Goal: Information Seeking & Learning: Learn about a topic

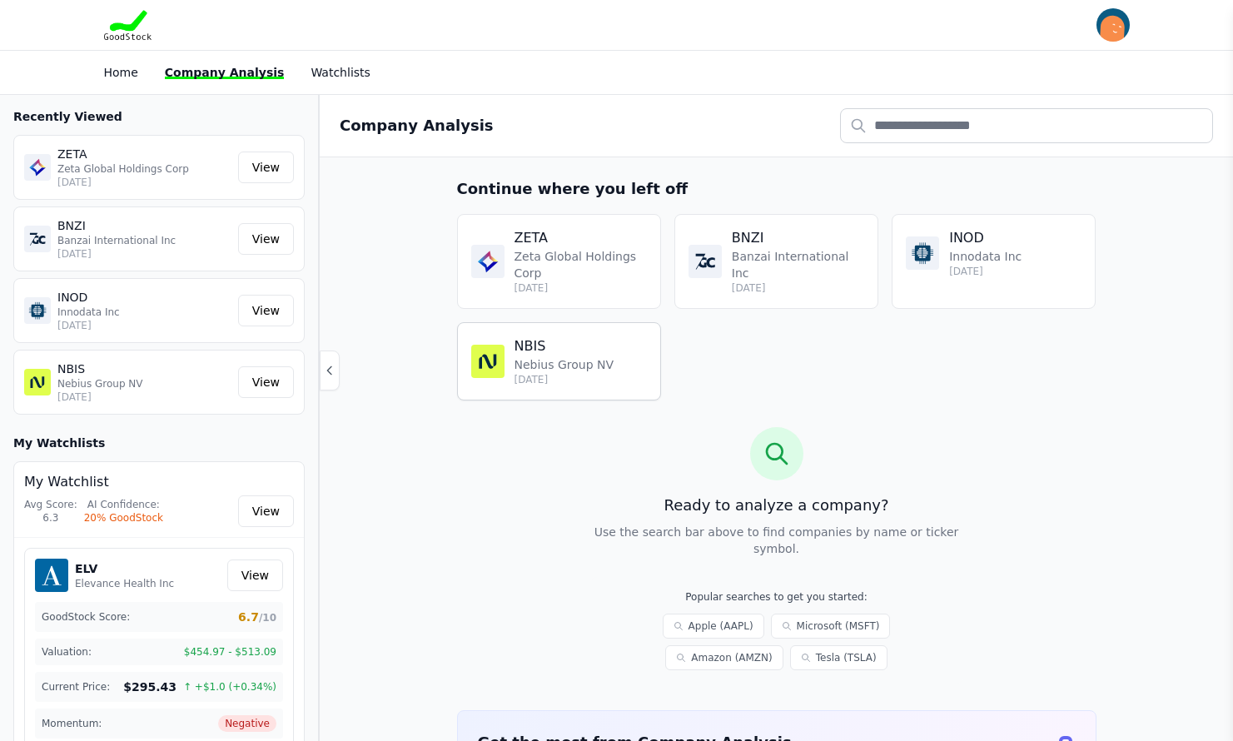
click at [534, 365] on p "Nebius Group NV" at bounding box center [565, 364] width 100 height 17
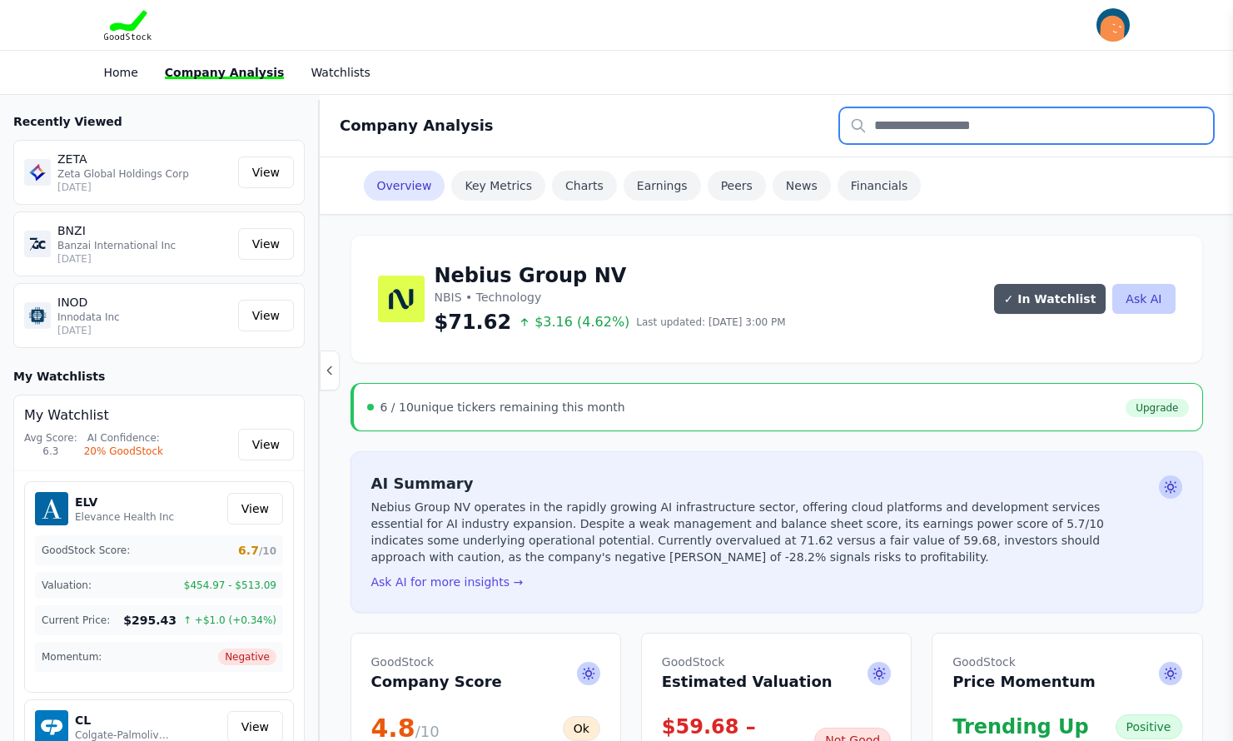
click at [919, 125] on input "text" at bounding box center [1026, 125] width 373 height 35
type input "*"
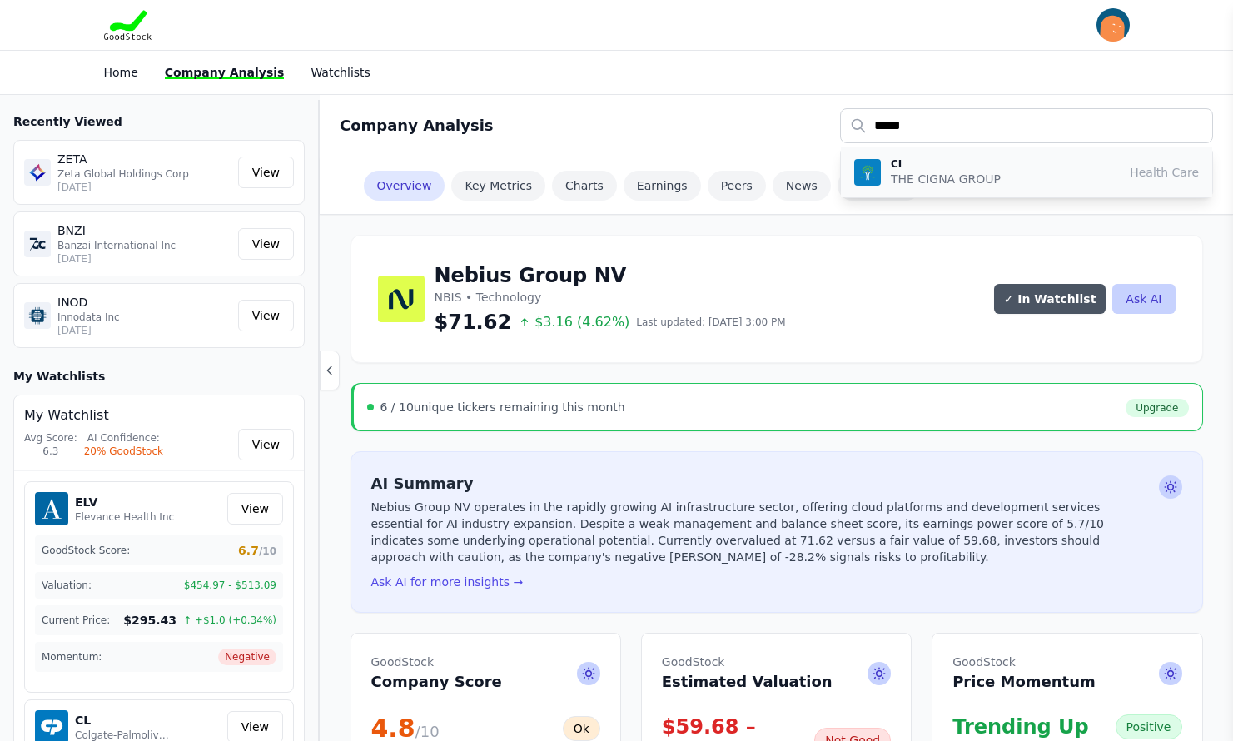
click at [914, 177] on p "THE CIGNA GROUP" at bounding box center [946, 179] width 110 height 17
type input "**"
click at [839, 412] on div "6 / 10 unique tickers remaining this month Upgrade" at bounding box center [778, 407] width 822 height 20
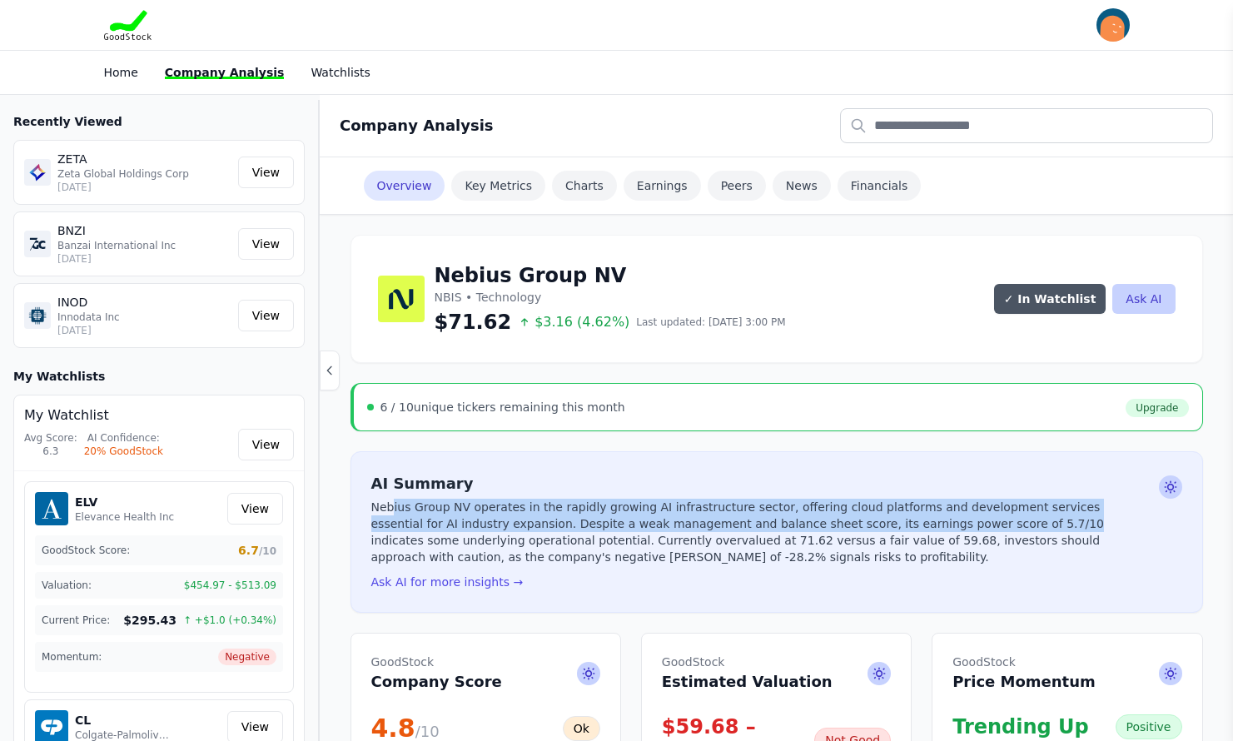
drag, startPoint x: 391, startPoint y: 511, endPoint x: 883, endPoint y: 520, distance: 491.4
click at [883, 520] on p "Nebius Group NV operates in the rapidly growing AI infrastructure sector, offer…" at bounding box center [761, 532] width 781 height 67
click at [485, 183] on link "Key Metrics" at bounding box center [498, 186] width 94 height 30
click at [1114, 24] on img "button" at bounding box center [1113, 24] width 33 height 33
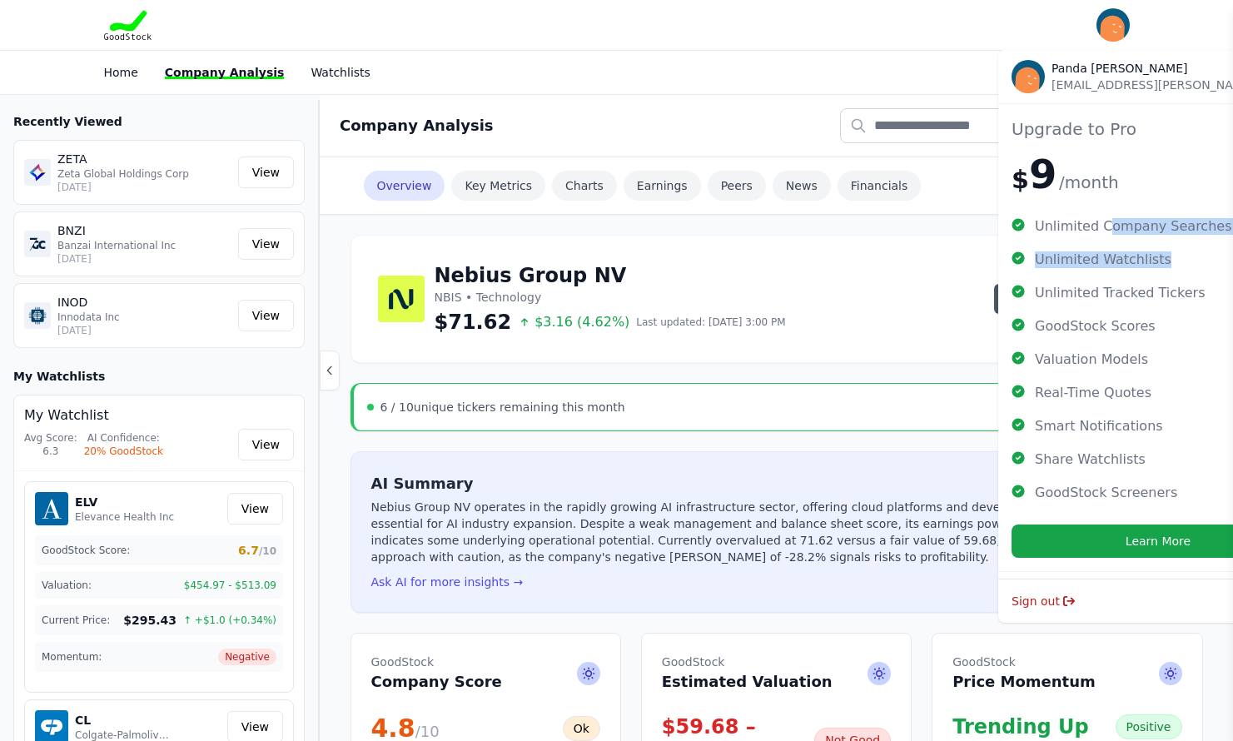
drag, startPoint x: 1101, startPoint y: 225, endPoint x: 1208, endPoint y: 242, distance: 108.8
click at [1208, 242] on ul "Unlimited Company Searches Unlimited Watchlists Unlimited Tracked Tickers GoodS…" at bounding box center [1158, 359] width 293 height 283
click at [1056, 230] on span "Unlimited Company Searches" at bounding box center [1133, 226] width 197 height 17
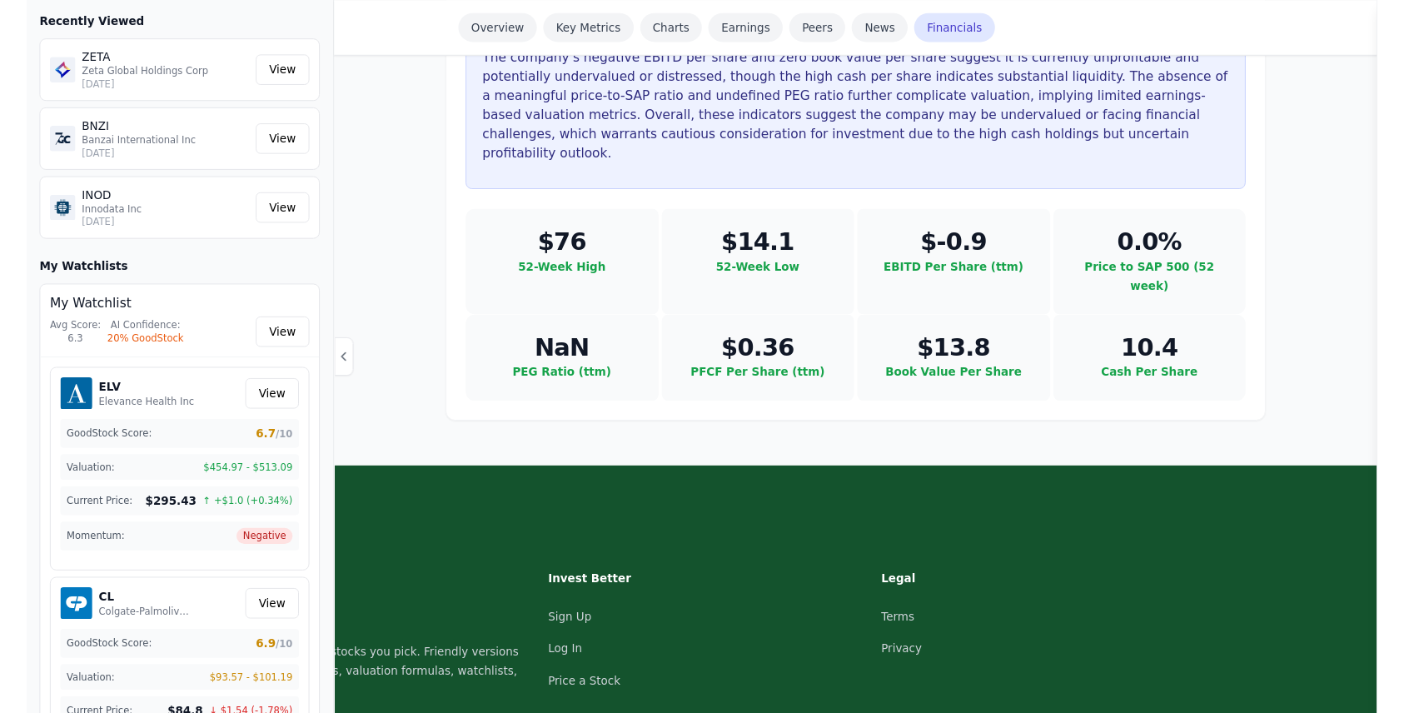
scroll to position [4622, 0]
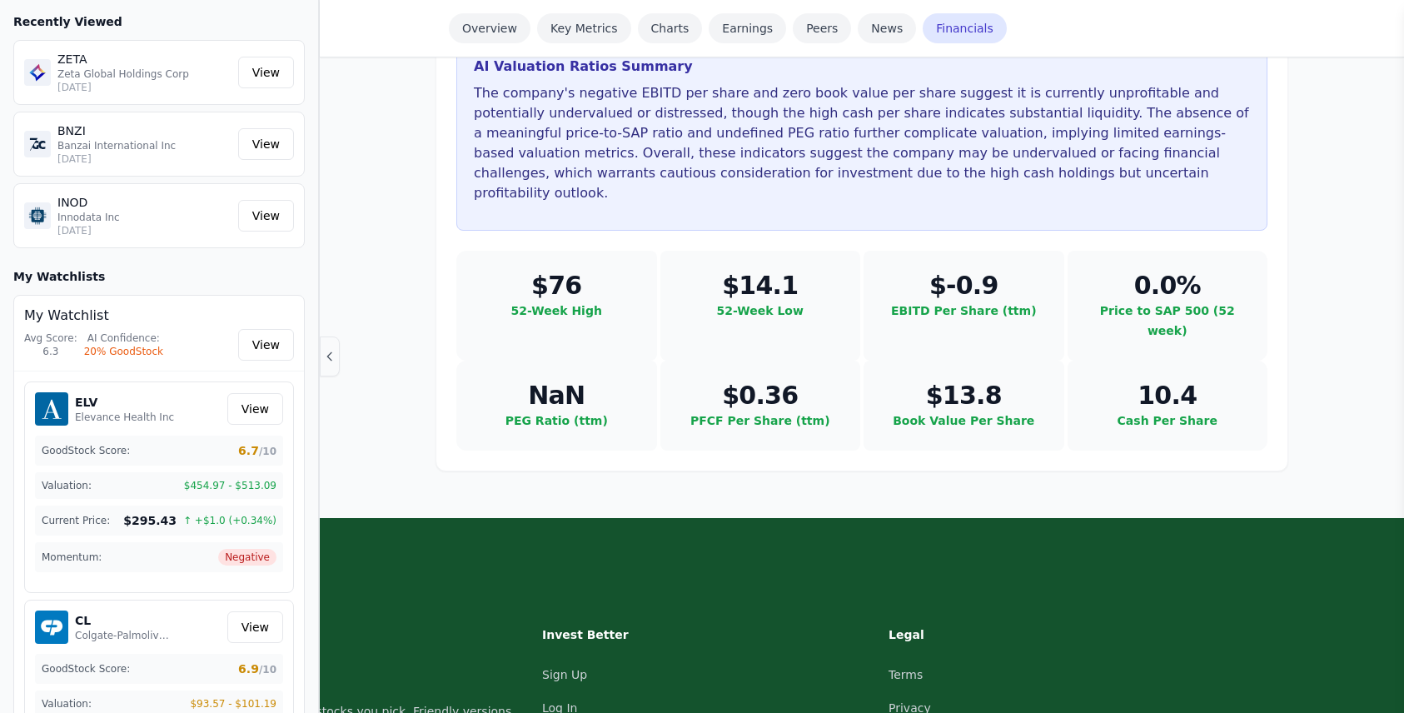
click at [334, 356] on icon "button" at bounding box center [329, 356] width 13 height 13
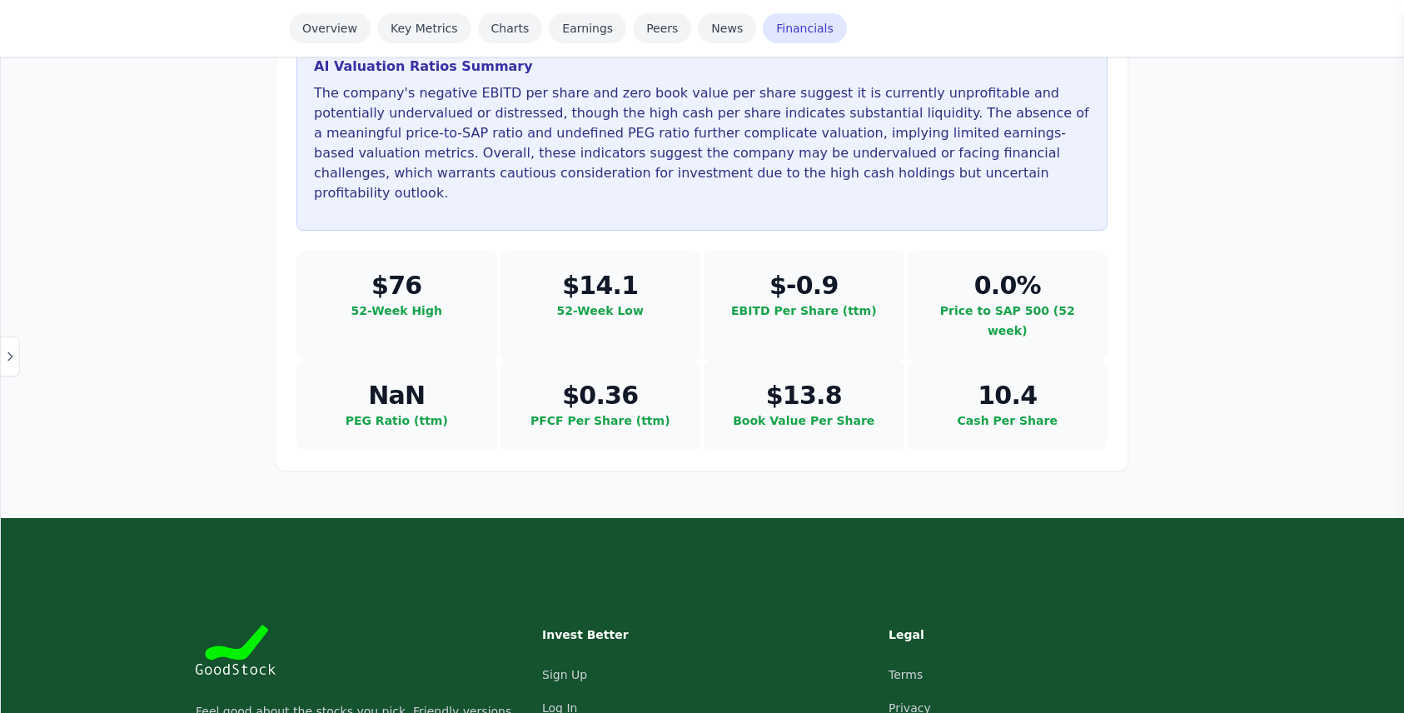
drag, startPoint x: 235, startPoint y: 665, endPoint x: 475, endPoint y: 670, distance: 240.7
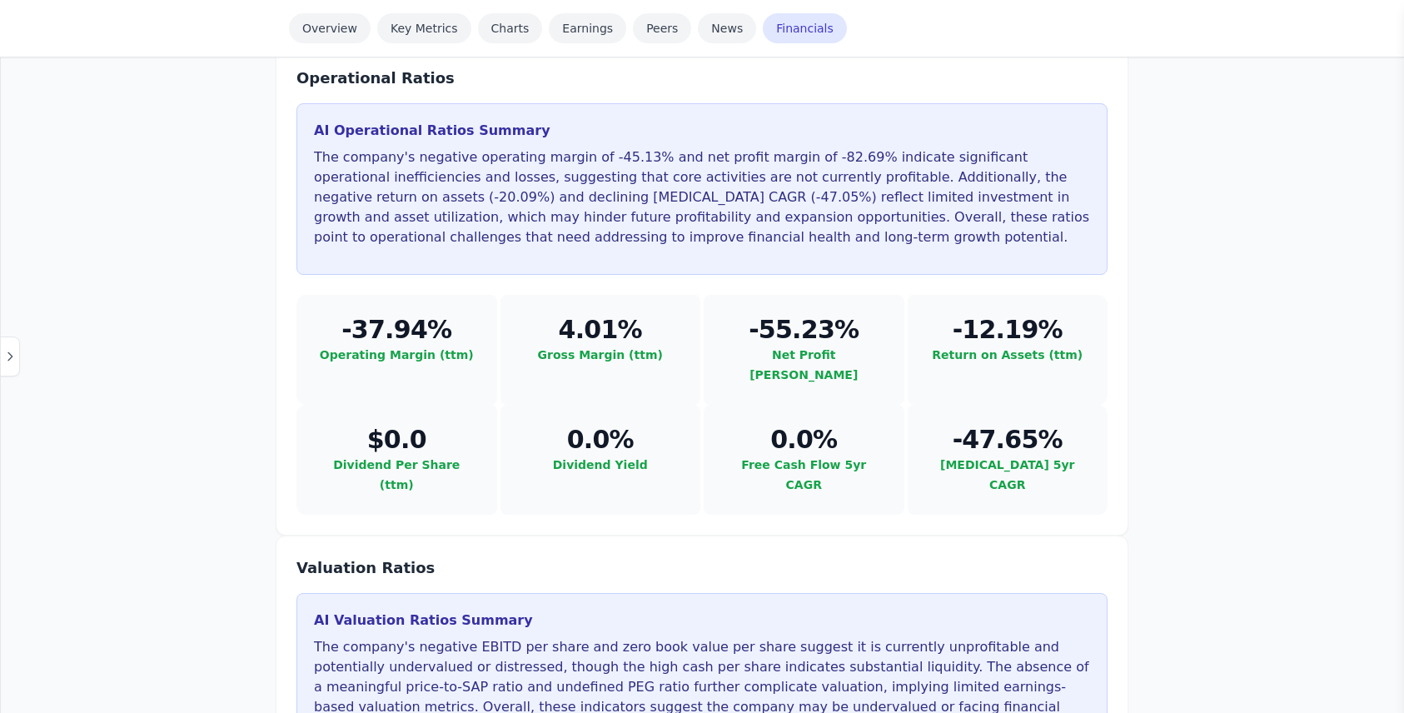
scroll to position [4039, 0]
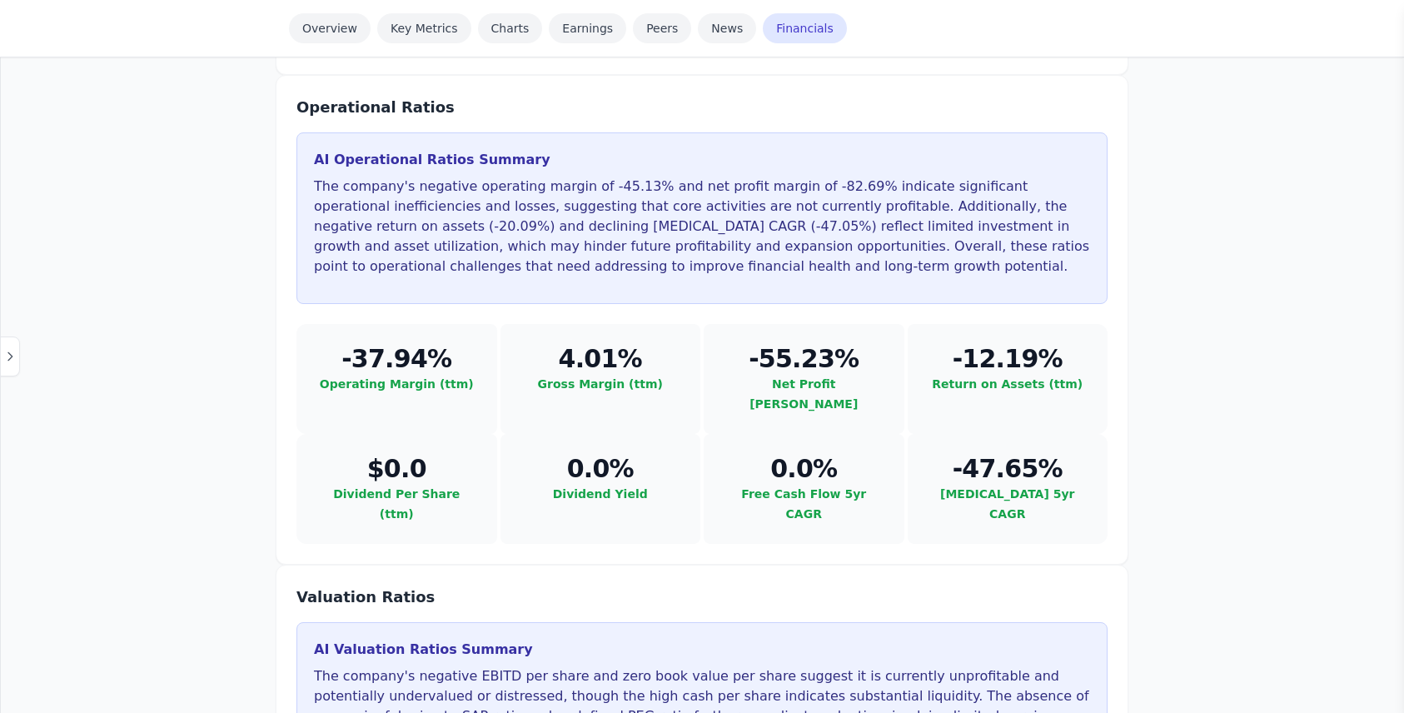
drag, startPoint x: 314, startPoint y: 461, endPoint x: 774, endPoint y: 560, distance: 471.2
click at [774, 622] on div "AI Valuation Ratios Summary The company's negative EBITD per share and zero boo…" at bounding box center [701, 718] width 811 height 192
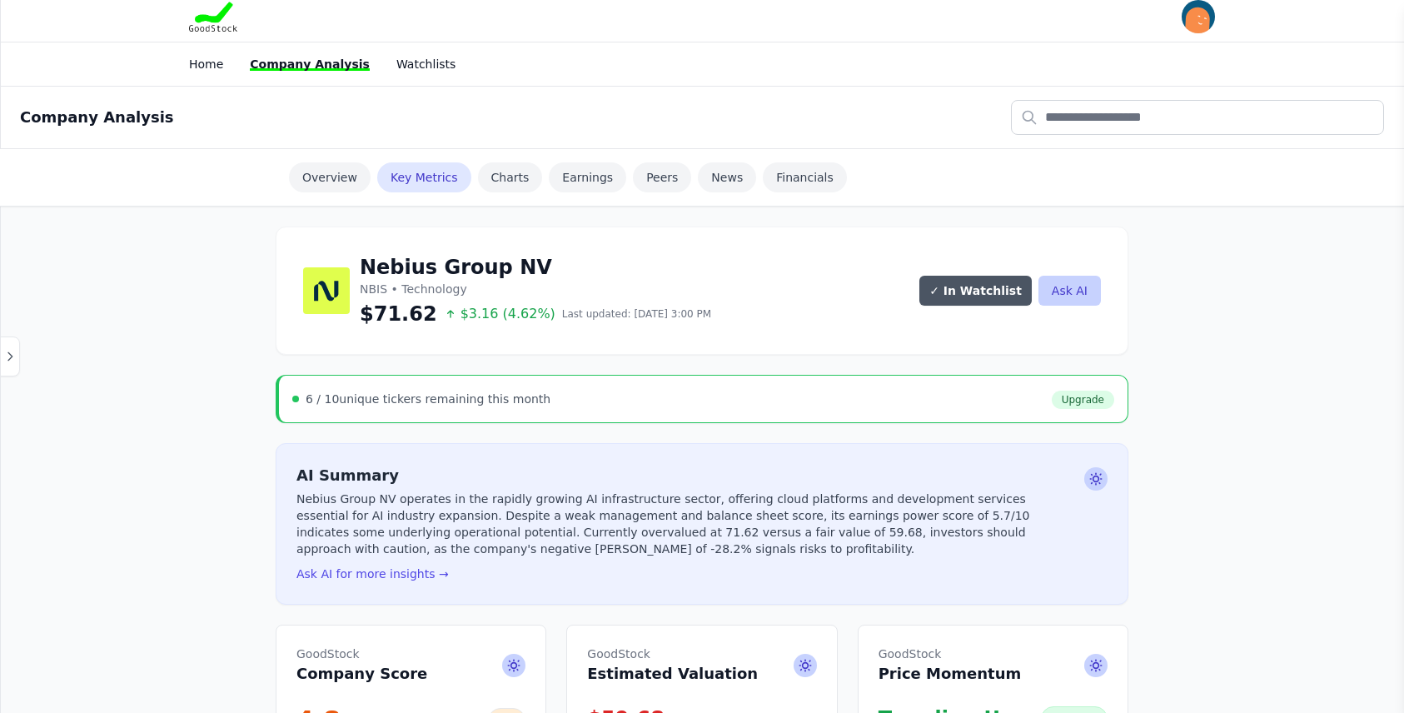
scroll to position [0, 0]
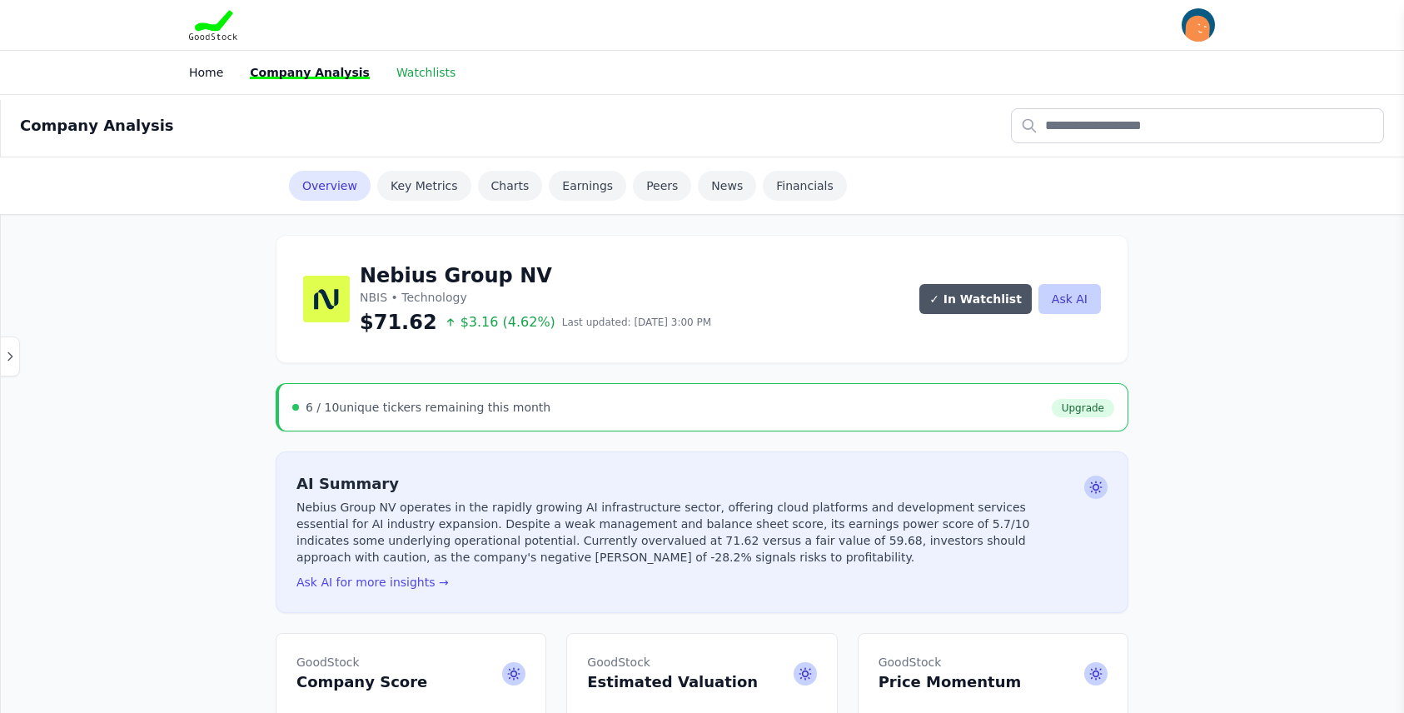
click at [413, 72] on link "Watchlists" at bounding box center [425, 72] width 59 height 13
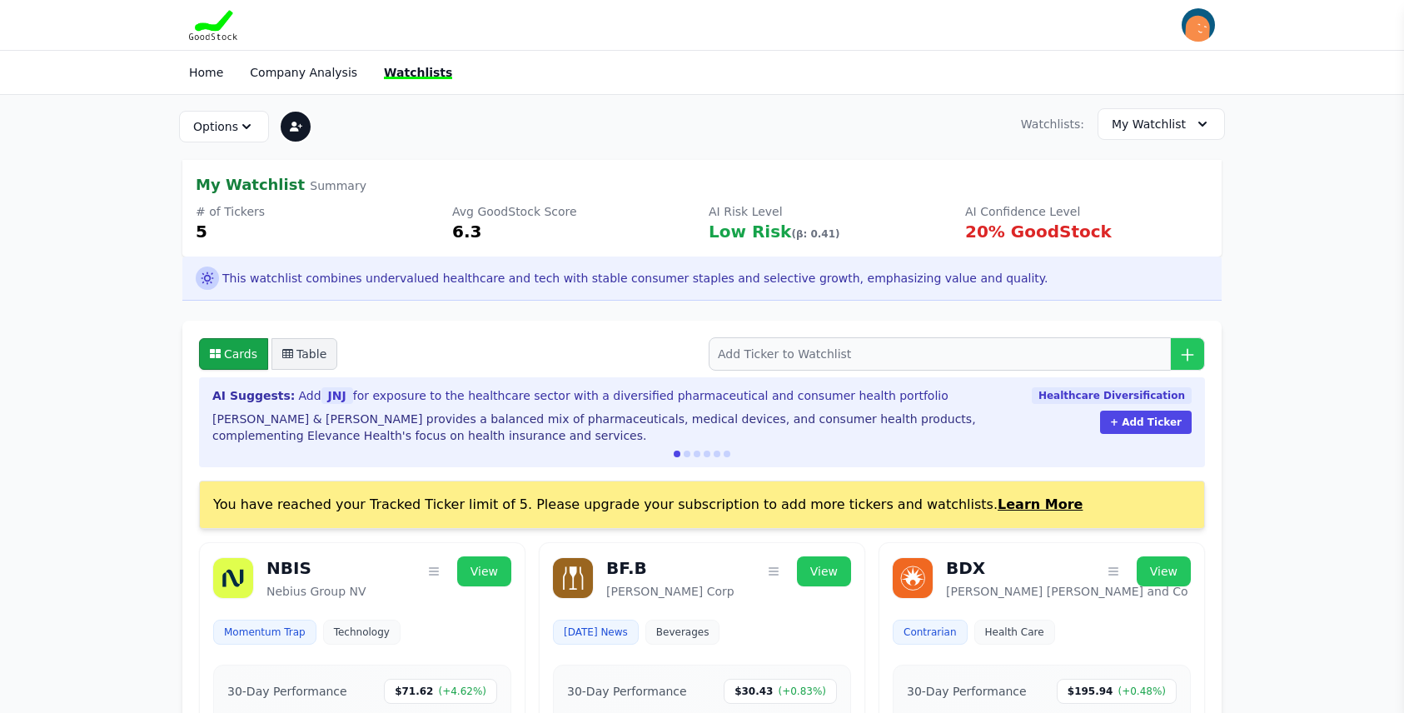
click at [297, 350] on button "Table" at bounding box center [304, 354] width 66 height 32
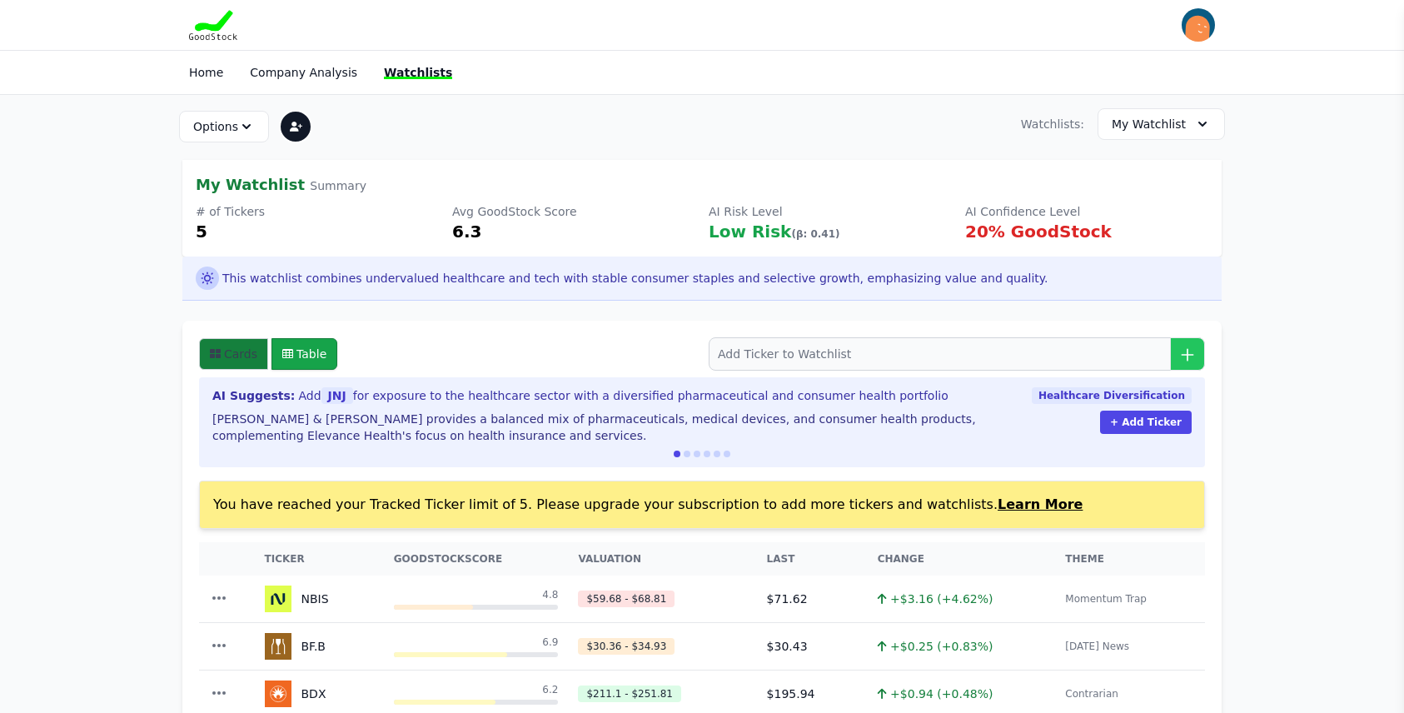
click at [226, 351] on button "Cards" at bounding box center [233, 354] width 69 height 32
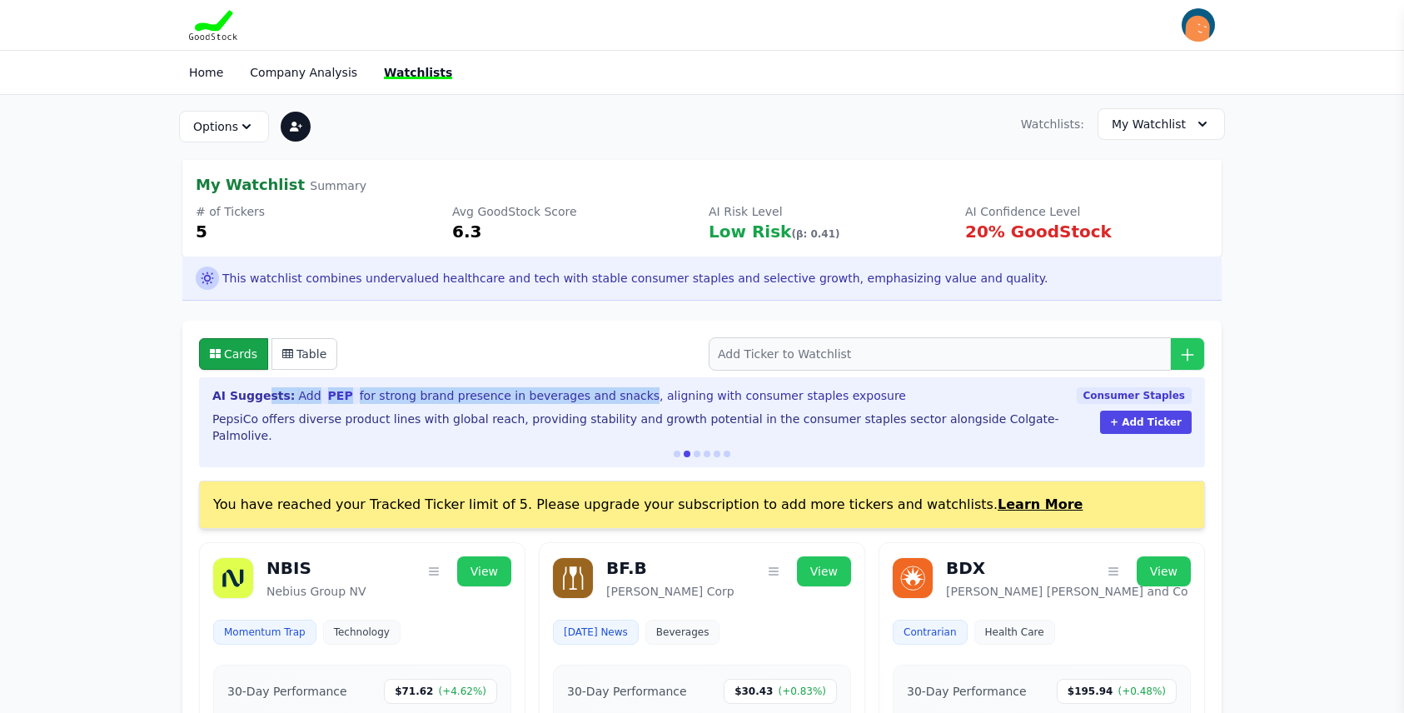
drag, startPoint x: 260, startPoint y: 394, endPoint x: 603, endPoint y: 401, distance: 343.2
click at [603, 401] on div "AI Suggests: Add PEP for strong brand presence in beverages and snacks, alignin…" at bounding box center [637, 395] width 851 height 17
click at [644, 393] on span "Add PEP for strong brand presence in beverages and snacks, aligning with consum…" at bounding box center [602, 395] width 608 height 17
drag, startPoint x: 1158, startPoint y: 422, endPoint x: 692, endPoint y: 452, distance: 467.3
click at [694, 452] on div "AI Suggests: Add PEP for strong brand presence in beverages and snacks, alignin…" at bounding box center [702, 422] width 1006 height 90
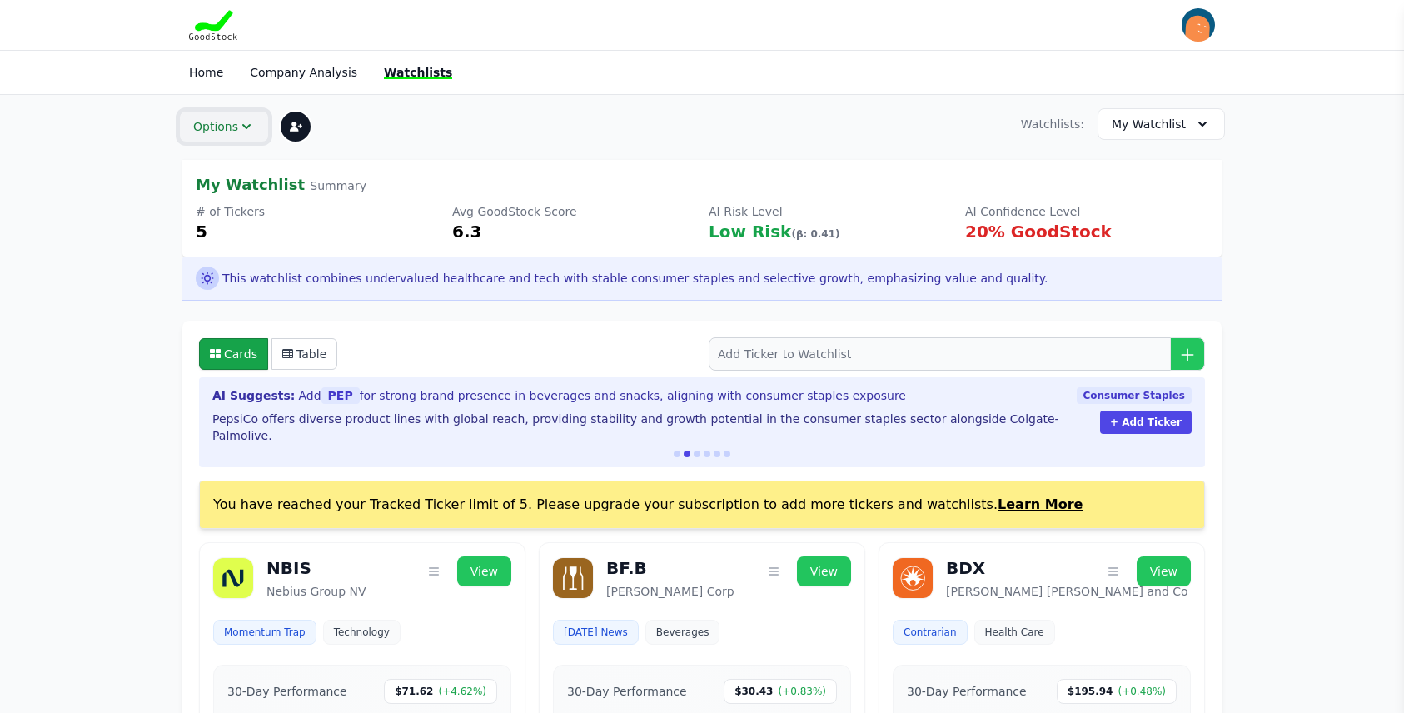
click at [249, 120] on icon "button" at bounding box center [246, 126] width 17 height 17
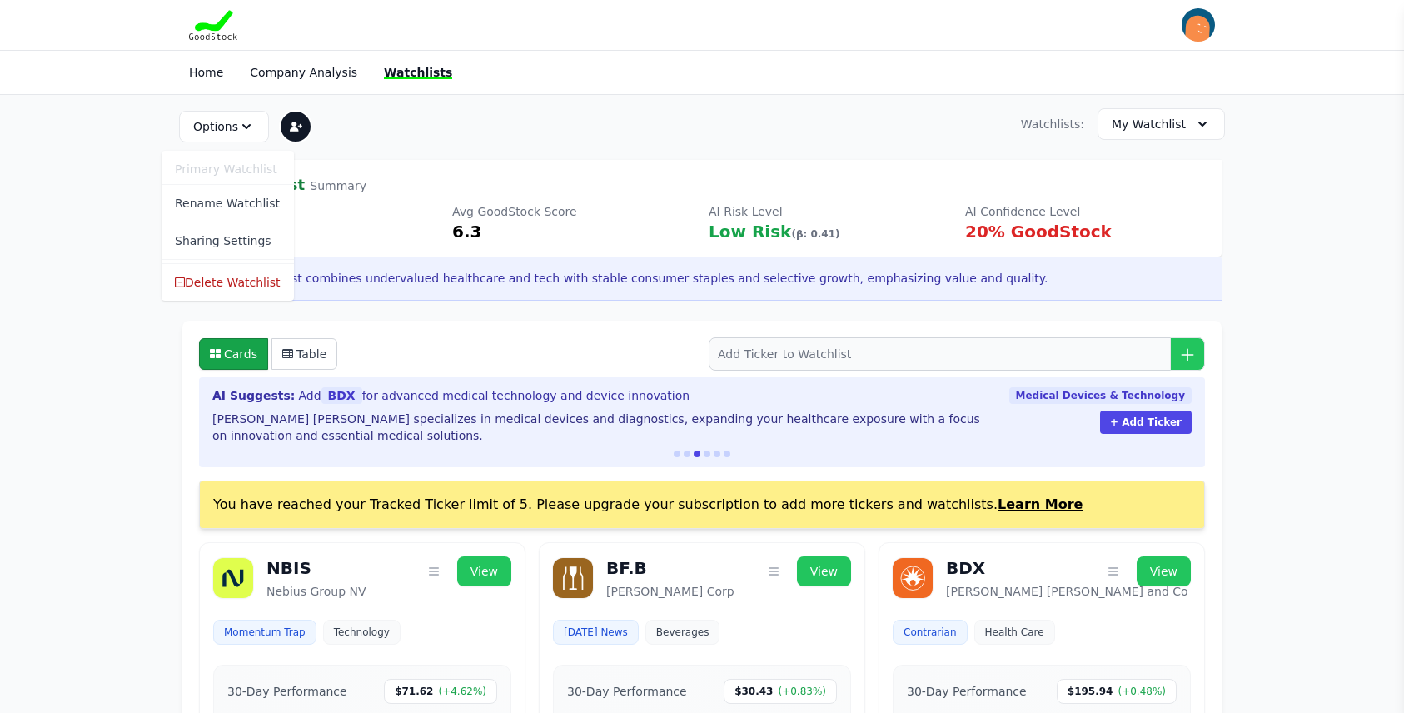
click at [501, 136] on div "Options Primary Watchlist Rename Watchlist Sharing Settings Delete Watchlist Wa…" at bounding box center [702, 124] width 1066 height 58
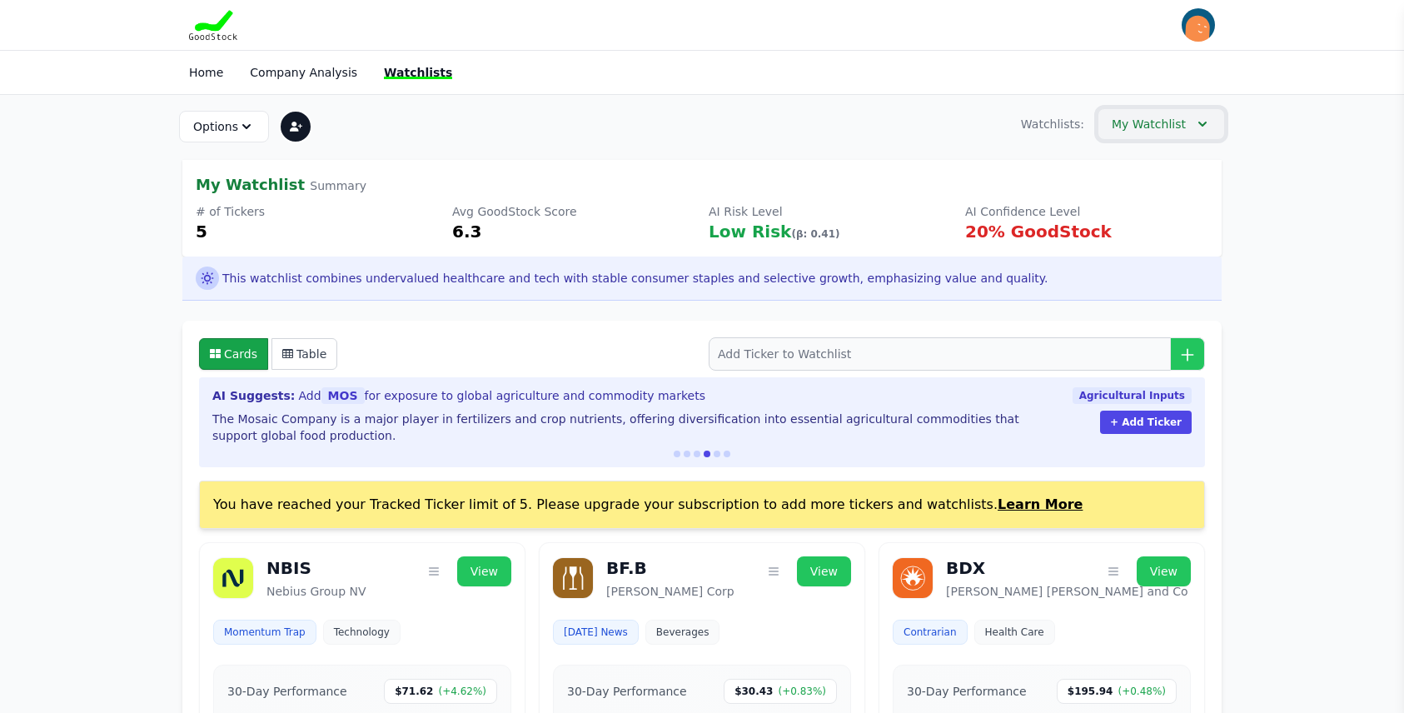
click at [1204, 128] on icon "button" at bounding box center [1202, 124] width 17 height 17
click at [779, 117] on div "Options Primary Watchlist Rename Watchlist Sharing Settings Delete Watchlist Wa…" at bounding box center [702, 124] width 1066 height 58
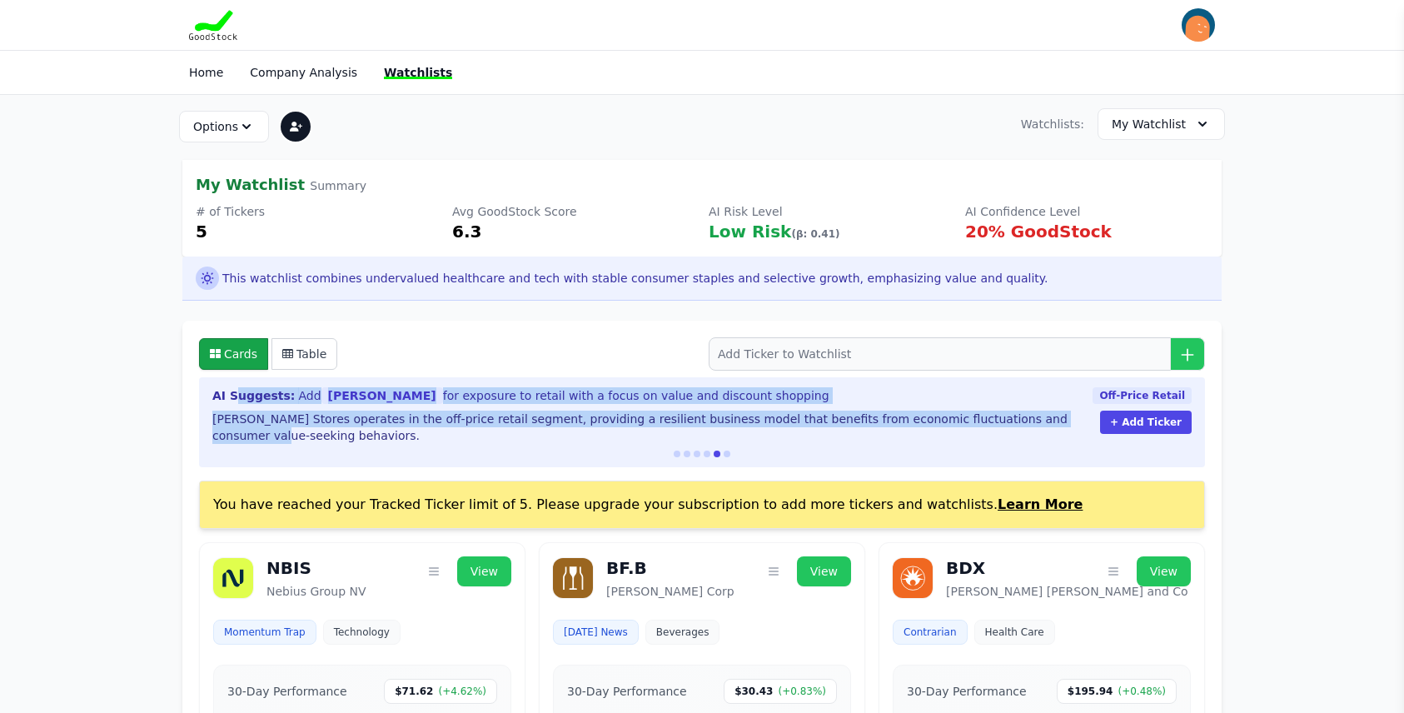
drag, startPoint x: 232, startPoint y: 397, endPoint x: 1022, endPoint y: 411, distance: 789.6
click at [1022, 411] on div "AI Suggests: Add ROST for exposure to retail with a focus on value and discount…" at bounding box center [645, 415] width 867 height 57
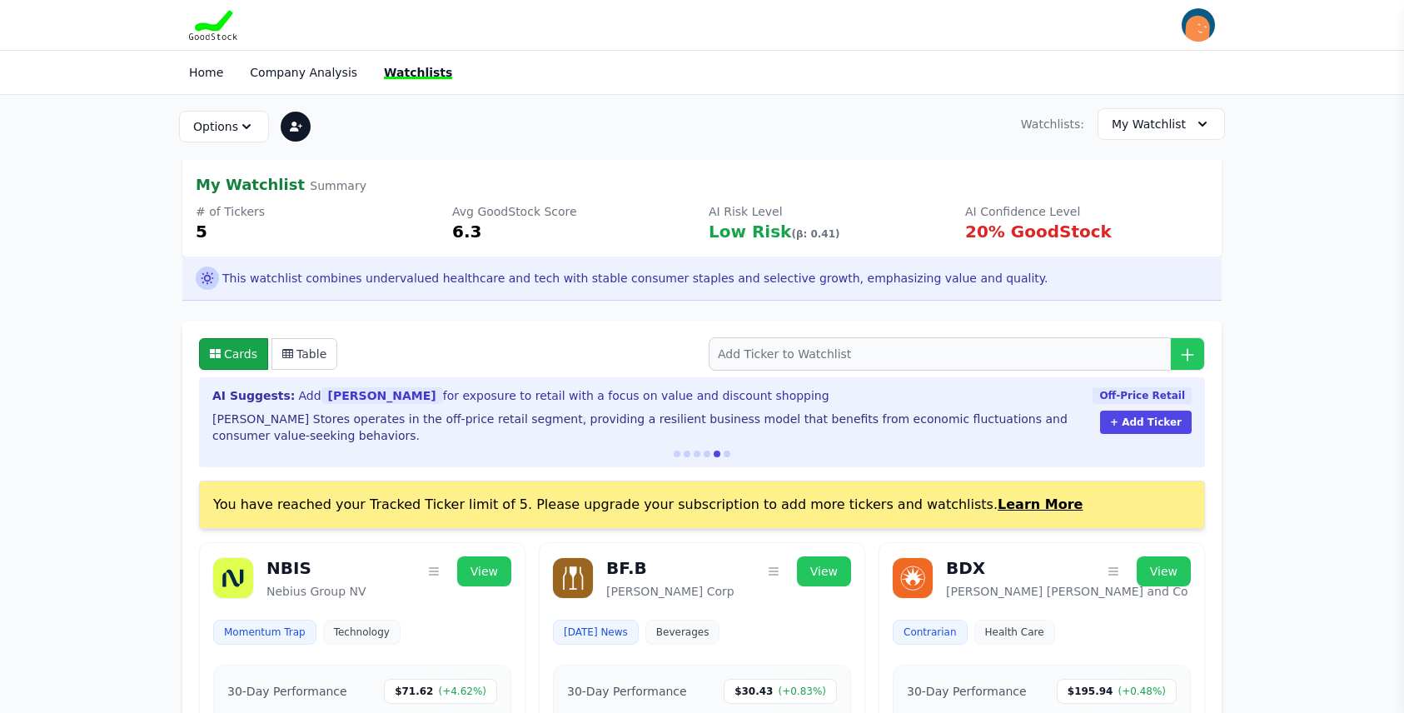
click at [729, 451] on div at bounding box center [701, 454] width 979 height 7
click at [729, 451] on button at bounding box center [727, 454] width 7 height 7
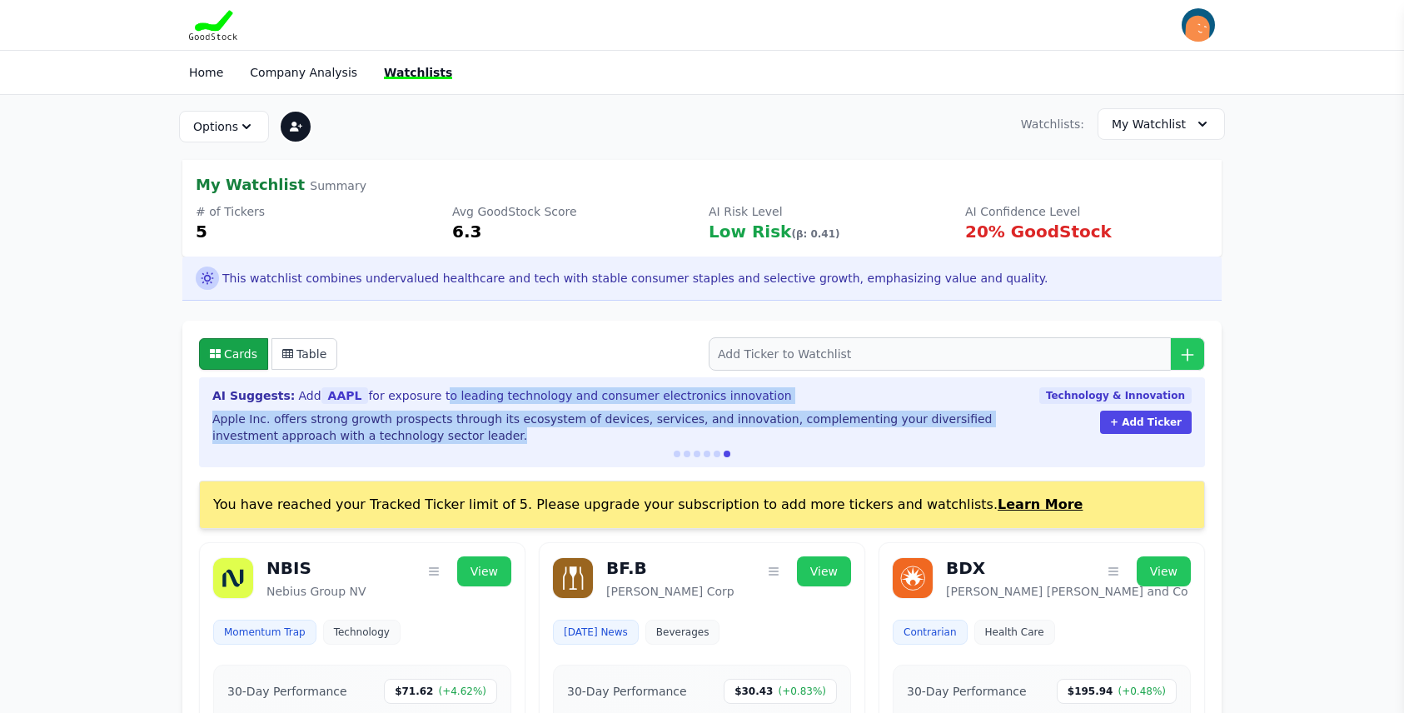
drag, startPoint x: 421, startPoint y: 393, endPoint x: 573, endPoint y: 430, distance: 155.9
click at [573, 430] on div "AI Suggests: Add AAPL for exposure to leading technology and consumer electroni…" at bounding box center [619, 415] width 814 height 57
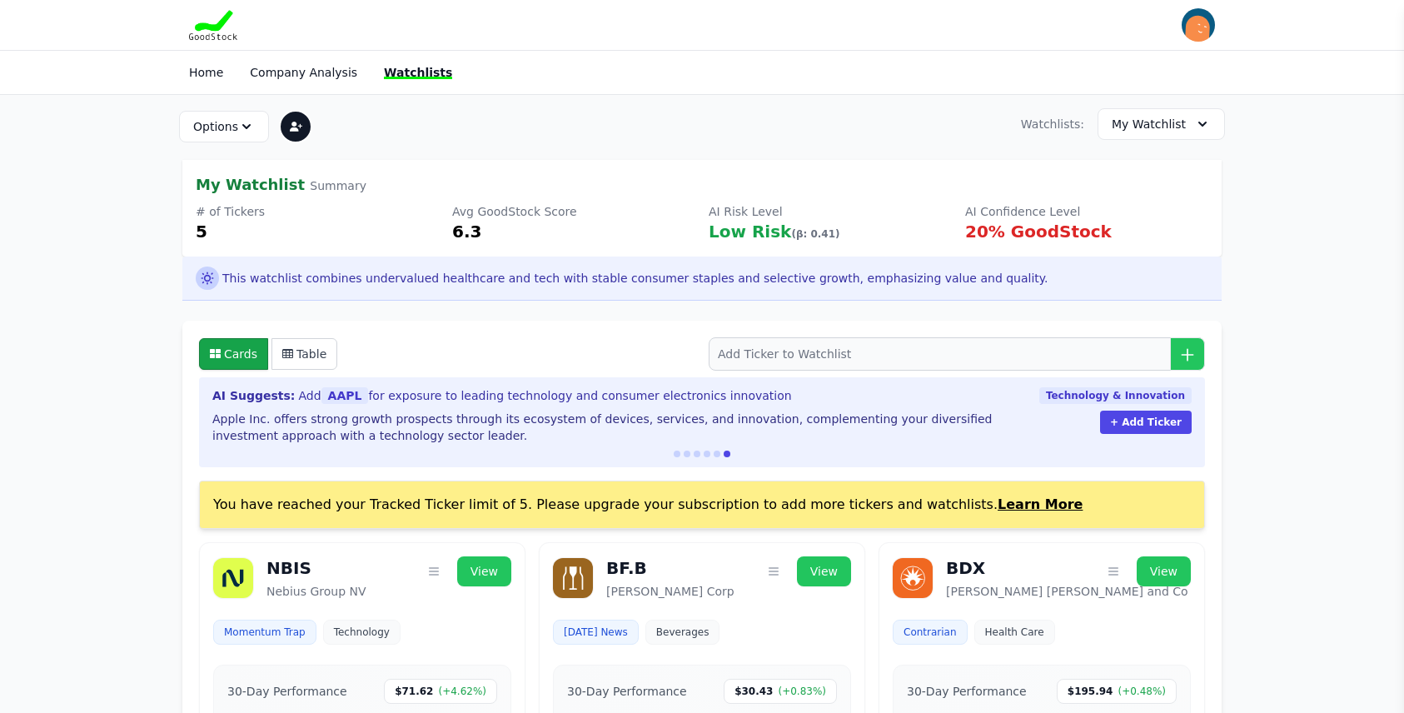
click at [266, 395] on span "AI Suggests:" at bounding box center [253, 395] width 82 height 17
click at [328, 396] on span "AAPL" at bounding box center [344, 395] width 47 height 17
click at [330, 418] on span "Apple Inc. offers strong growth prospects through its ecosystem of devices, ser…" at bounding box center [601, 427] width 779 height 30
click at [1209, 24] on img "button" at bounding box center [1198, 24] width 33 height 33
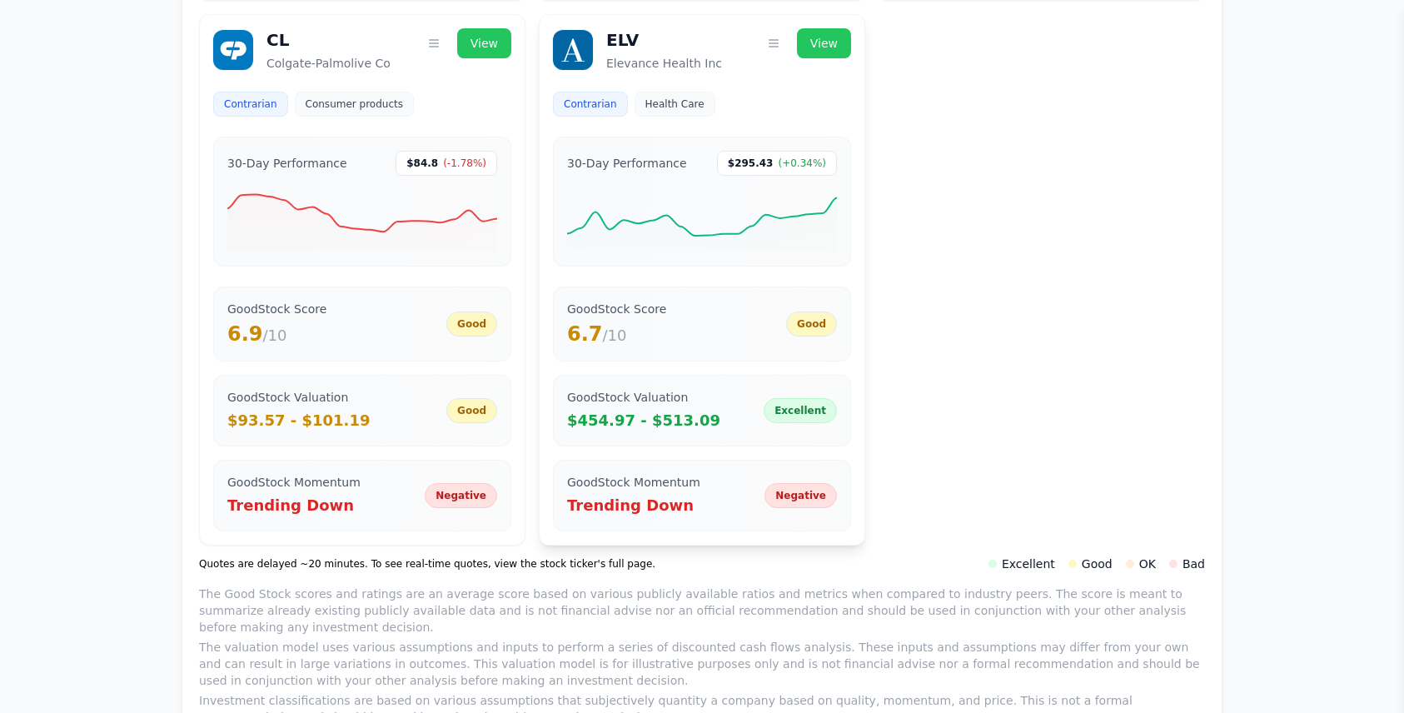
scroll to position [1083, 0]
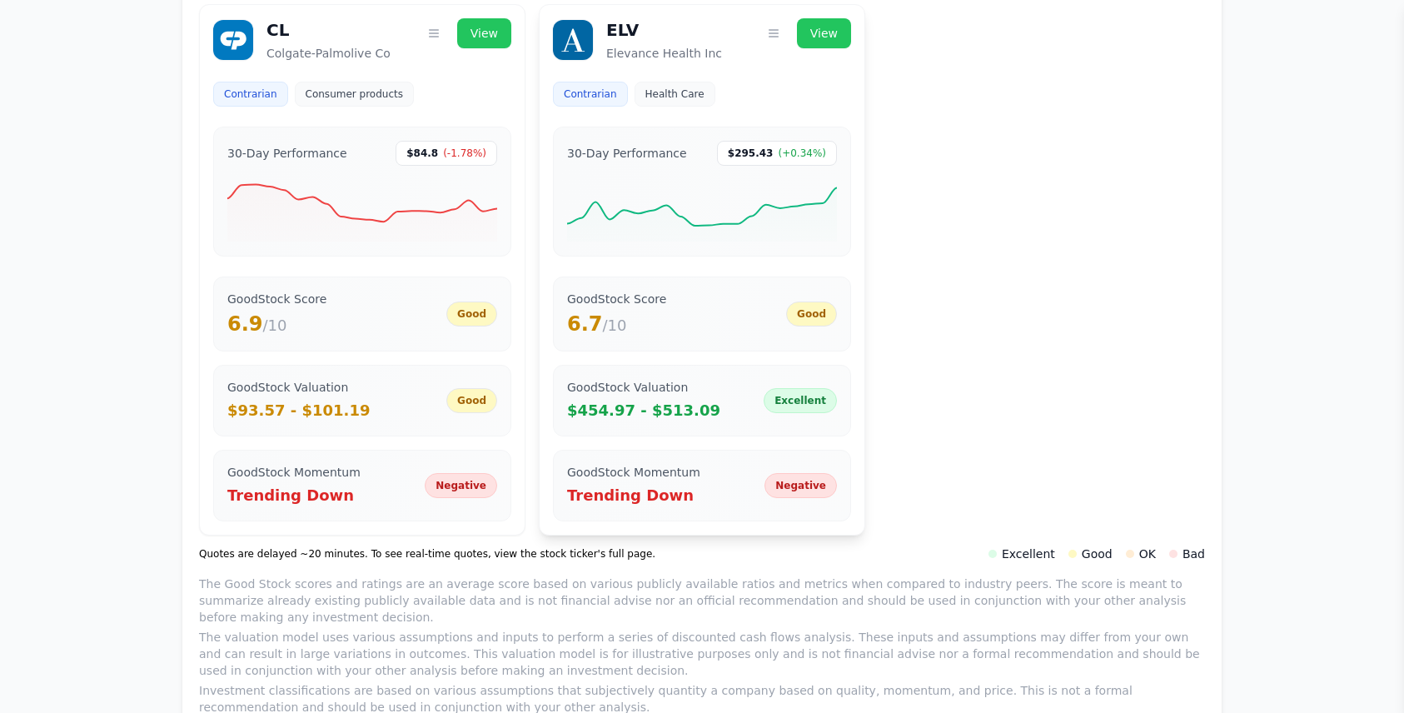
drag, startPoint x: 593, startPoint y: 387, endPoint x: 626, endPoint y: 408, distance: 39.3
click at [626, 408] on div "GoodStock Valuation $454.97 - $513.09" at bounding box center [643, 400] width 153 height 43
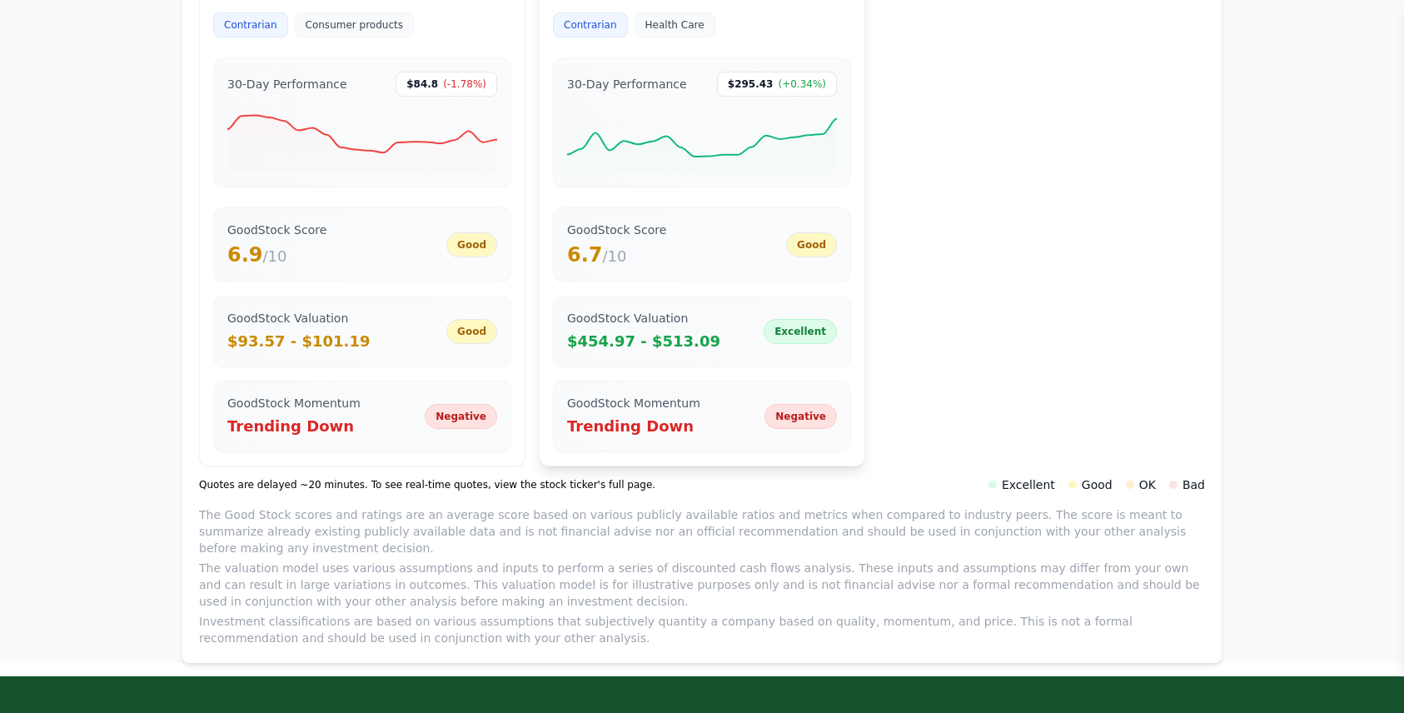
scroll to position [1166, 0]
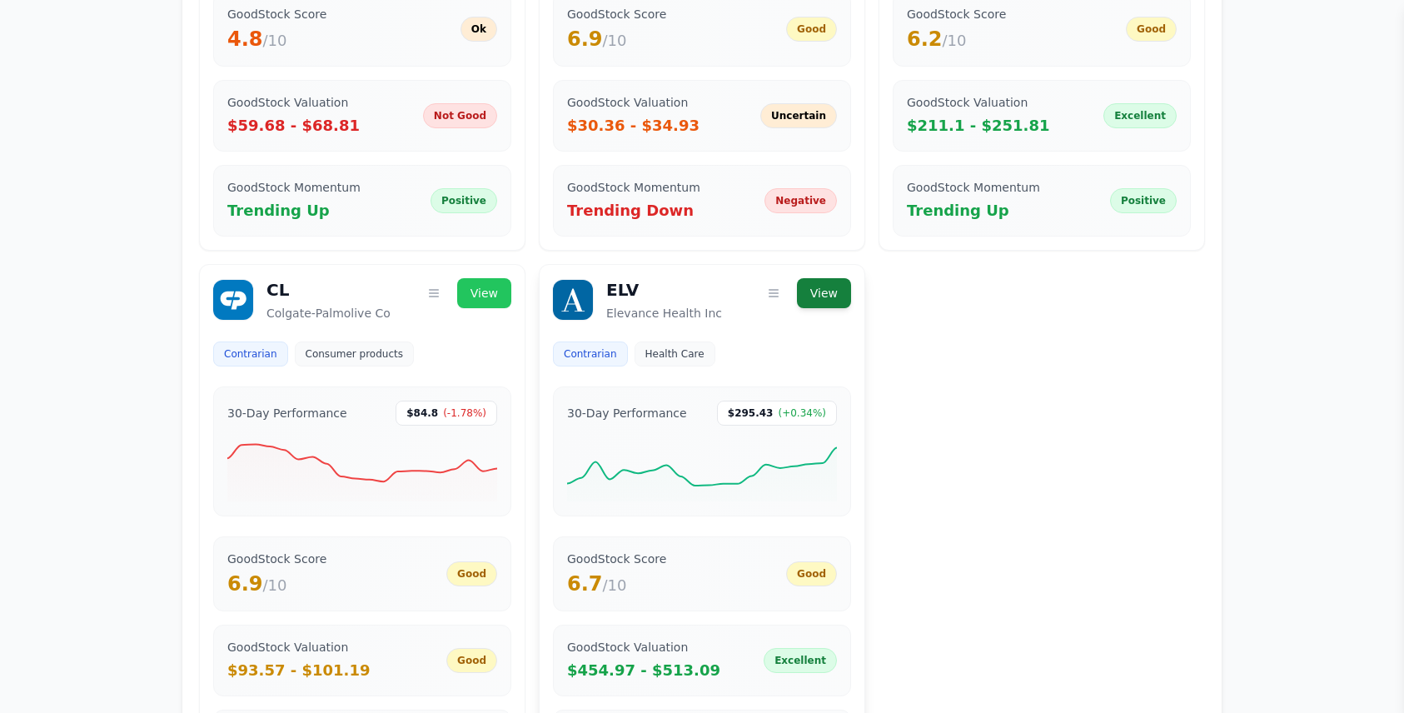
scroll to position [833, 0]
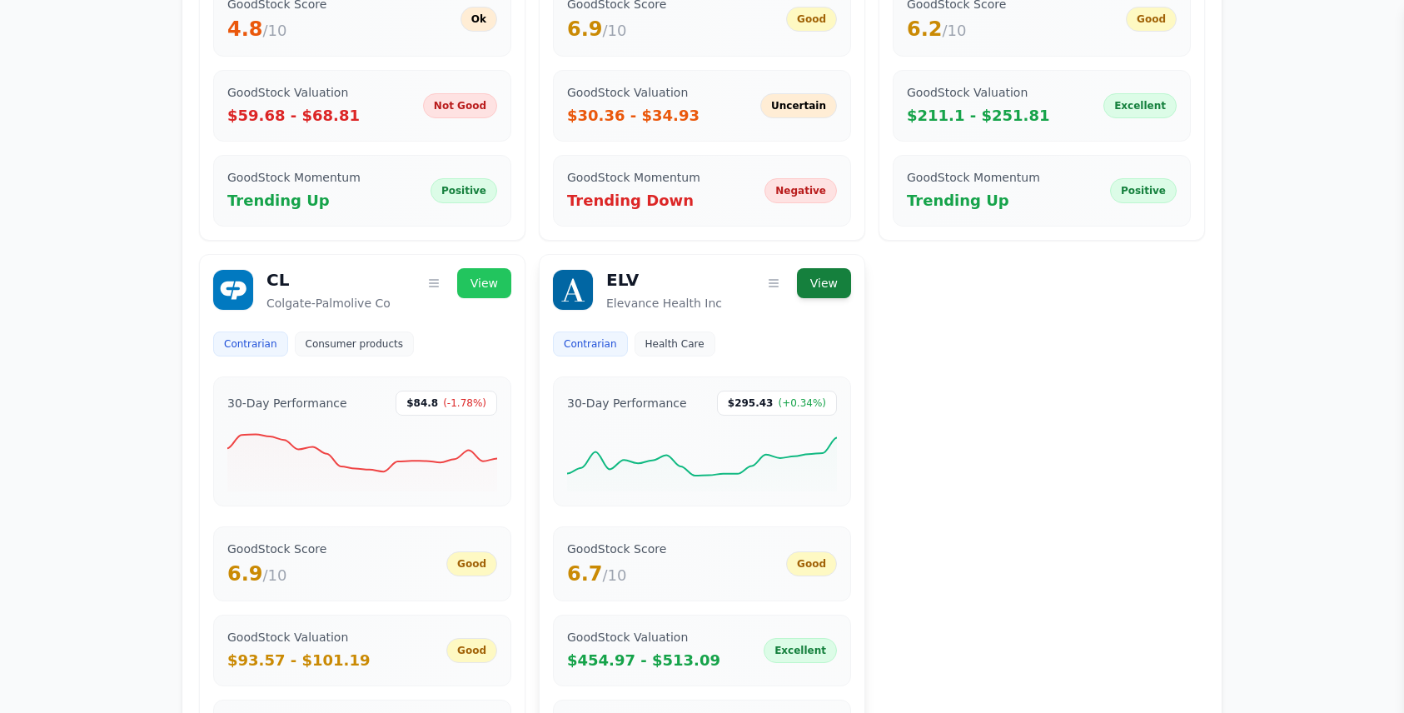
click at [829, 281] on link "View" at bounding box center [824, 283] width 54 height 30
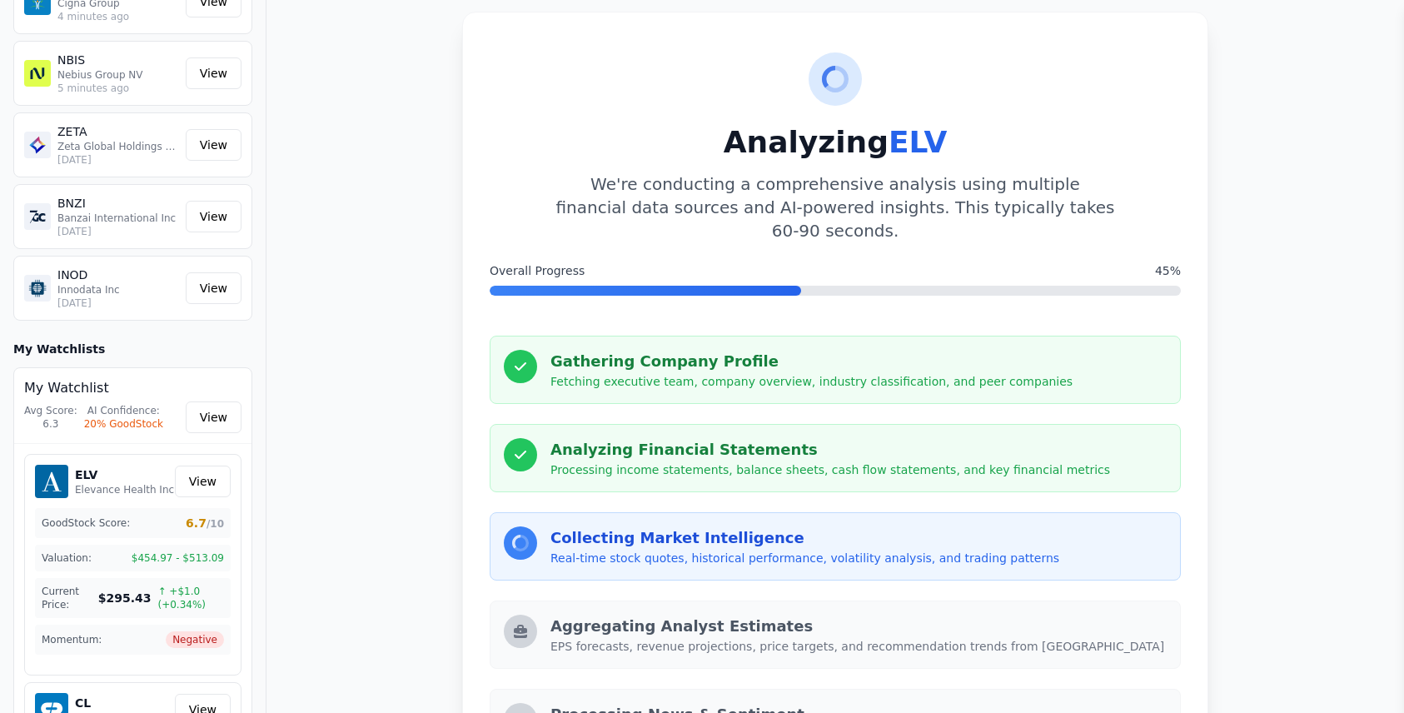
scroll to position [167, 0]
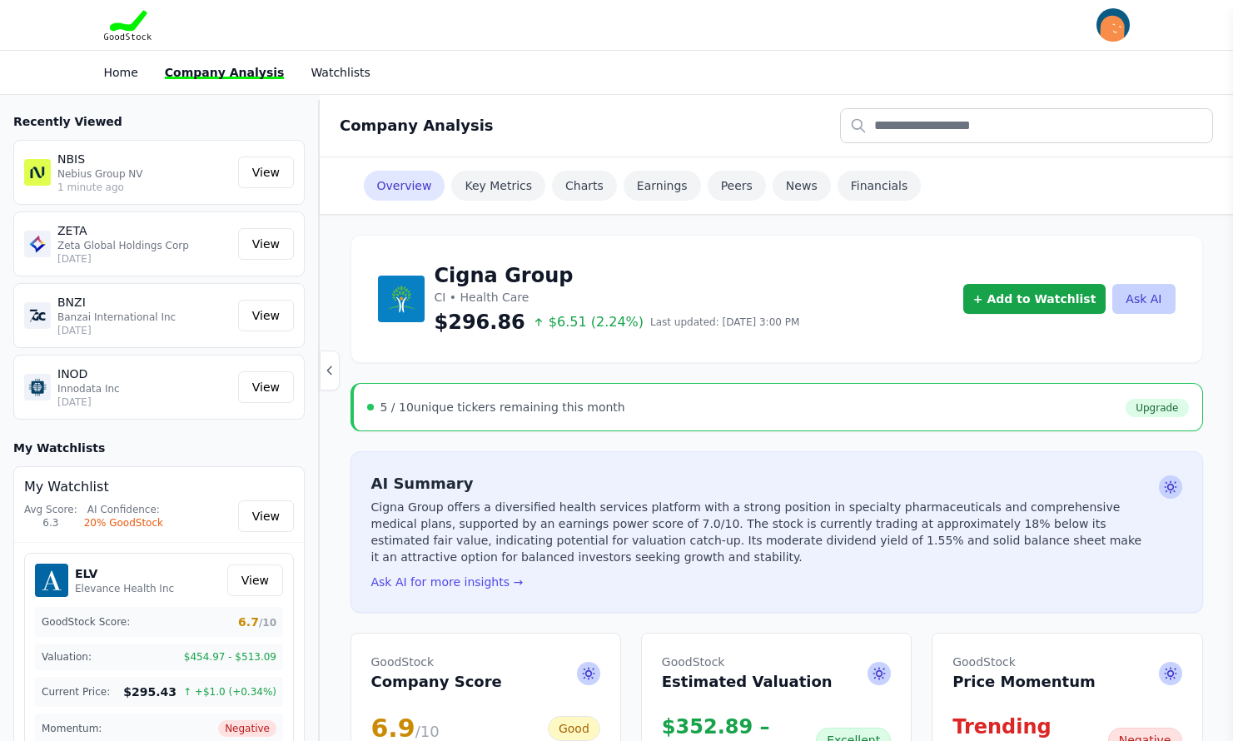
drag, startPoint x: 375, startPoint y: 406, endPoint x: 650, endPoint y: 414, distance: 274.9
click at [650, 414] on div "5 / 10 unique tickers remaining this month Upgrade" at bounding box center [778, 407] width 822 height 20
click at [769, 400] on div "5 / 10 unique tickers remaining this month Upgrade" at bounding box center [778, 407] width 822 height 20
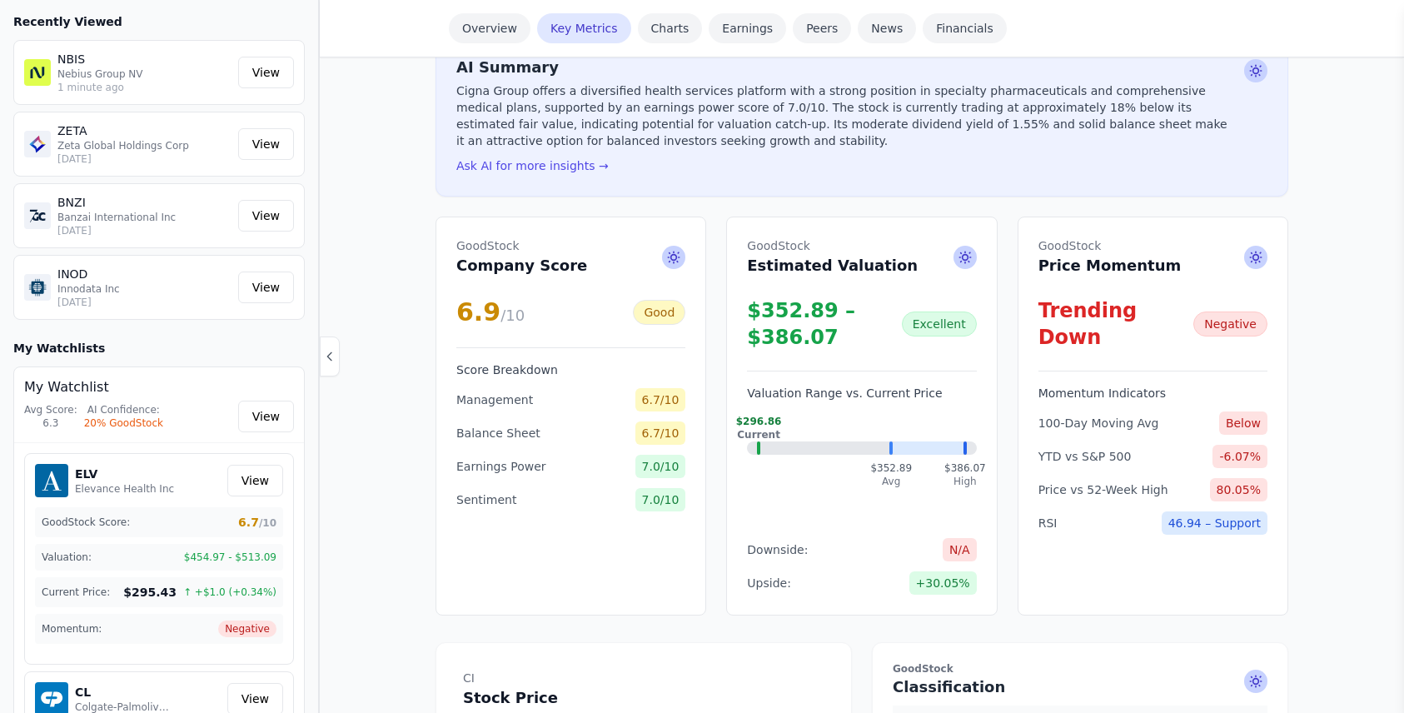
scroll to position [250, 0]
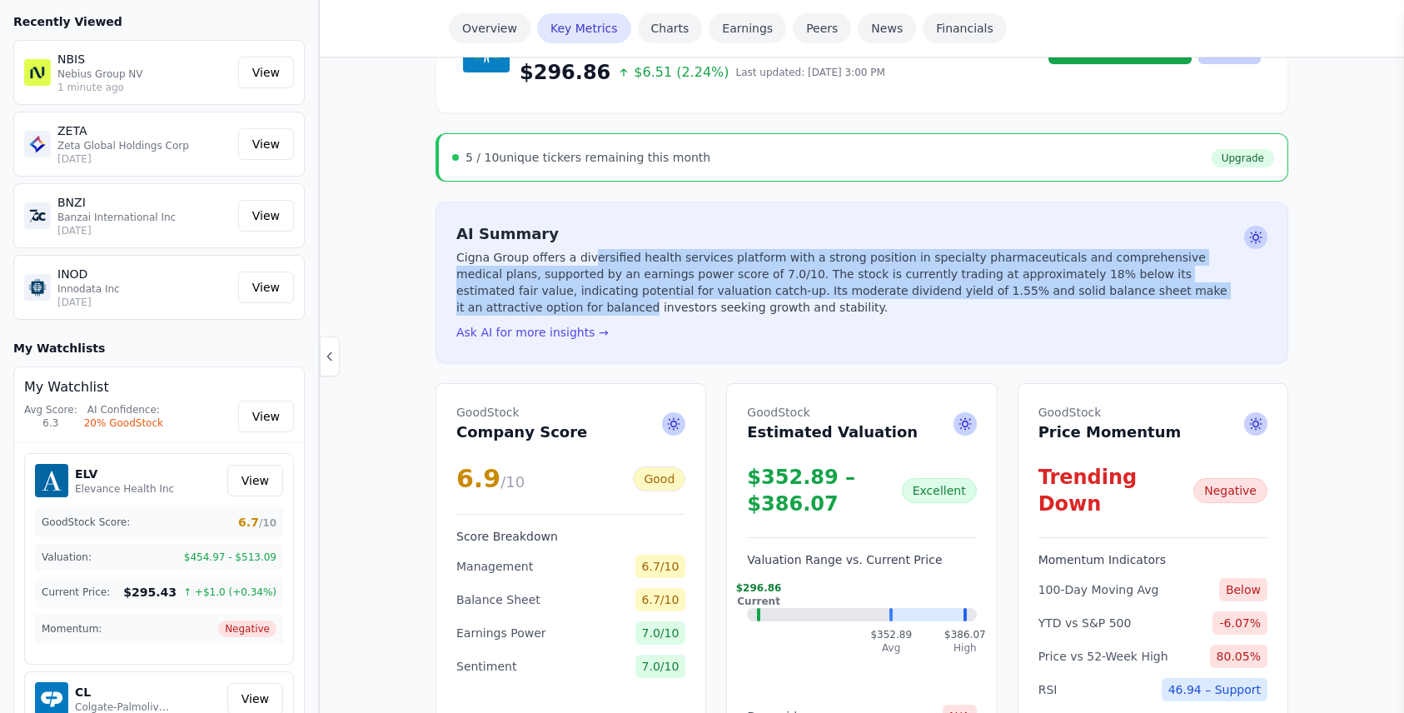
drag, startPoint x: 579, startPoint y: 256, endPoint x: 1096, endPoint y: 291, distance: 518.3
click at [1096, 291] on p "Cigna Group offers a diversified health services platform with a strong positio…" at bounding box center [846, 282] width 781 height 67
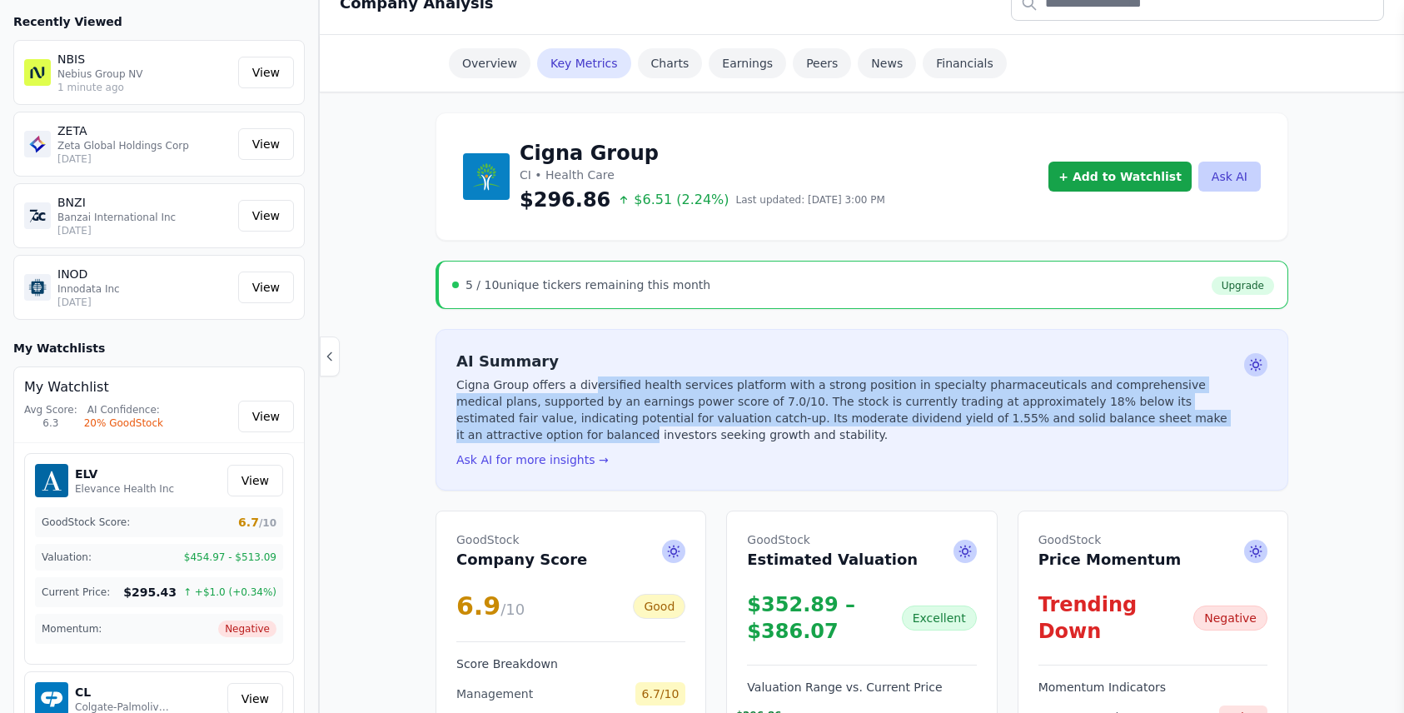
scroll to position [0, 0]
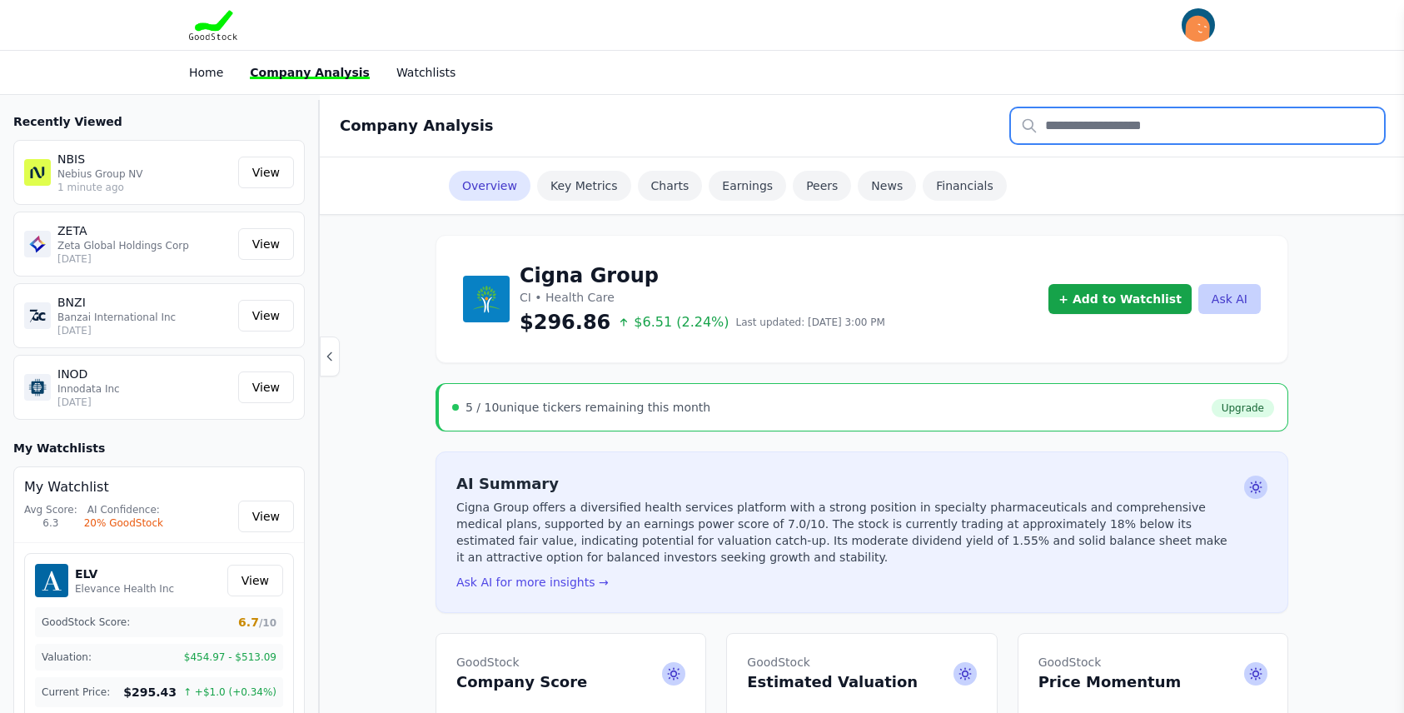
click at [1079, 127] on input "text" at bounding box center [1197, 125] width 373 height 35
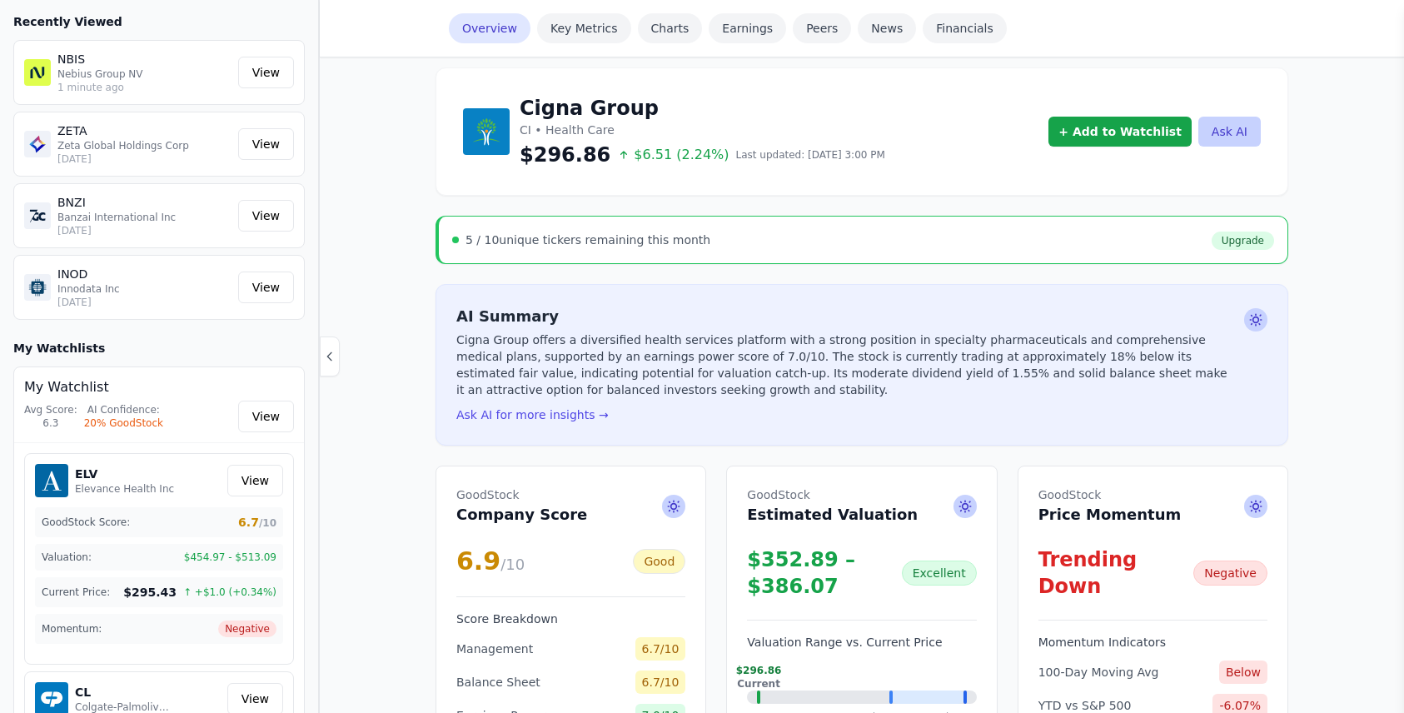
scroll to position [167, 0]
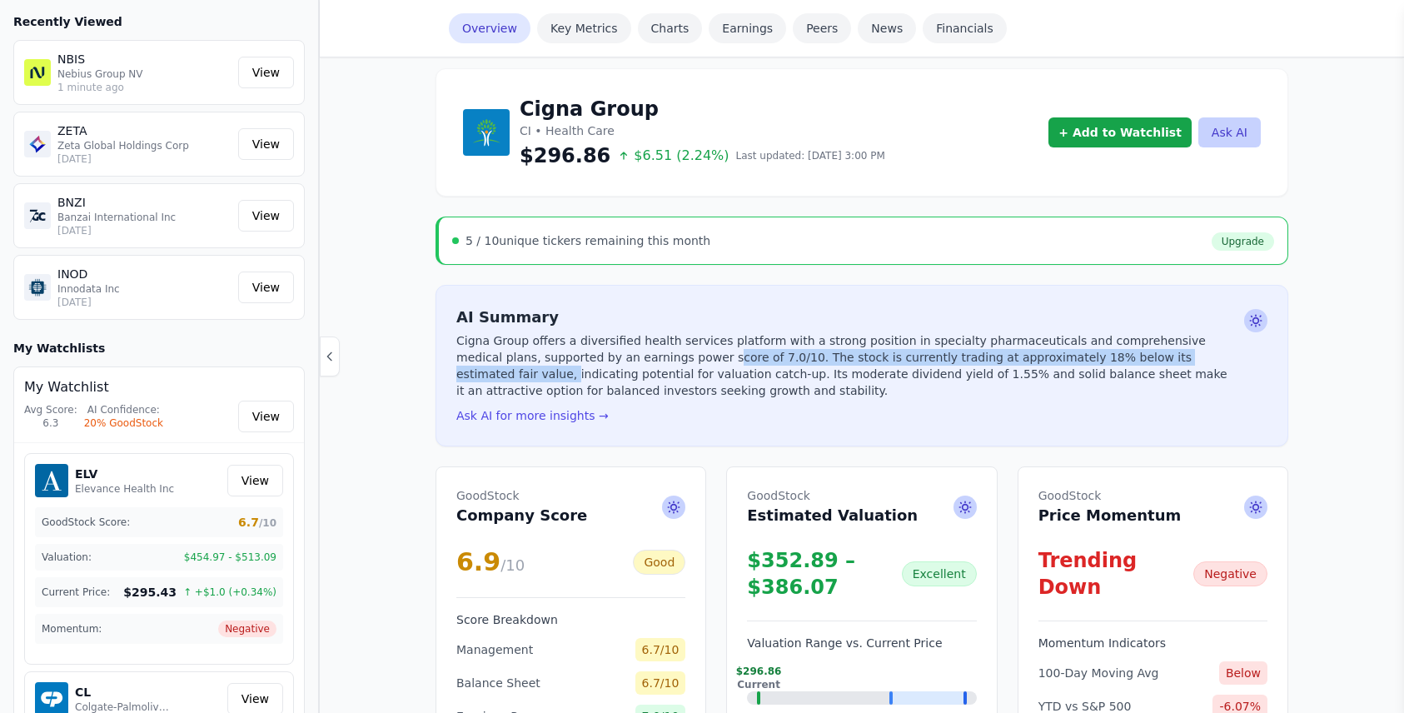
drag, startPoint x: 633, startPoint y: 350, endPoint x: 1131, endPoint y: 356, distance: 498.0
click at [1131, 356] on p "Cigna Group offers a diversified health services platform with a strong positio…" at bounding box center [846, 365] width 781 height 67
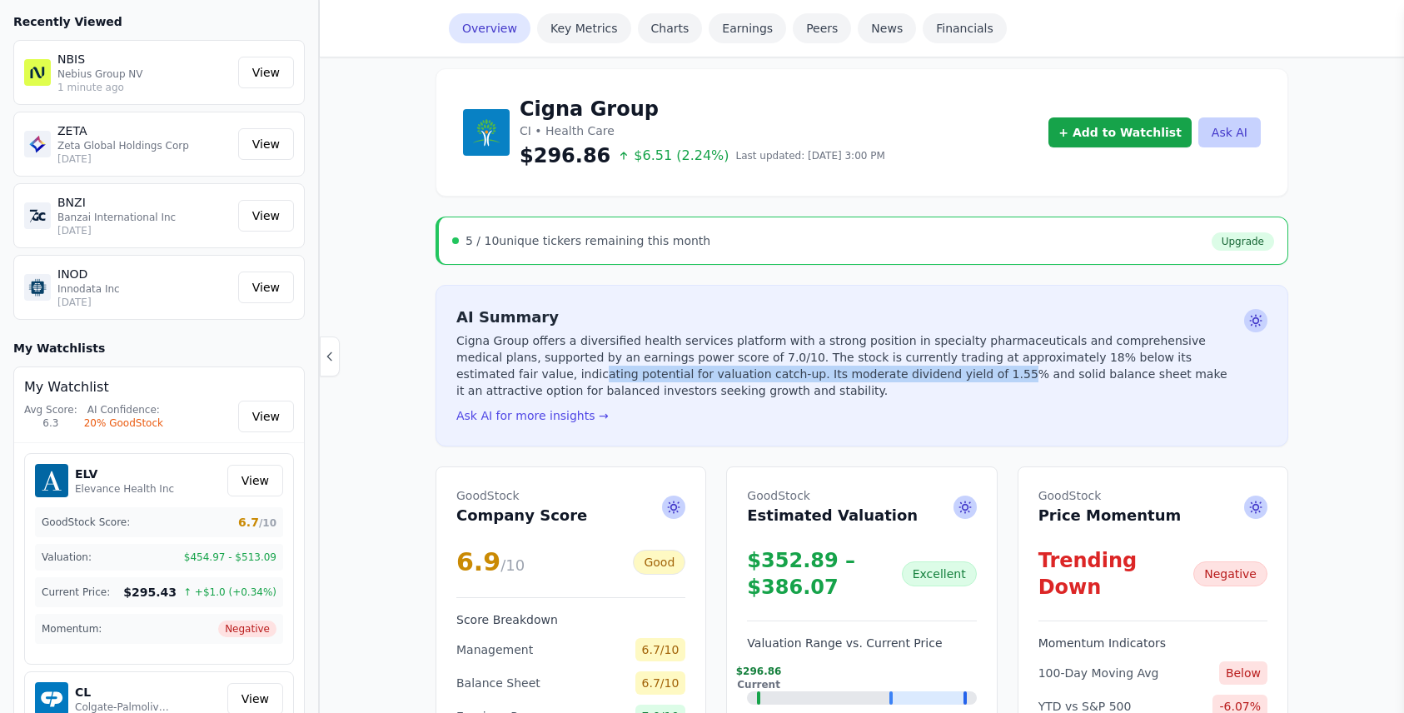
drag, startPoint x: 1155, startPoint y: 350, endPoint x: 755, endPoint y: 370, distance: 400.2
click at [755, 370] on p "Cigna Group offers a diversified health services platform with a strong positio…" at bounding box center [846, 365] width 781 height 67
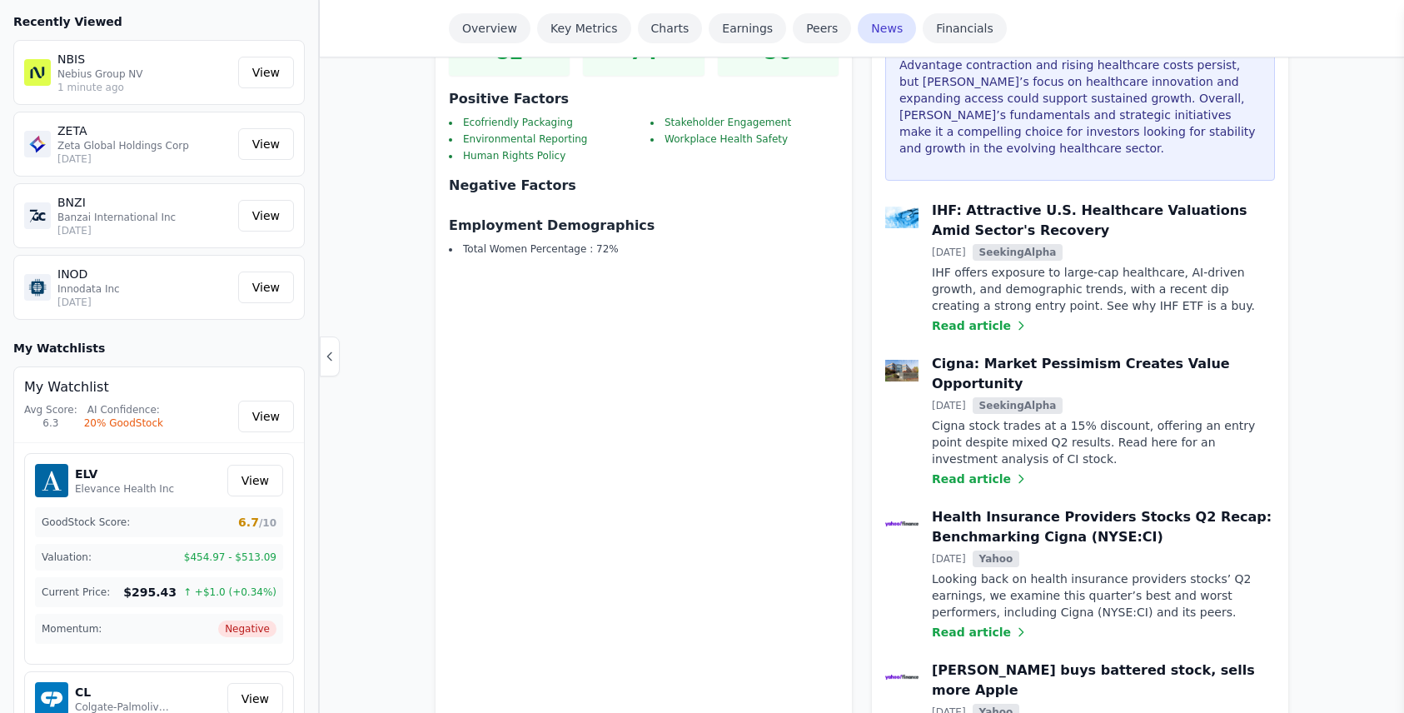
scroll to position [2831, 0]
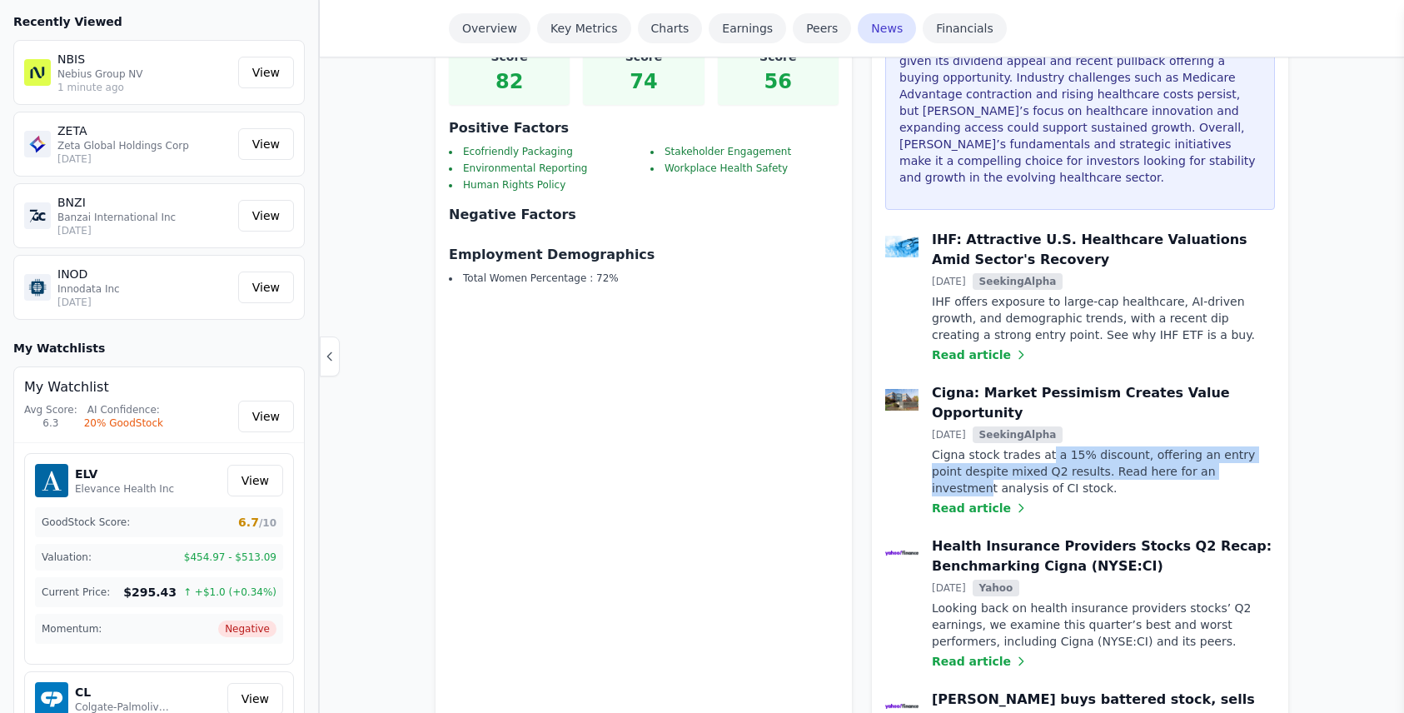
drag, startPoint x: 976, startPoint y: 363, endPoint x: 1133, endPoint y: 374, distance: 157.8
click at [1133, 446] on p "Cigna stock trades at a 15% discount, offering an entry point despite mixed Q2 …" at bounding box center [1103, 471] width 343 height 50
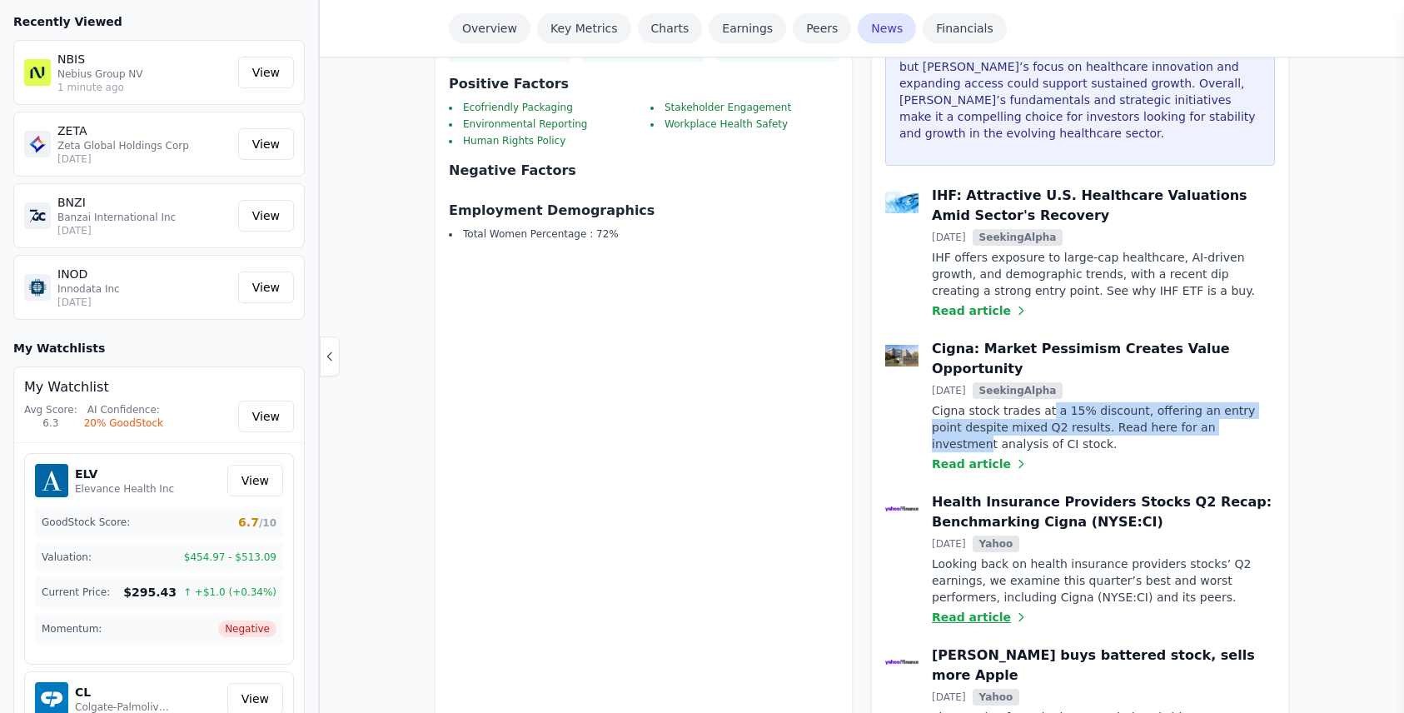
scroll to position [2998, 0]
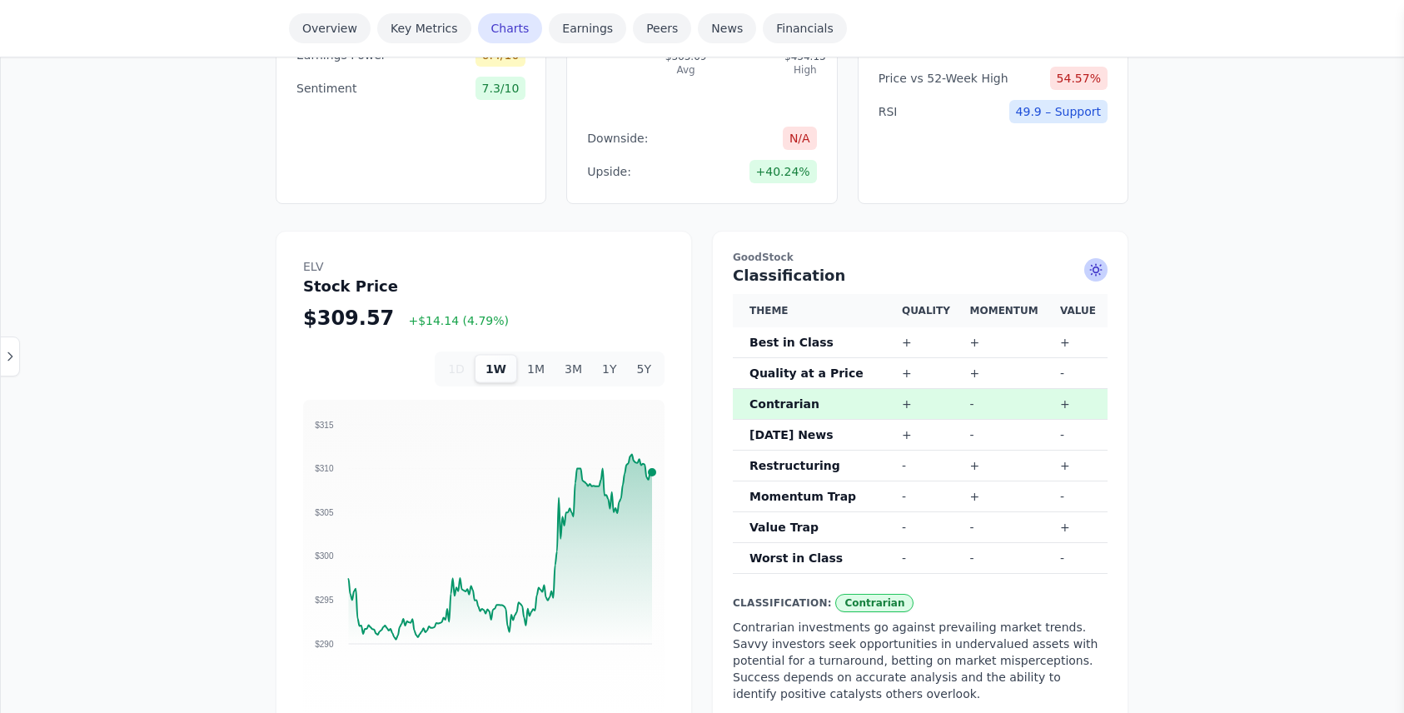
scroll to position [999, 0]
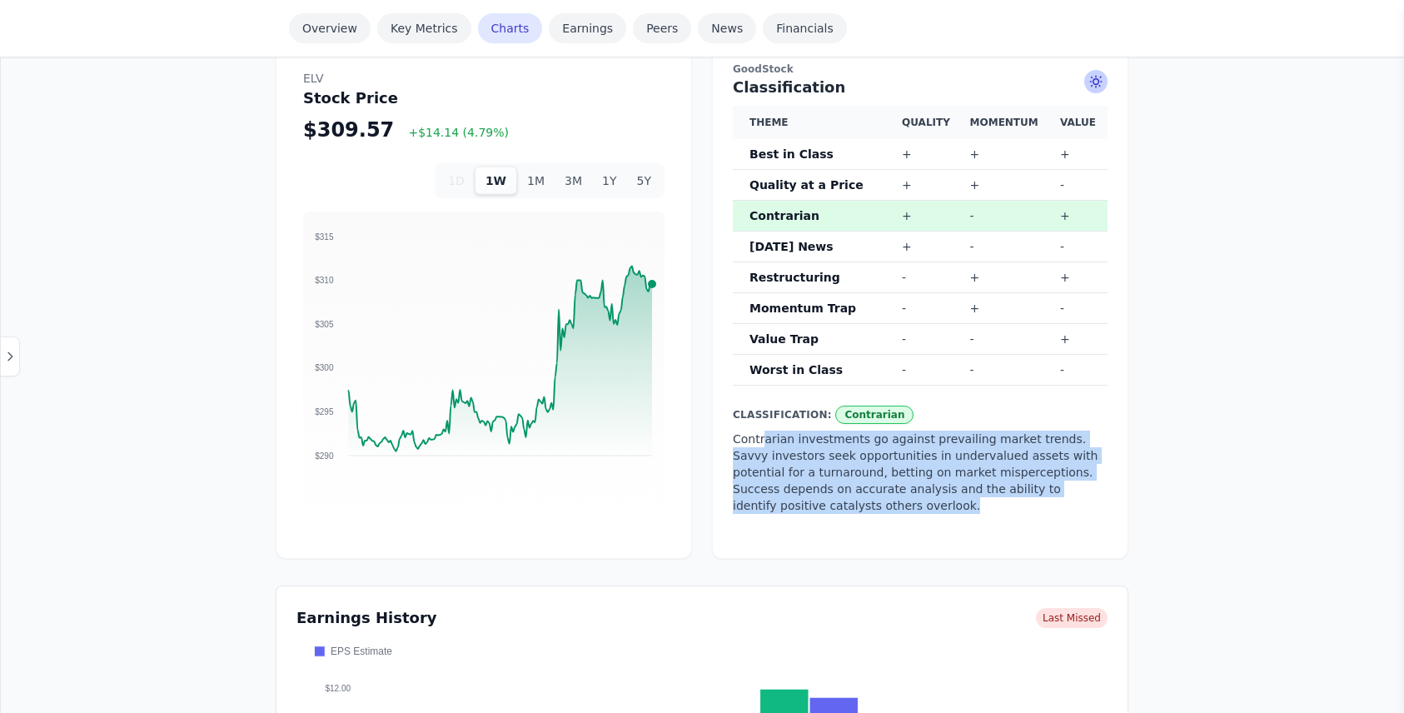
drag, startPoint x: 762, startPoint y: 437, endPoint x: 1088, endPoint y: 502, distance: 332.8
click at [1088, 502] on p "Contrarian investments go against prevailing market trends. Savvy investors see…" at bounding box center [920, 472] width 375 height 83
click at [1052, 500] on p "Contrarian investments go against prevailing market trends. Savvy investors see…" at bounding box center [920, 472] width 375 height 83
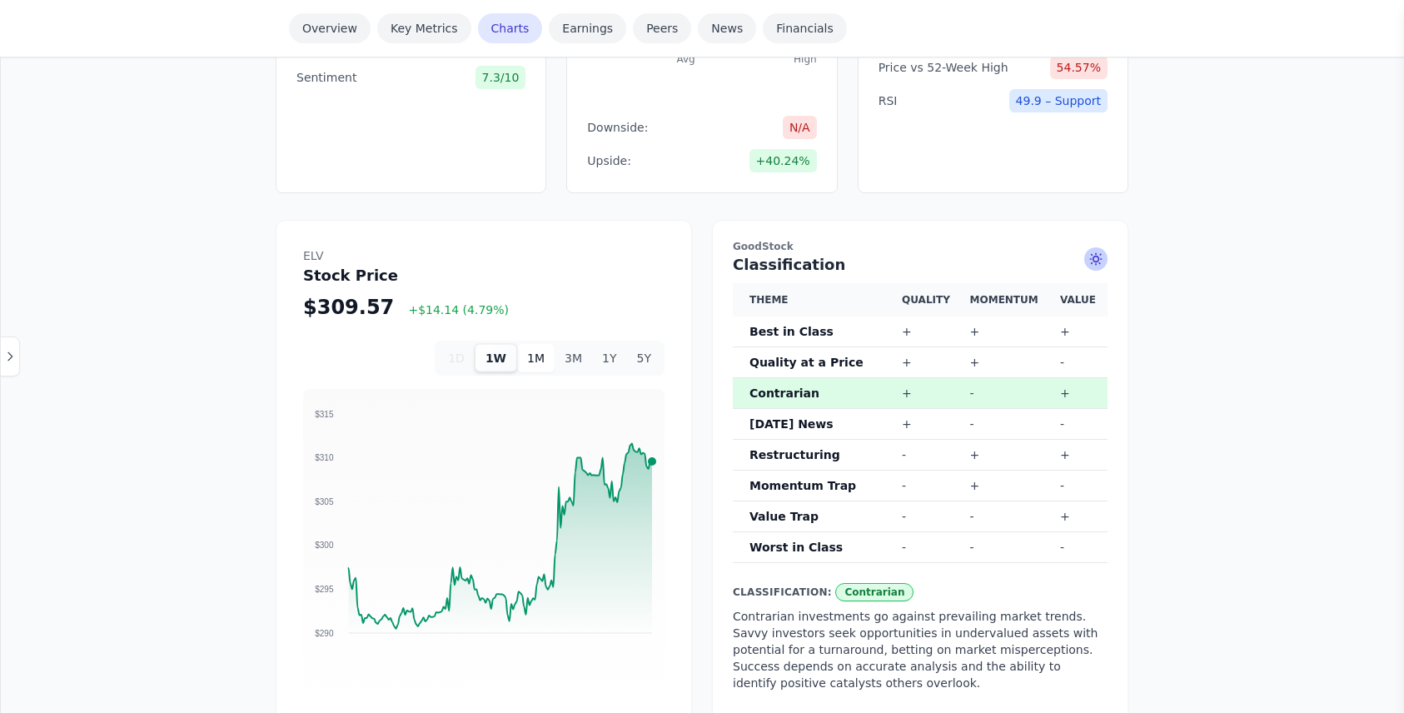
scroll to position [916, 0]
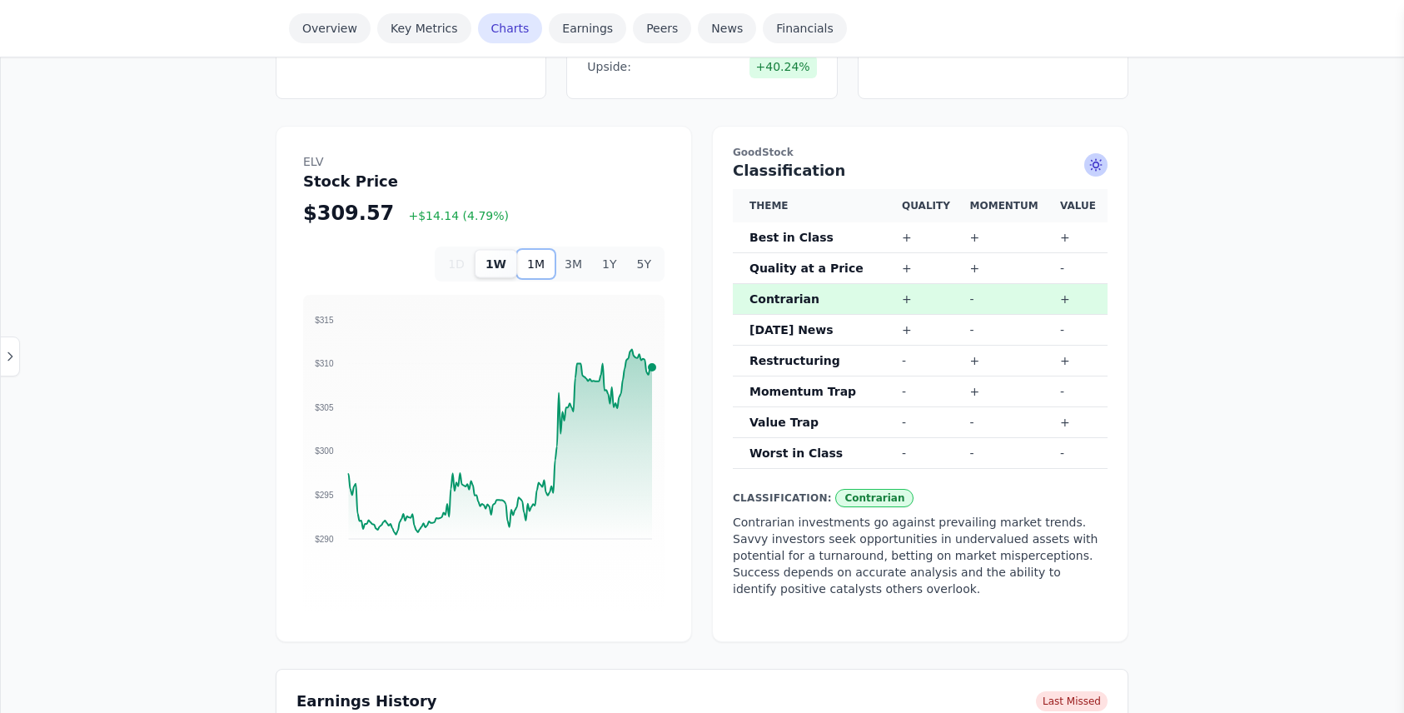
click at [543, 260] on button "1M" at bounding box center [535, 264] width 37 height 28
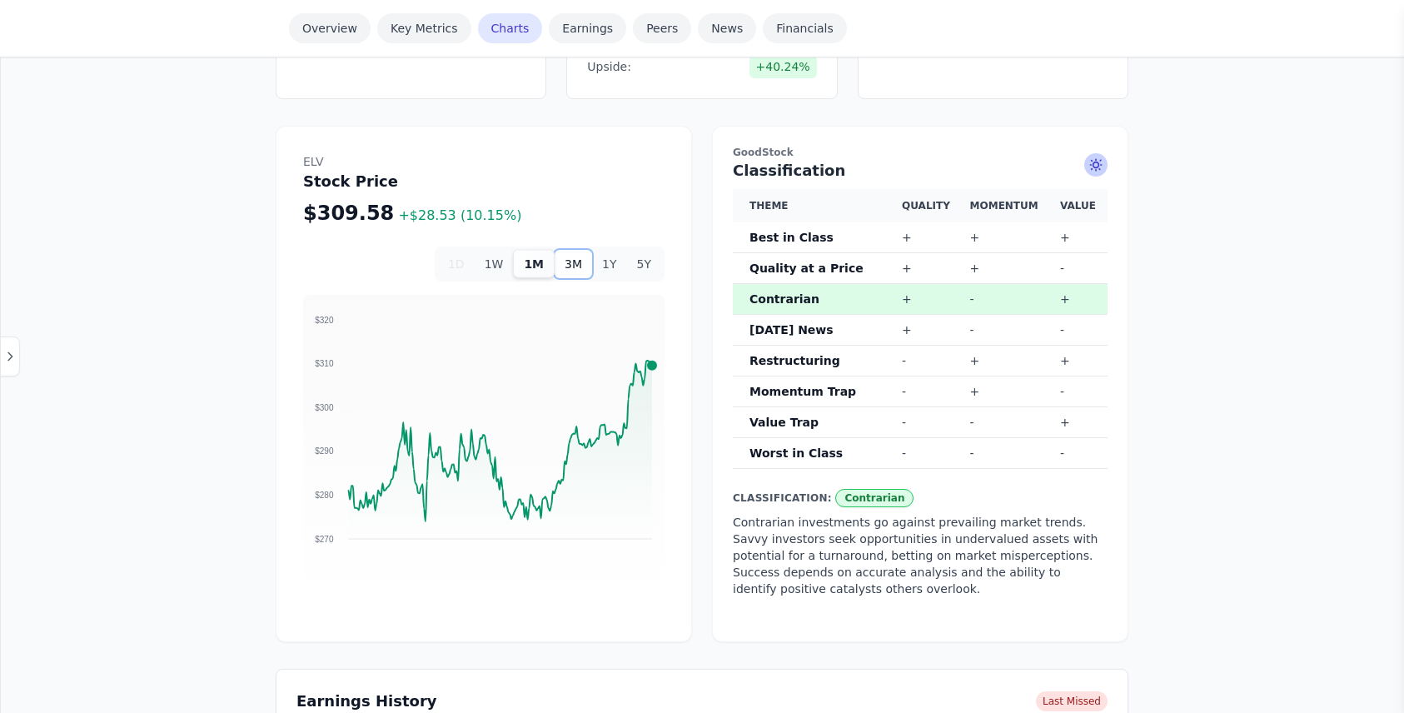
click at [577, 259] on button "3M" at bounding box center [573, 264] width 37 height 28
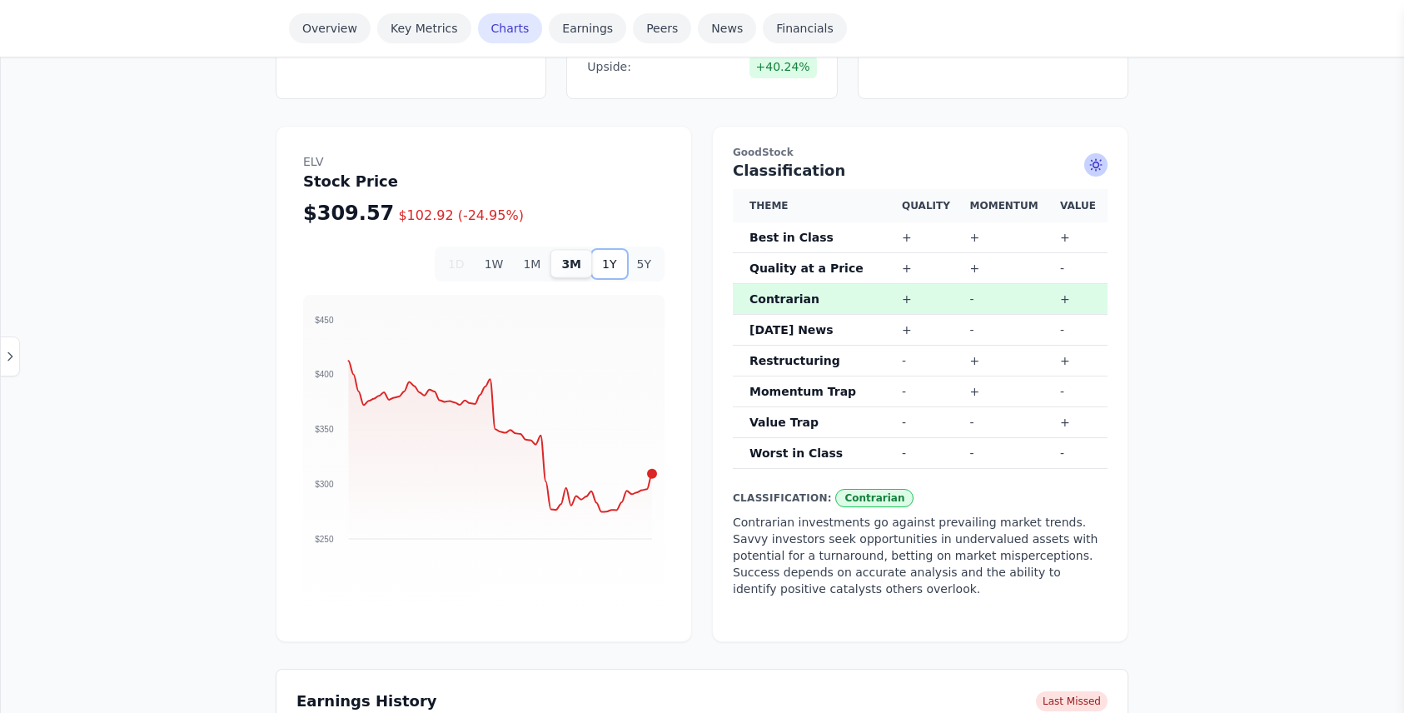
click at [615, 259] on button "1Y" at bounding box center [609, 264] width 34 height 28
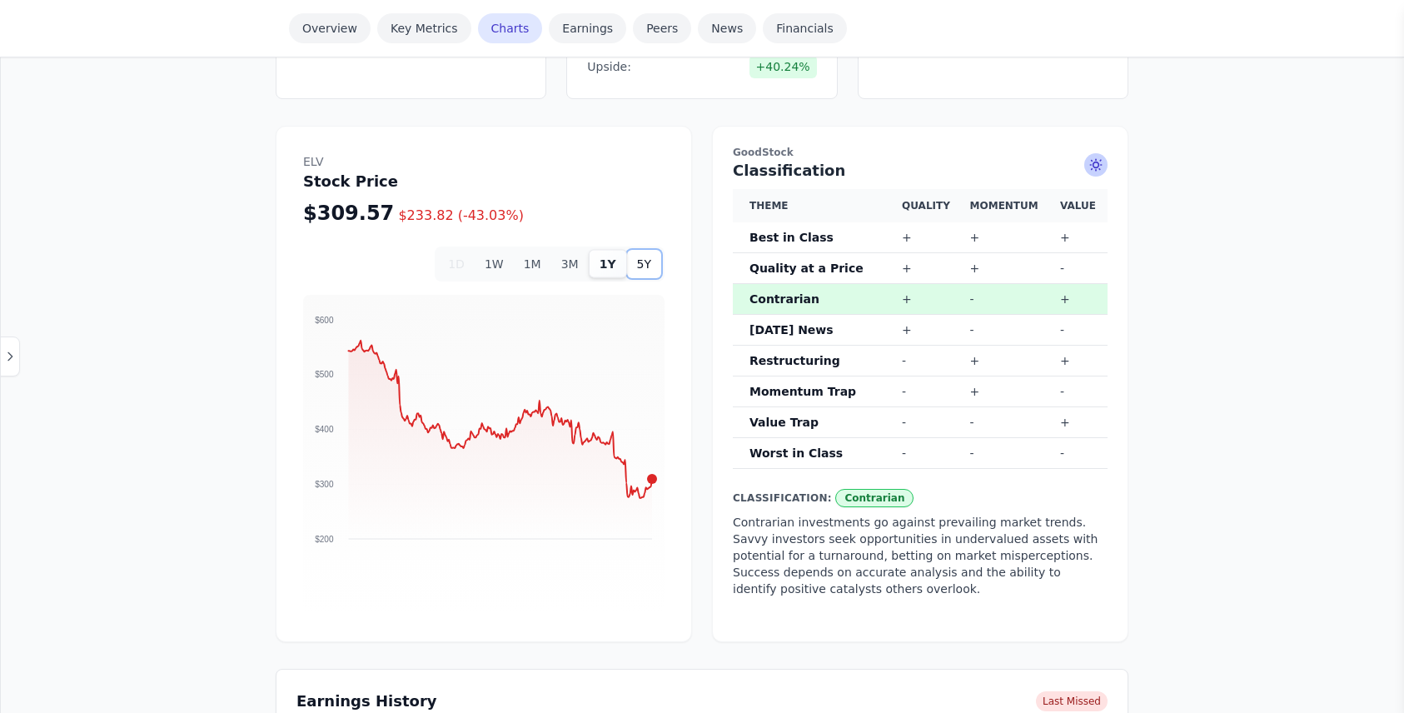
click at [650, 260] on button "5Y" at bounding box center [644, 264] width 34 height 28
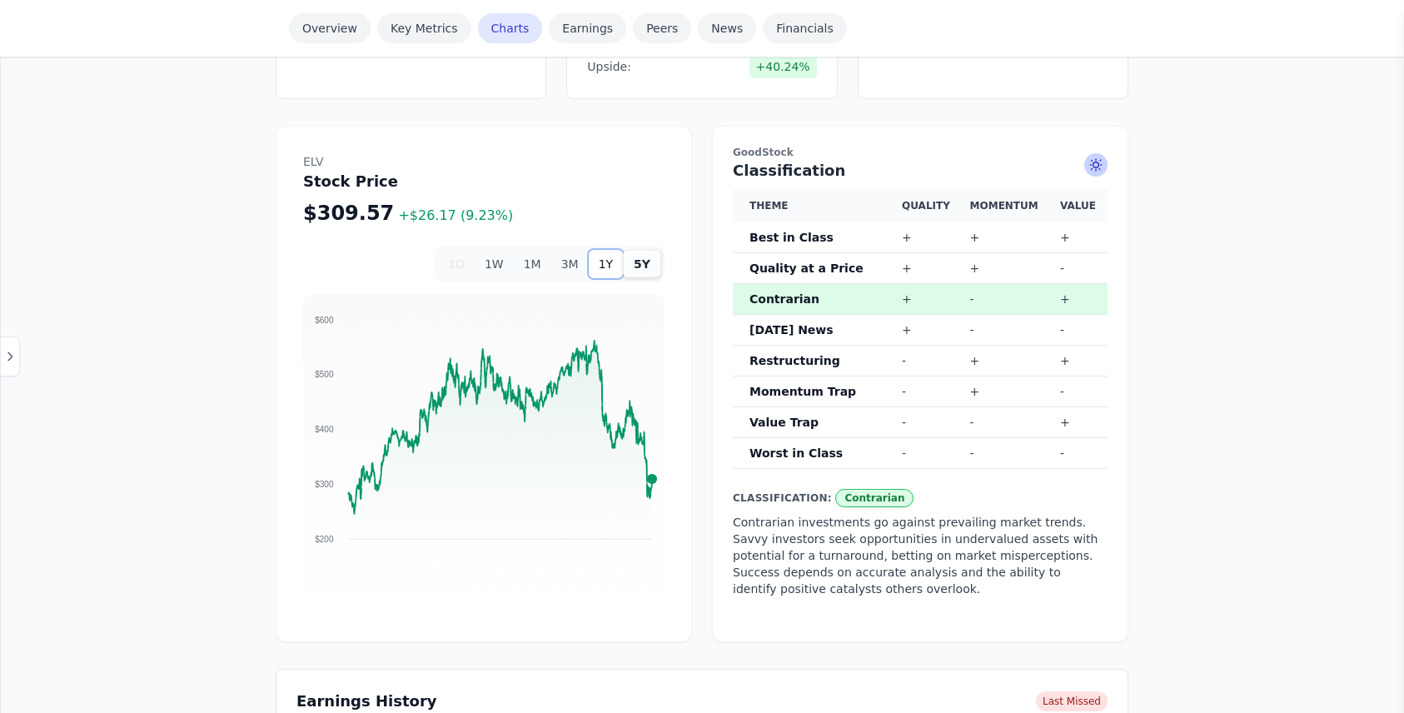
click at [615, 261] on button "1Y" at bounding box center [606, 264] width 34 height 28
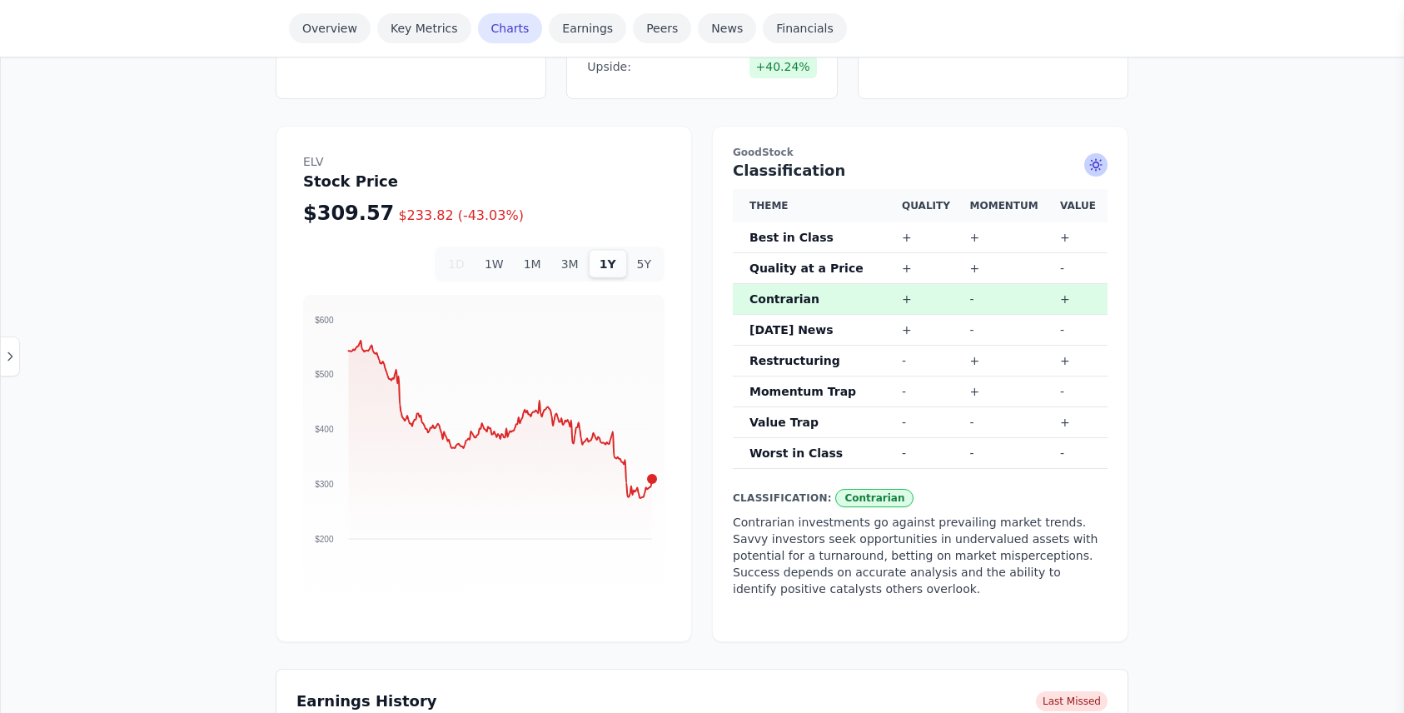
drag, startPoint x: 734, startPoint y: 171, endPoint x: 844, endPoint y: 232, distance: 124.9
click at [844, 232] on div "GoodStock Classification Theme Quality Momentum Value Best in Class + + + Quali…" at bounding box center [920, 384] width 416 height 516
click at [804, 268] on th "Quality at a Price" at bounding box center [814, 268] width 162 height 31
drag, startPoint x: 752, startPoint y: 263, endPoint x: 1085, endPoint y: 256, distance: 333.2
click at [1085, 256] on tr "Quality at a Price + + -" at bounding box center [920, 268] width 375 height 31
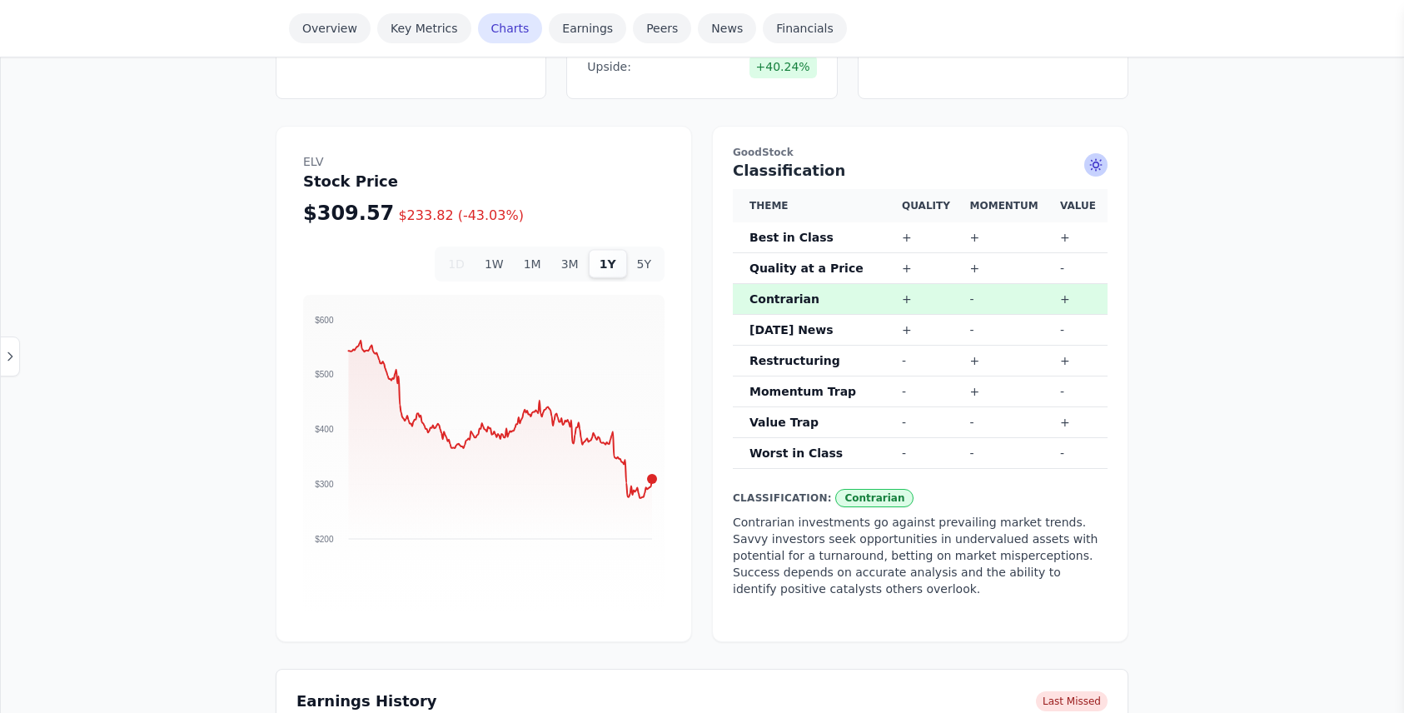
click at [1085, 256] on td "-" at bounding box center [1080, 268] width 54 height 31
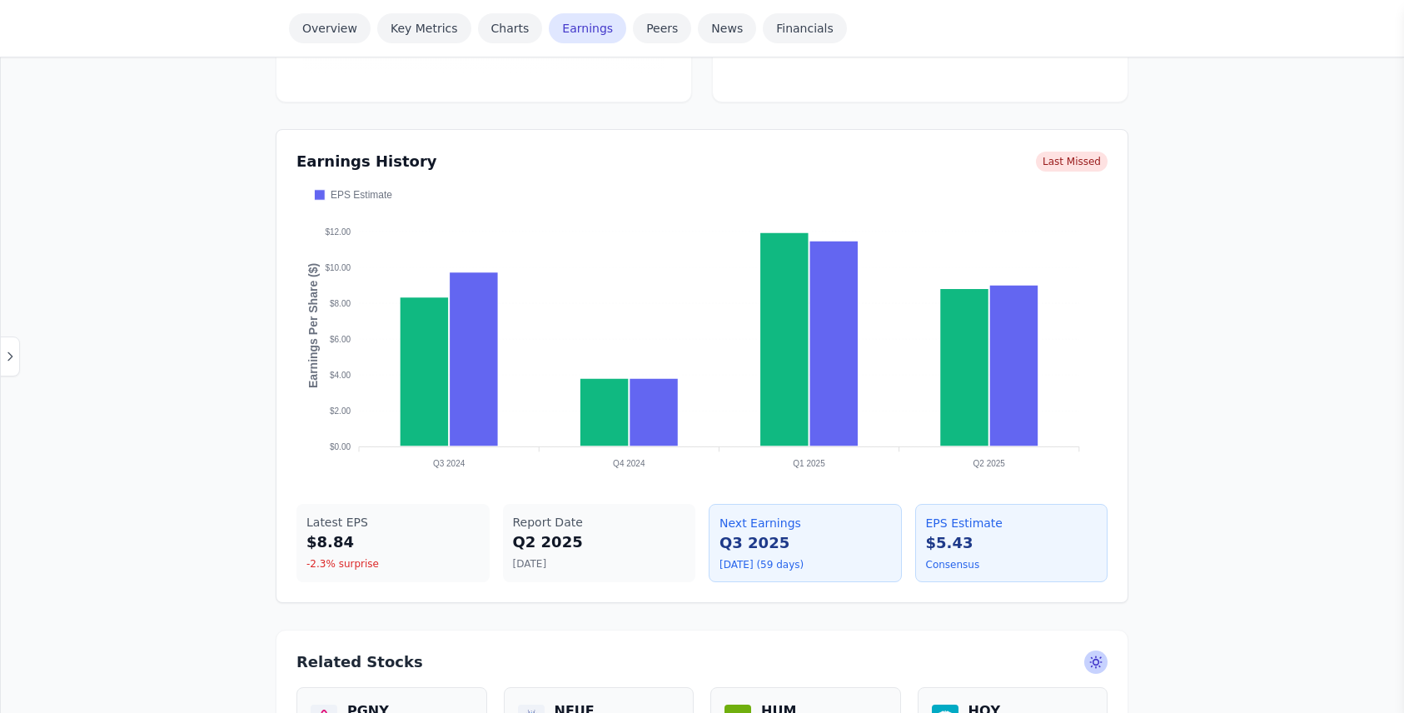
scroll to position [1451, 0]
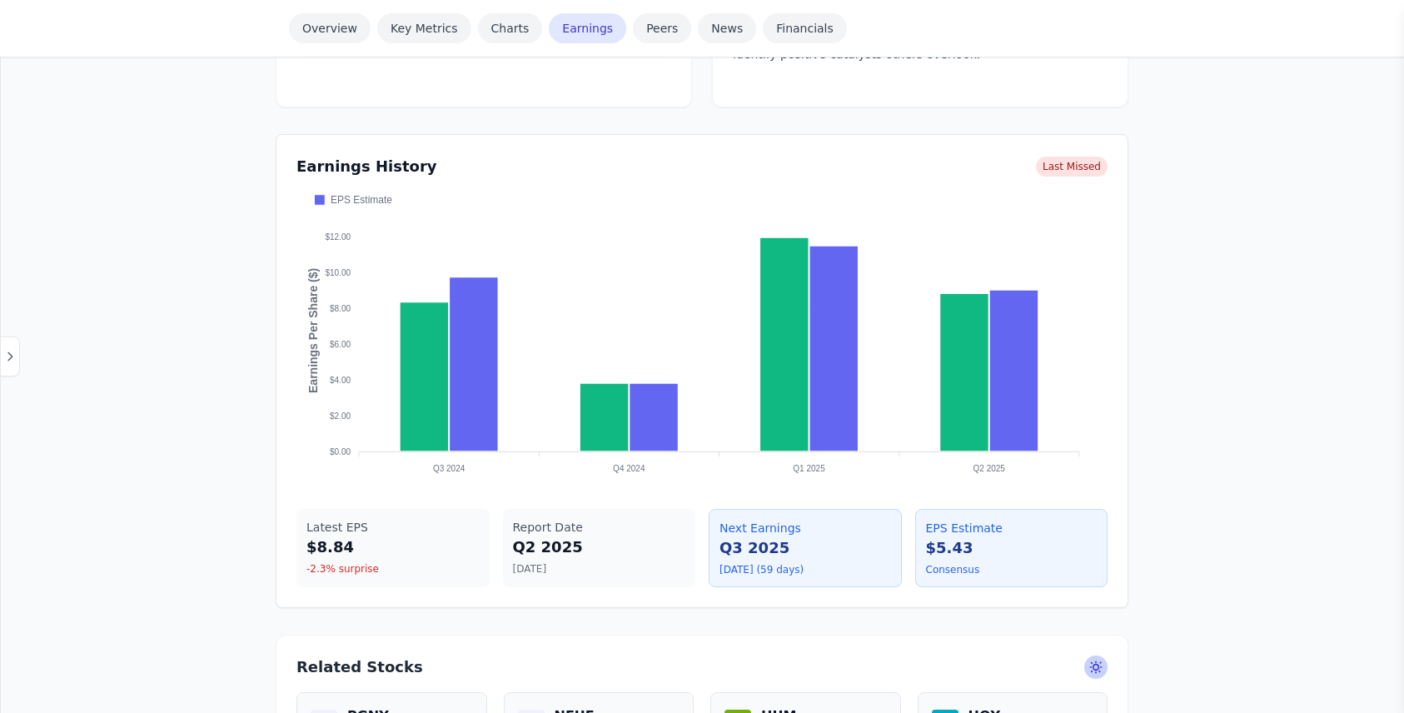
drag, startPoint x: 515, startPoint y: 545, endPoint x: 651, endPoint y: 550, distance: 136.7
click at [651, 550] on div "Q2 2025" at bounding box center [599, 546] width 173 height 23
click at [682, 520] on div "Report Date" at bounding box center [599, 527] width 173 height 17
drag, startPoint x: 717, startPoint y: 529, endPoint x: 813, endPoint y: 560, distance: 100.9
click at [813, 560] on div "Next Earnings Q3 2025 Oct 15, 2025 (59 days)" at bounding box center [805, 548] width 193 height 78
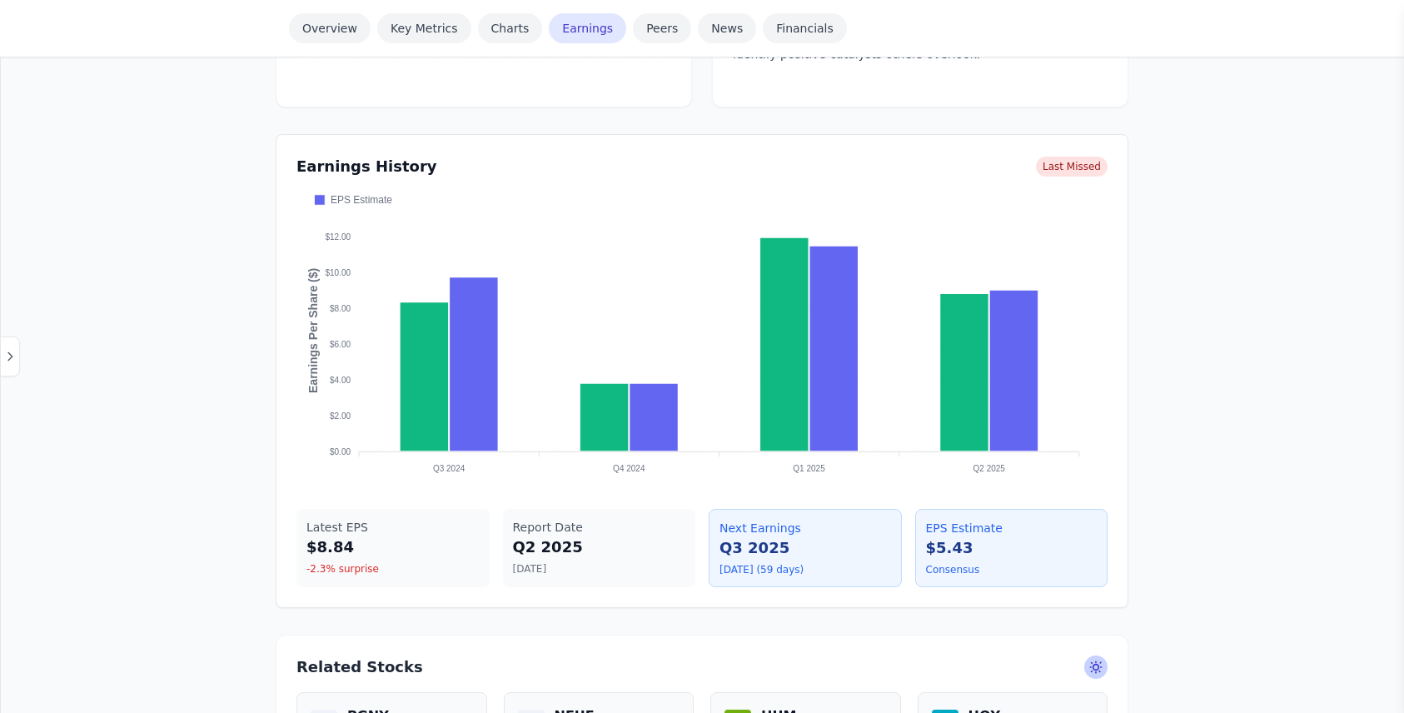
drag, startPoint x: 925, startPoint y: 525, endPoint x: 1013, endPoint y: 570, distance: 98.7
click at [1013, 570] on div "EPS Estimate $5.43 Consensus" at bounding box center [1011, 548] width 193 height 78
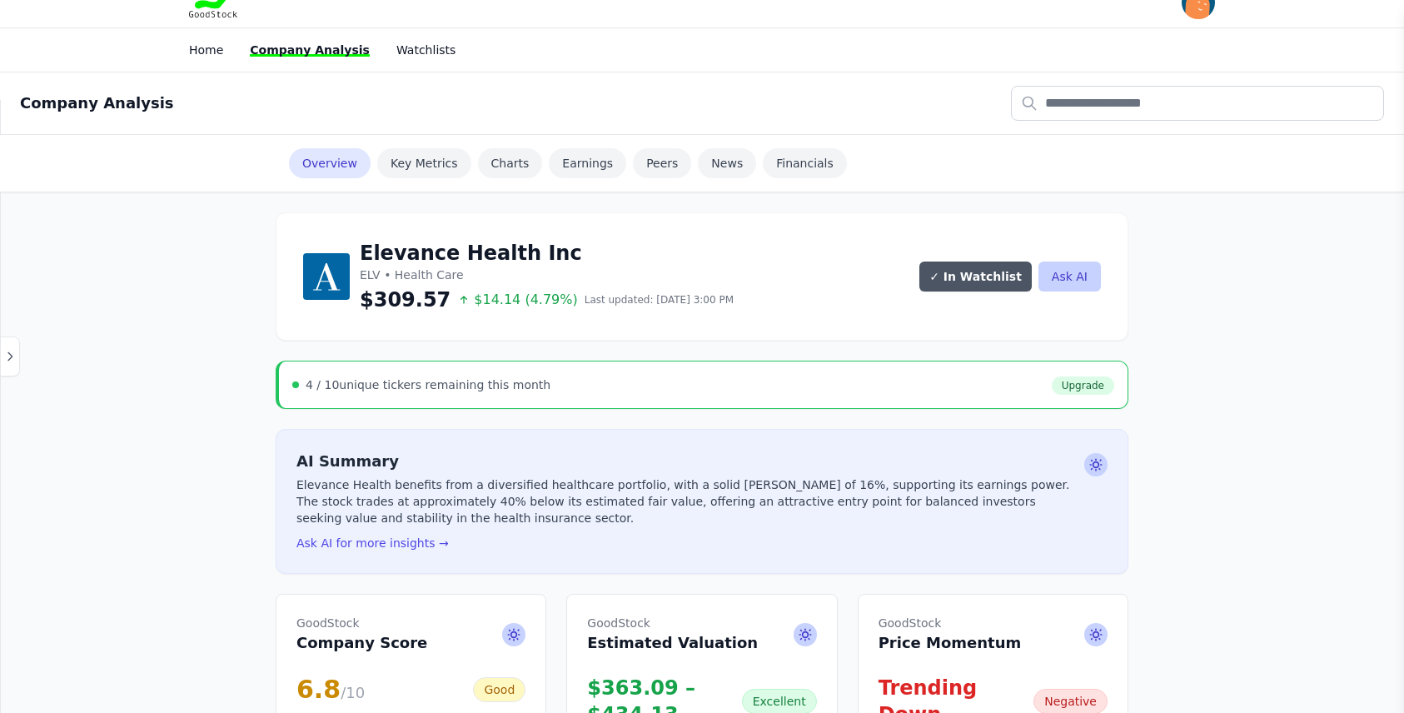
scroll to position [0, 0]
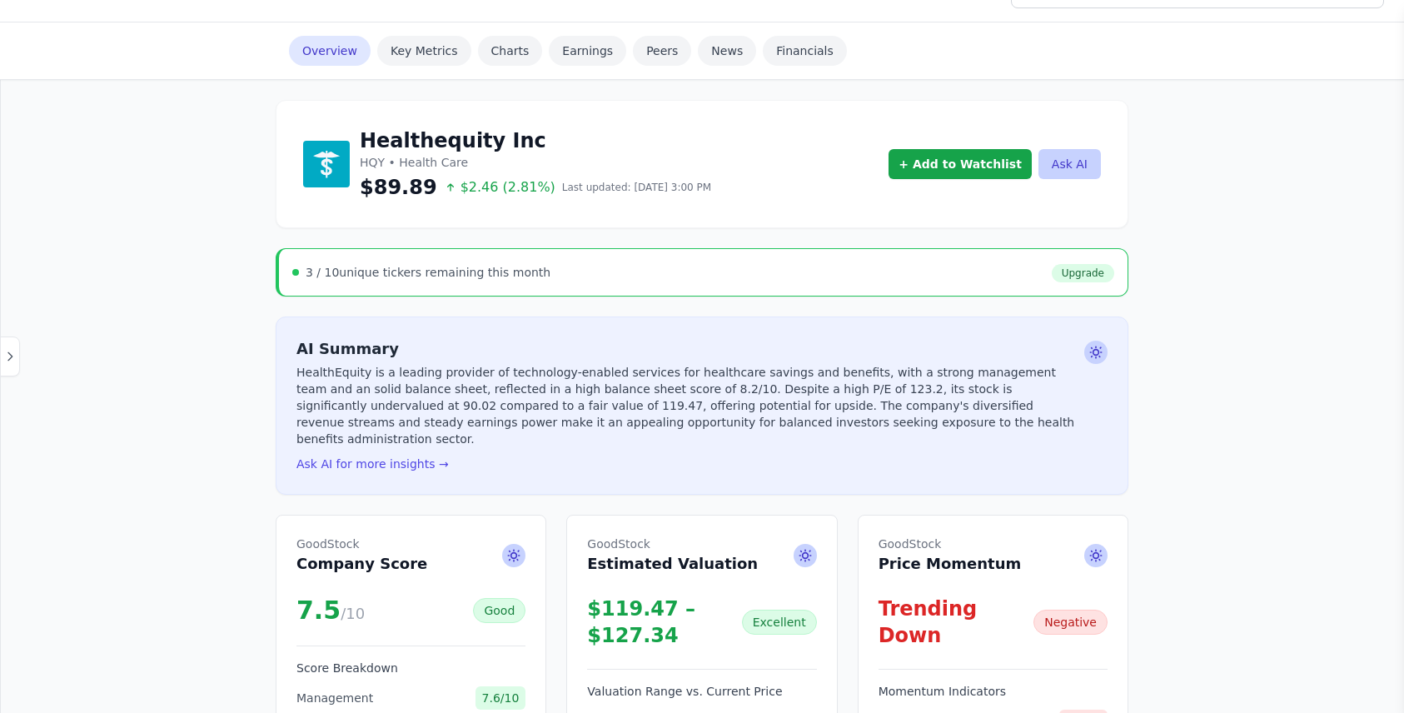
scroll to position [167, 0]
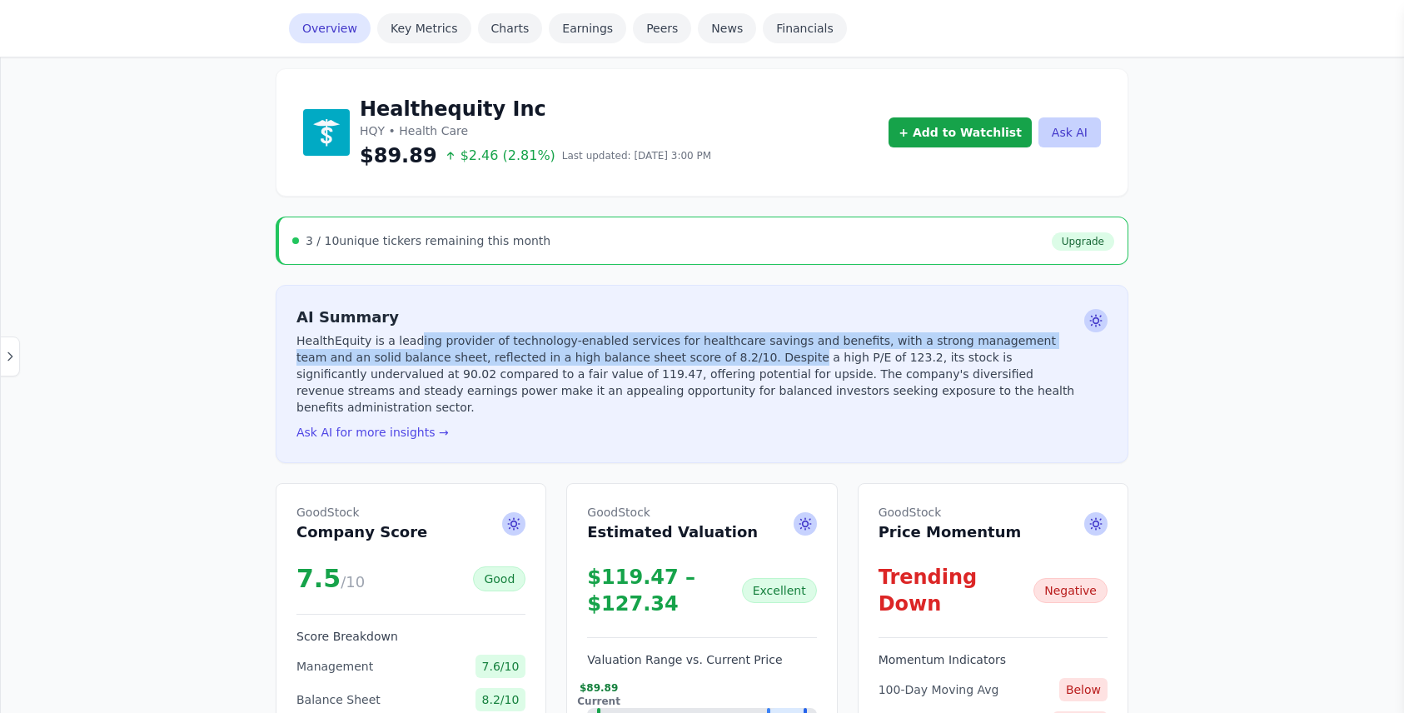
drag, startPoint x: 406, startPoint y: 332, endPoint x: 662, endPoint y: 355, distance: 256.6
click at [662, 355] on p "HealthEquity is a leading provider of technology-enabled services for healthcar…" at bounding box center [686, 373] width 781 height 83
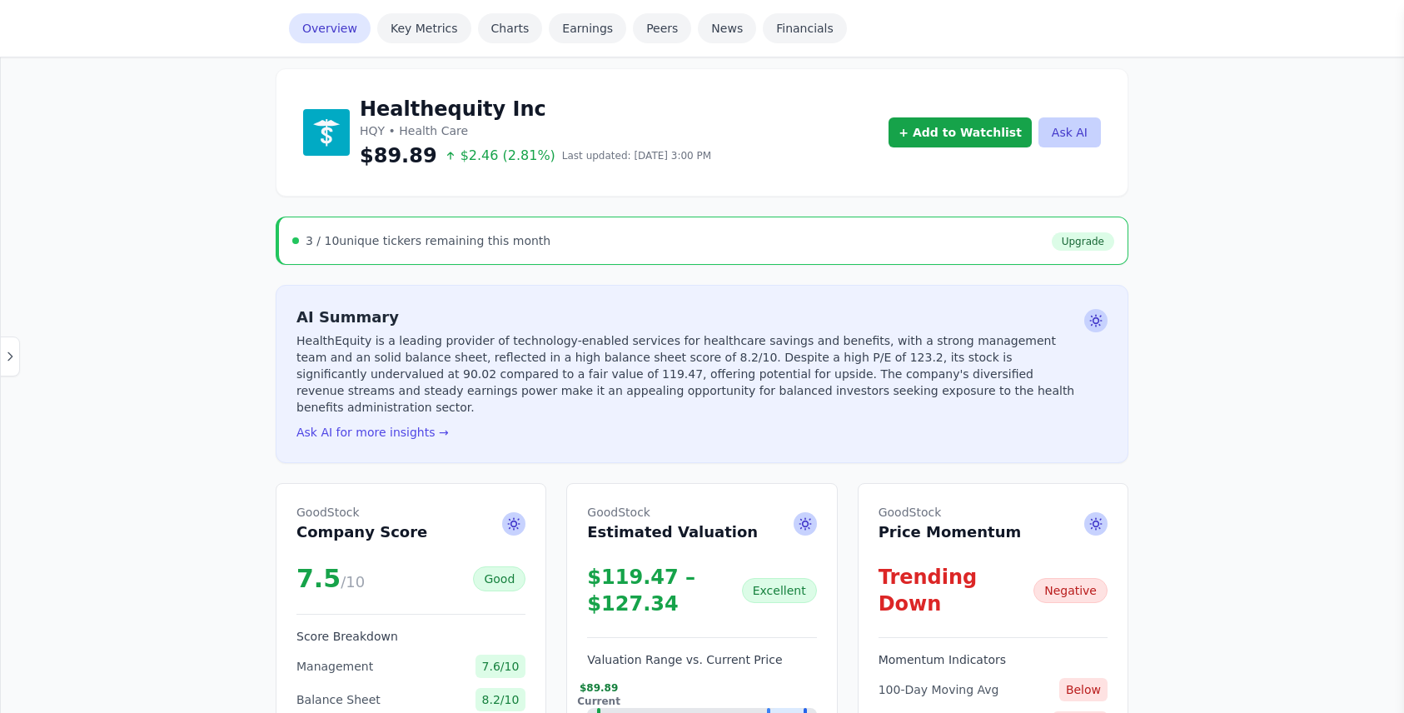
click at [672, 357] on p "HealthEquity is a leading provider of technology-enabled services for healthcar…" at bounding box center [686, 373] width 781 height 83
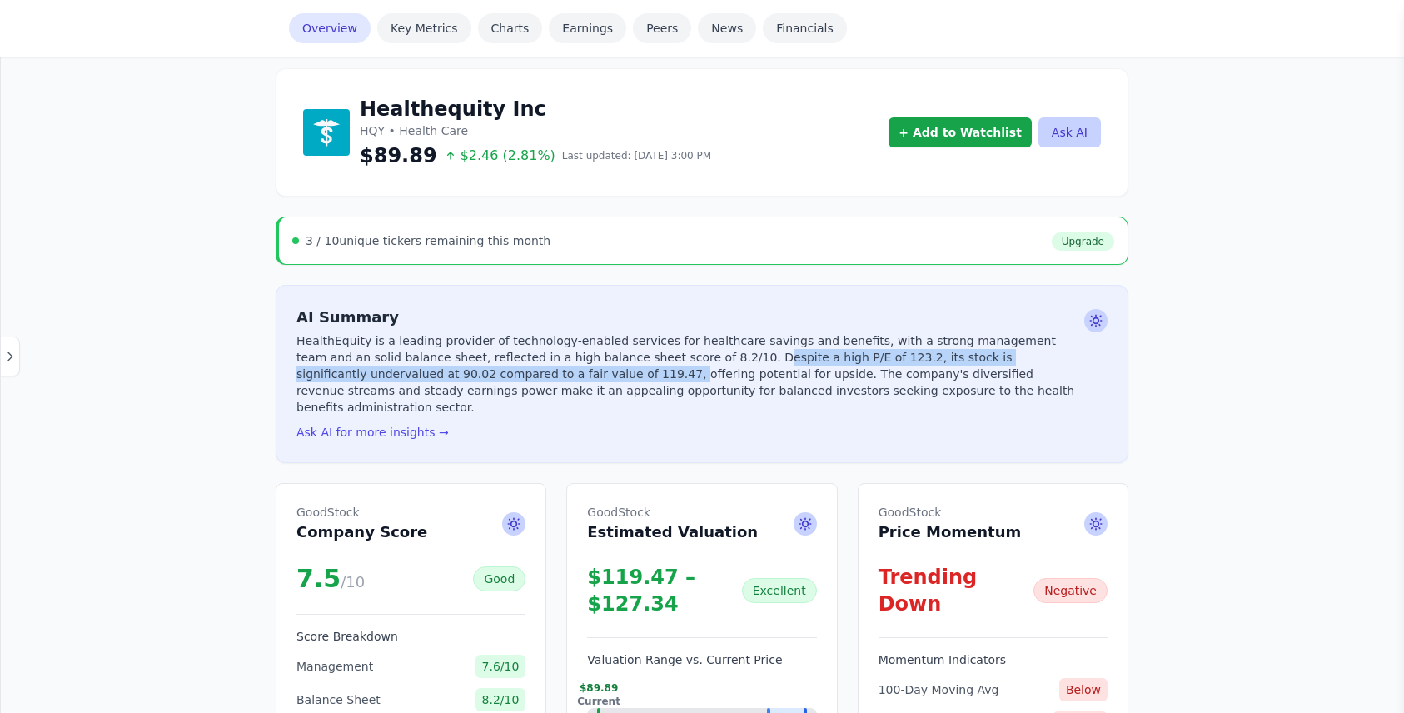
drag, startPoint x: 631, startPoint y: 356, endPoint x: 399, endPoint y: 370, distance: 232.8
click at [399, 370] on p "HealthEquity is a leading provider of technology-enabled services for healthcar…" at bounding box center [686, 373] width 781 height 83
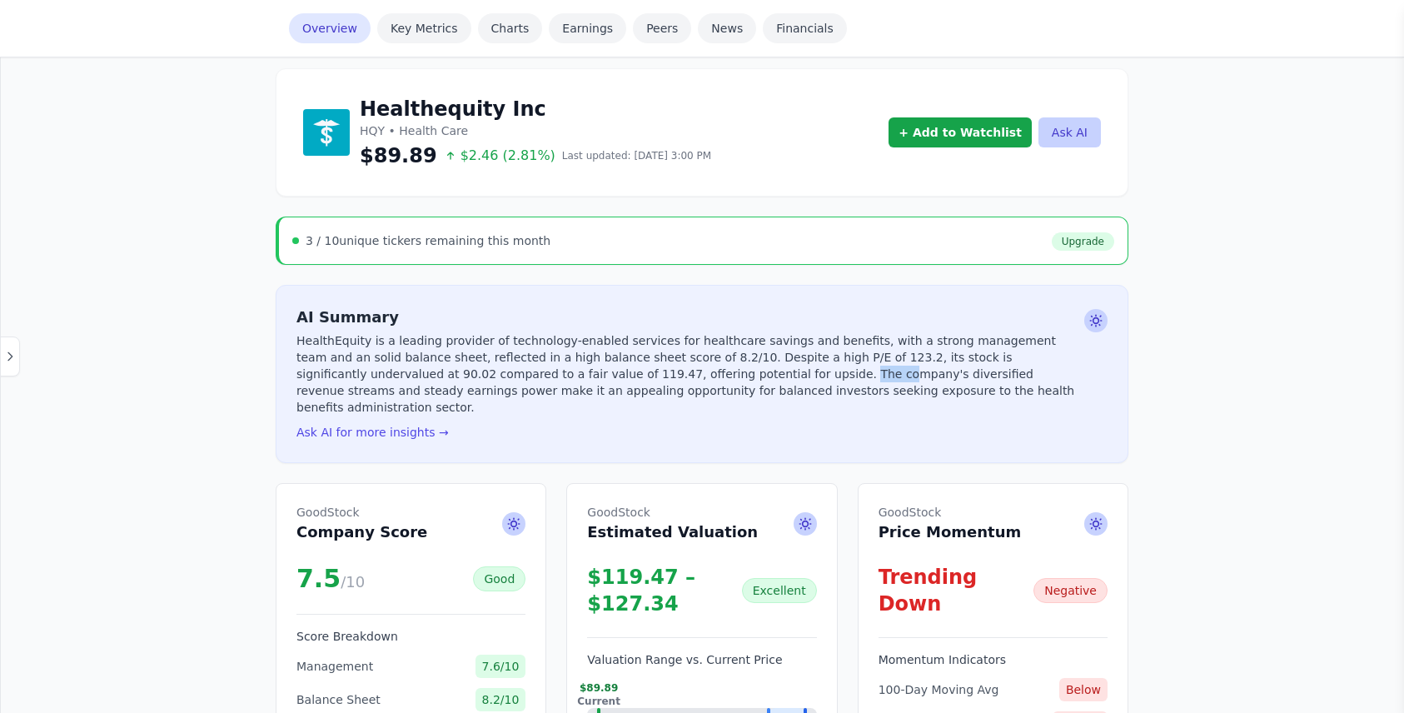
drag, startPoint x: 550, startPoint y: 374, endPoint x: 584, endPoint y: 367, distance: 34.8
click at [584, 367] on p "HealthEquity is a leading provider of technology-enabled services for healthcar…" at bounding box center [686, 373] width 781 height 83
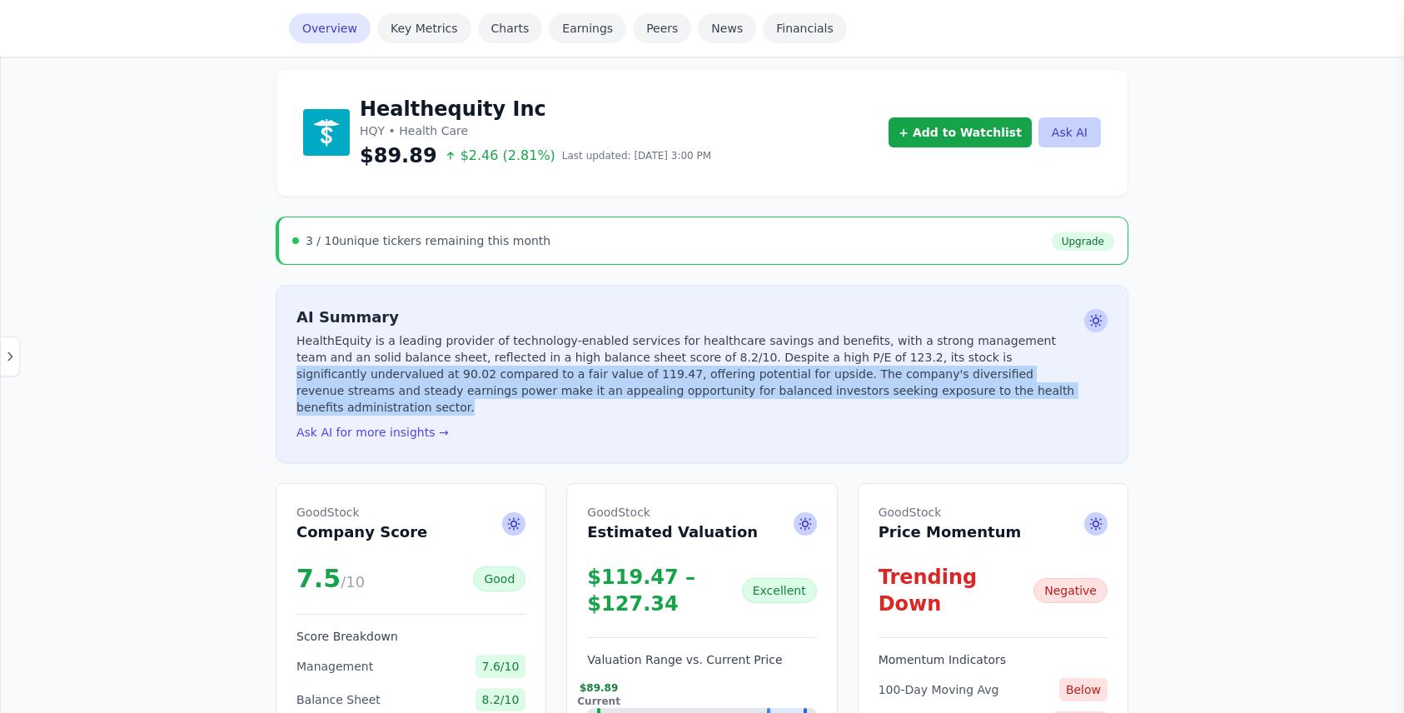
drag, startPoint x: 822, startPoint y: 356, endPoint x: 804, endPoint y: 386, distance: 34.7
click at [804, 386] on p "HealthEquity is a leading provider of technology-enabled services for healthcar…" at bounding box center [686, 373] width 781 height 83
click at [393, 424] on button "Ask AI for more insights →" at bounding box center [372, 432] width 152 height 17
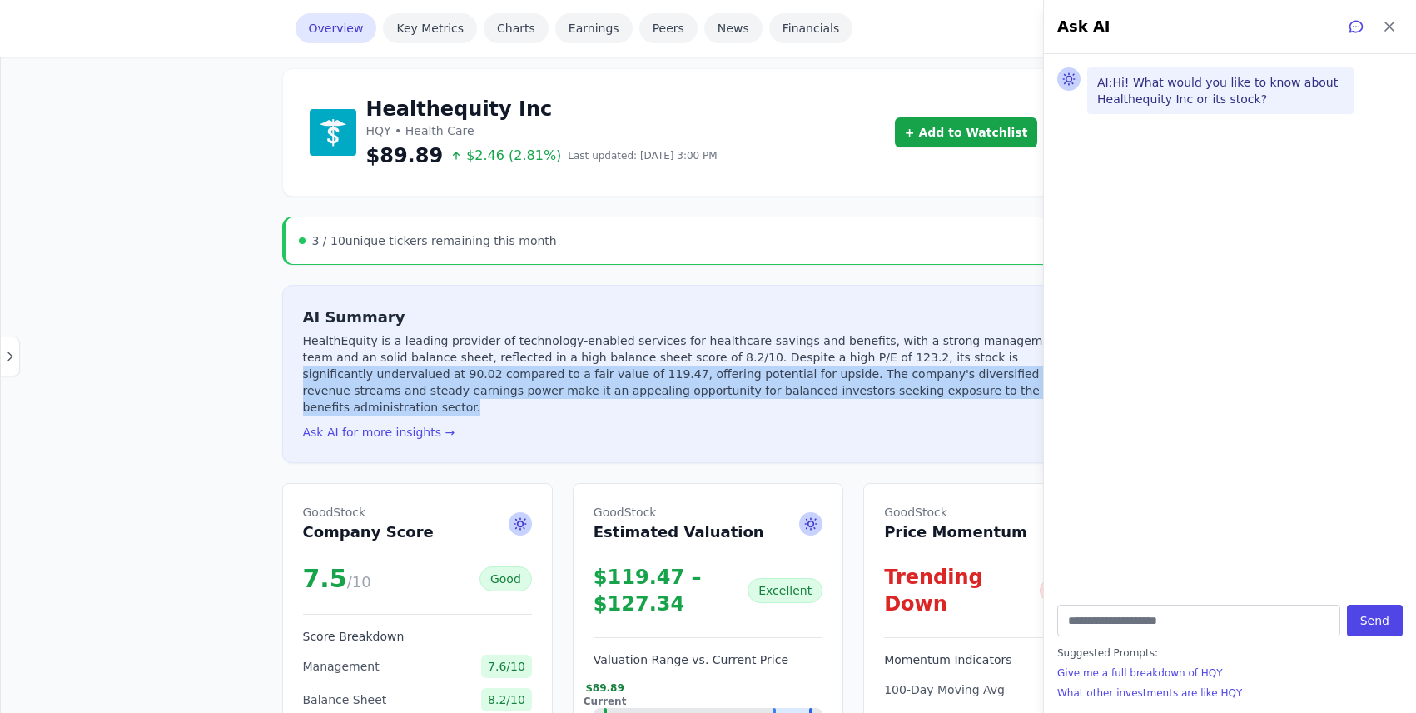
click at [1392, 25] on icon at bounding box center [1390, 26] width 8 height 8
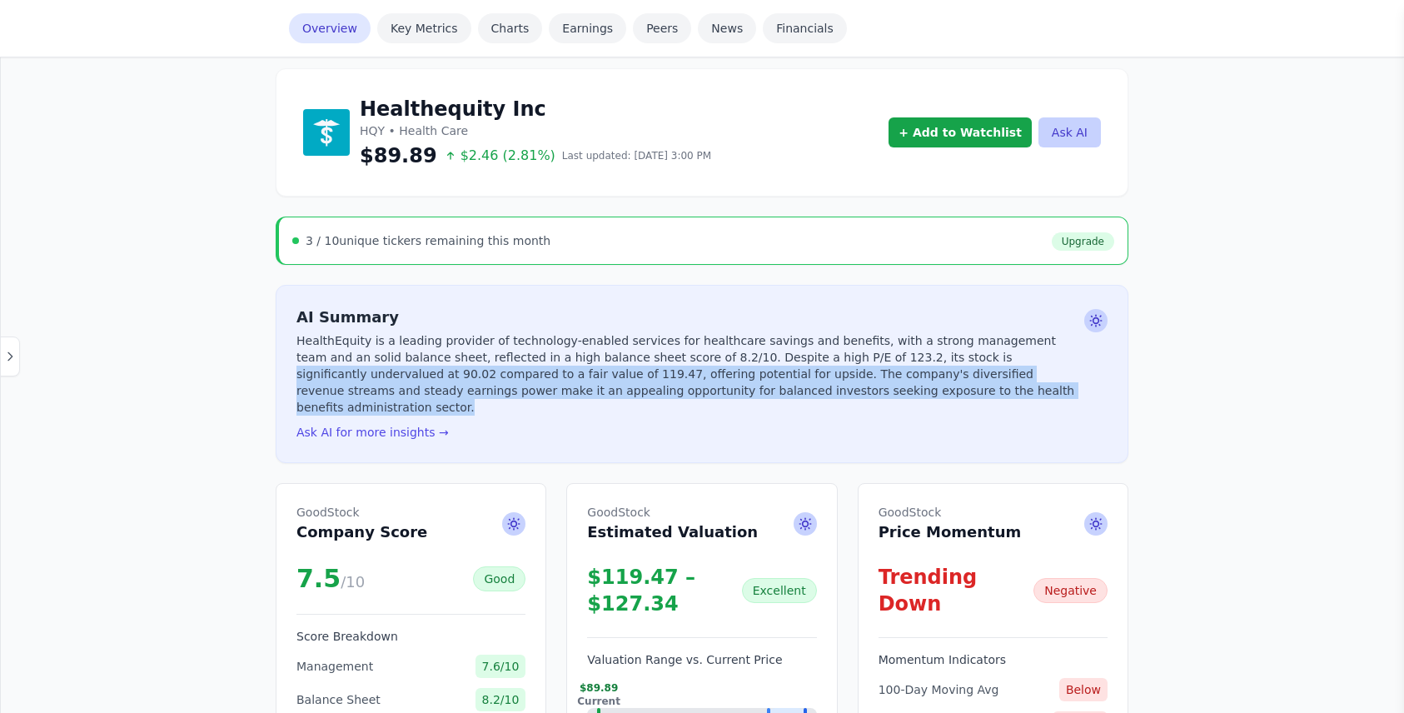
click at [809, 394] on p "HealthEquity is a leading provider of technology-enabled services for healthcar…" at bounding box center [686, 373] width 781 height 83
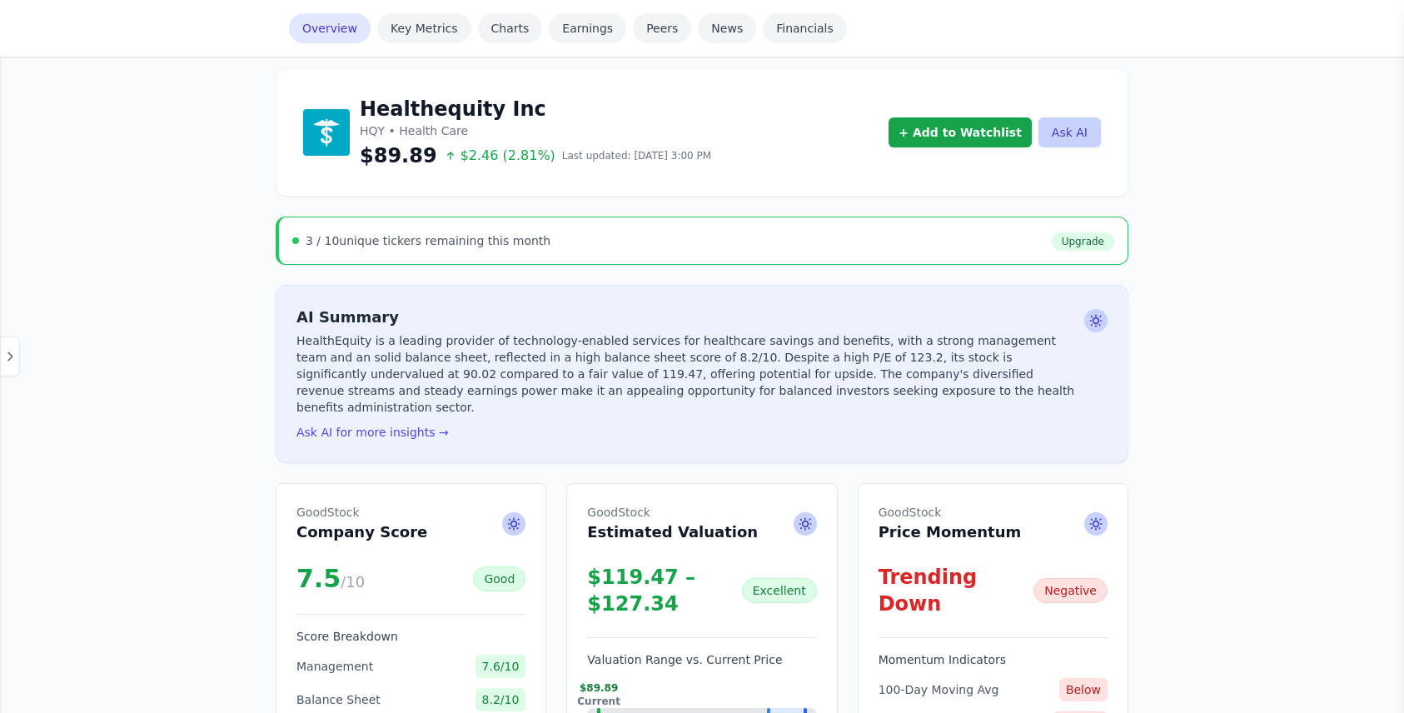
click at [537, 370] on p "HealthEquity is a leading provider of technology-enabled services for healthcar…" at bounding box center [686, 373] width 781 height 83
drag, startPoint x: 551, startPoint y: 374, endPoint x: 669, endPoint y: 375, distance: 117.4
click at [669, 375] on p "HealthEquity is a leading provider of technology-enabled services for healthcar…" at bounding box center [686, 373] width 781 height 83
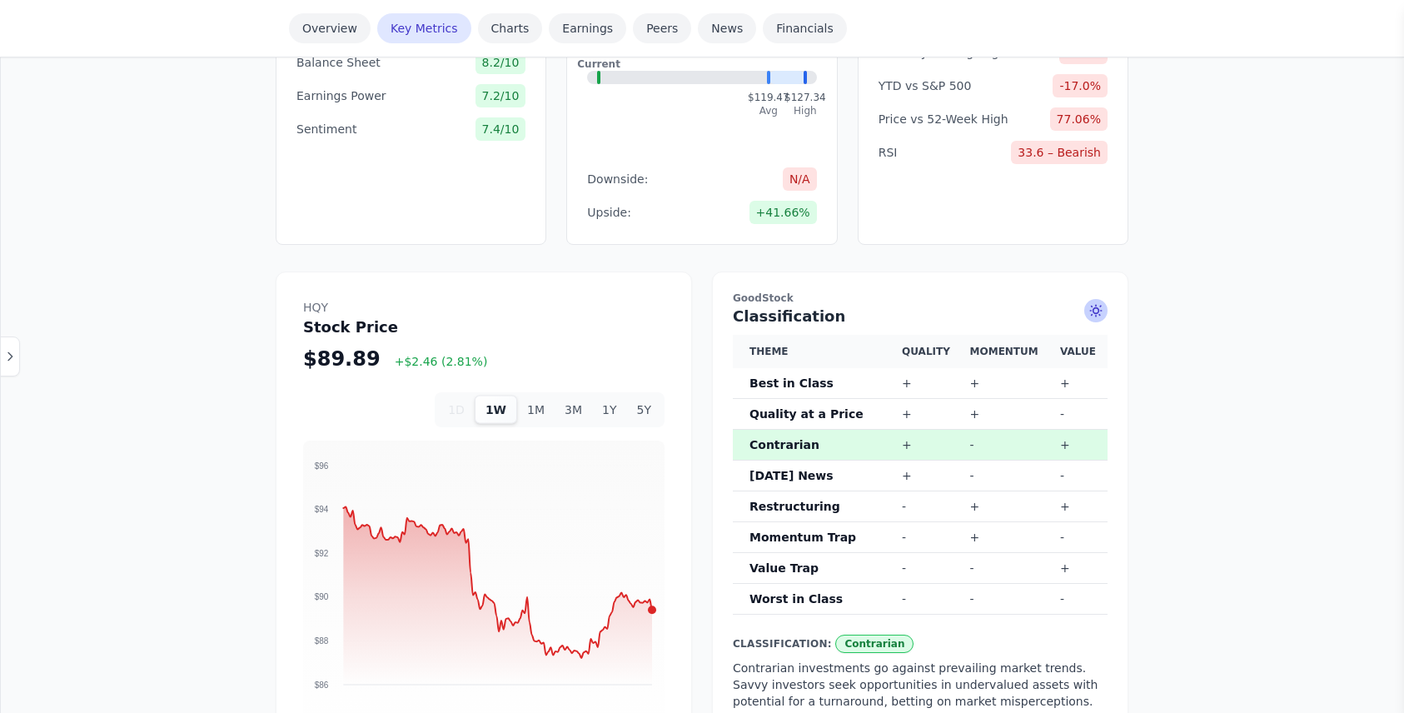
scroll to position [833, 0]
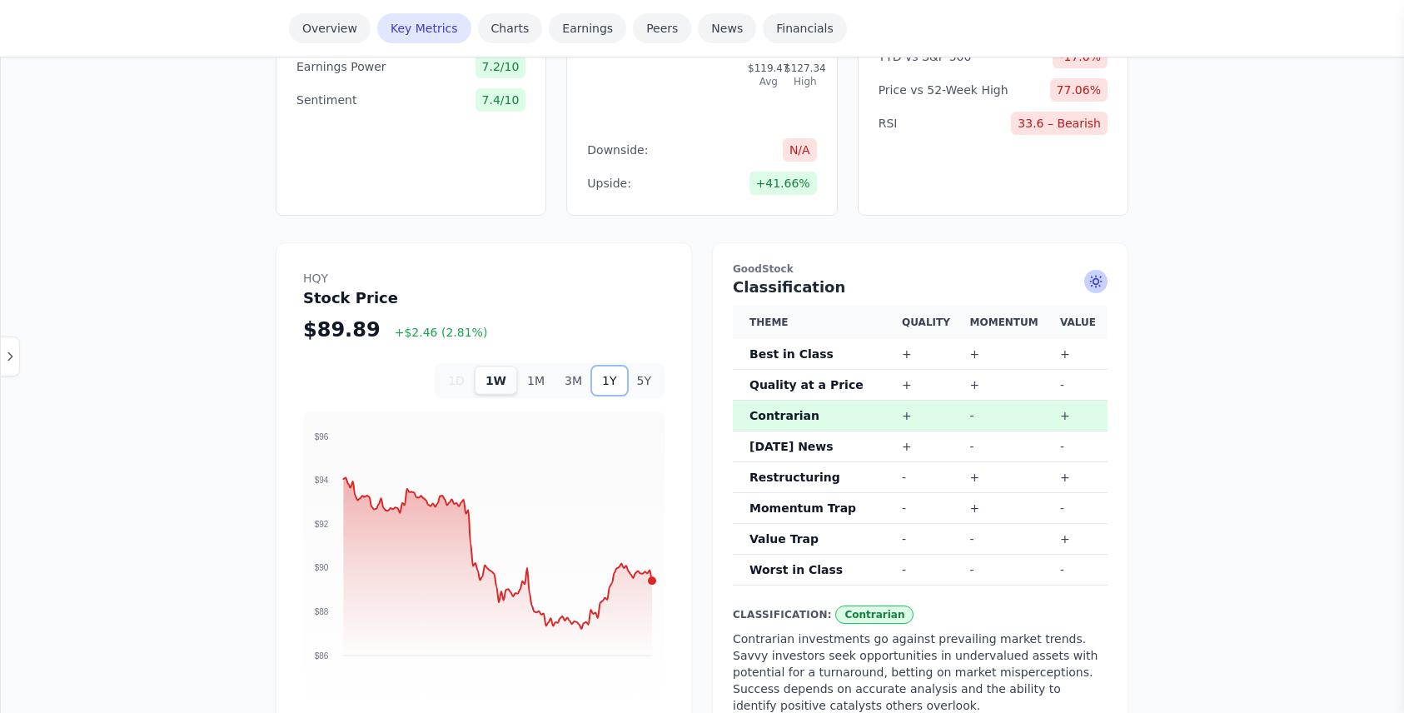
click at [615, 366] on button "1Y" at bounding box center [609, 380] width 34 height 28
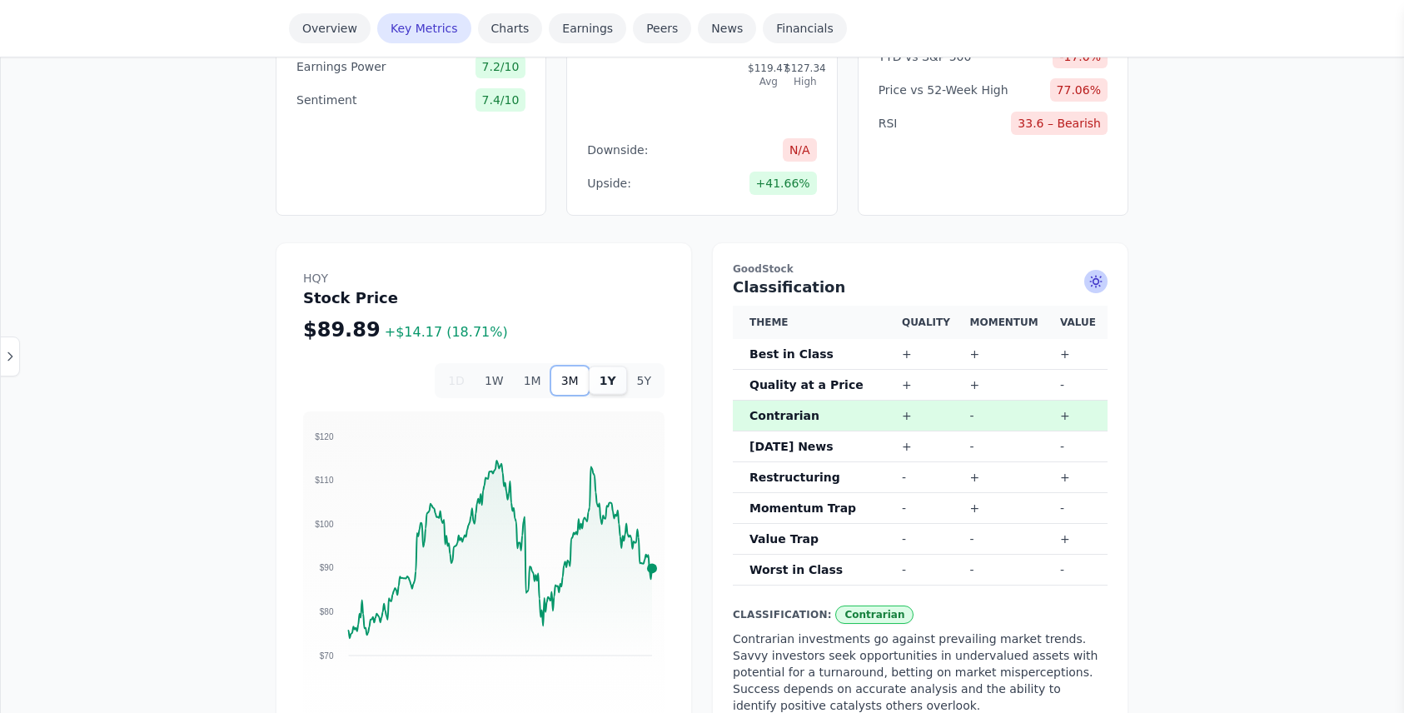
click at [578, 368] on button "3M" at bounding box center [569, 380] width 37 height 28
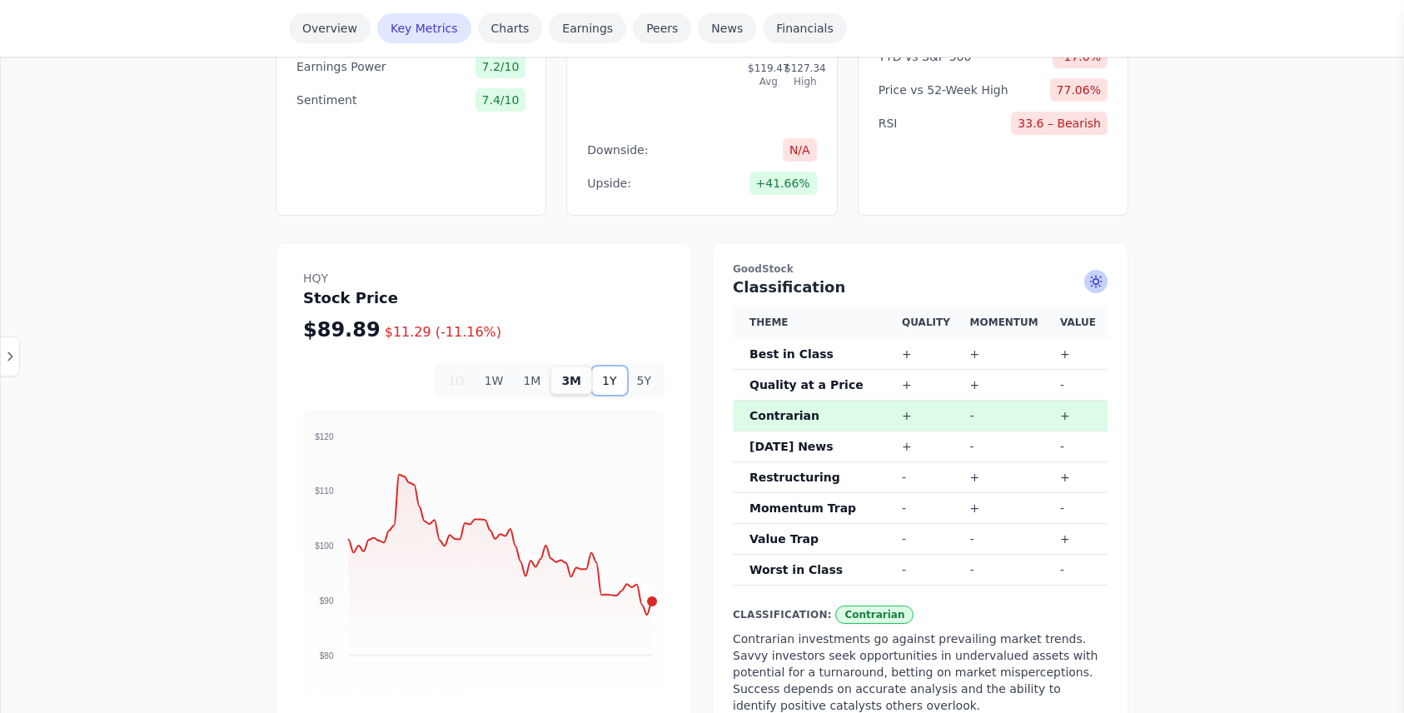
click at [617, 366] on button "1Y" at bounding box center [609, 380] width 34 height 28
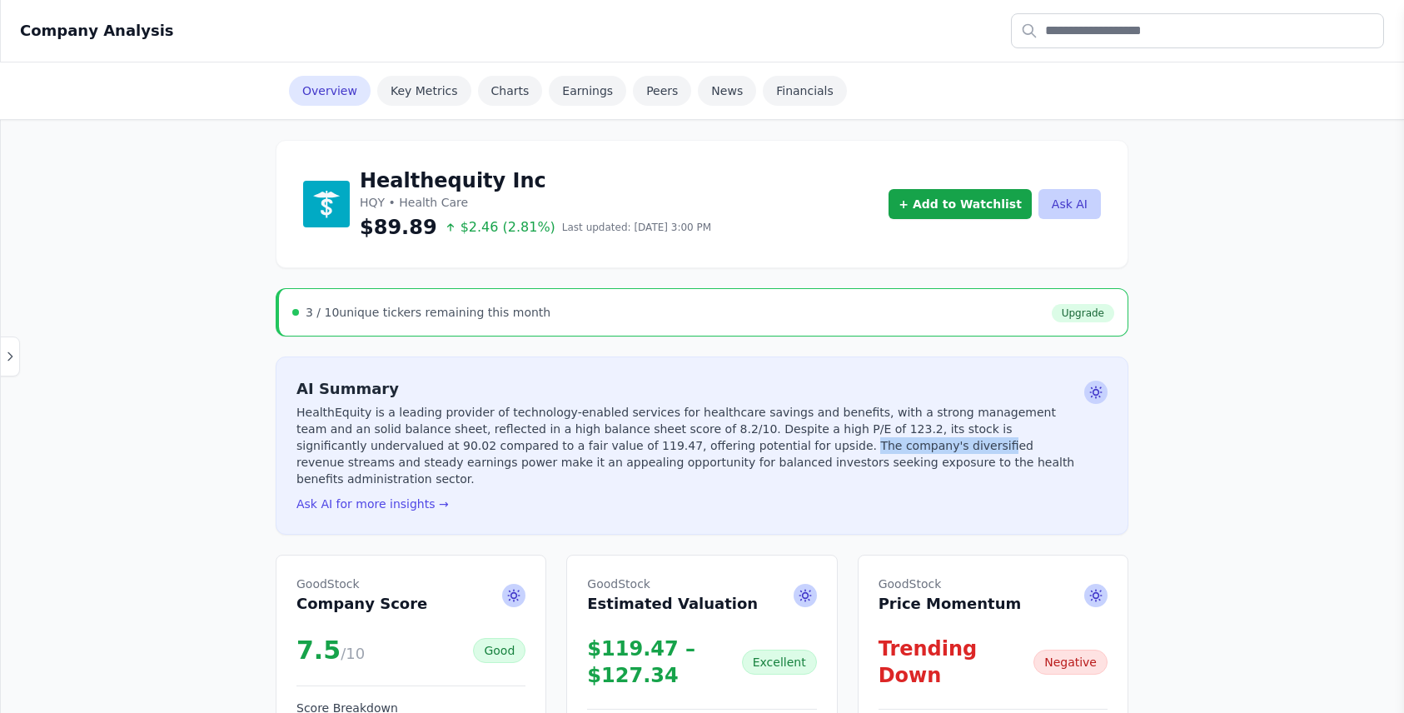
scroll to position [83, 0]
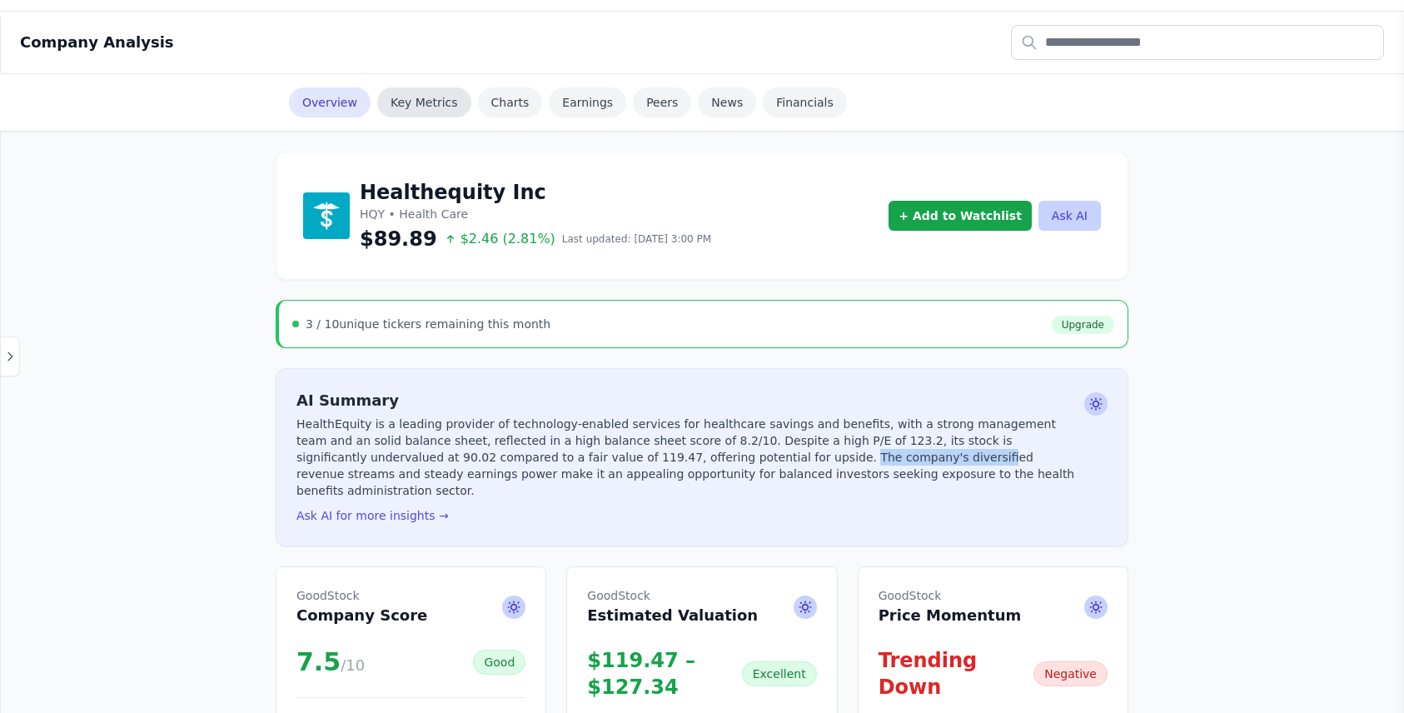
click at [419, 101] on link "Key Metrics" at bounding box center [424, 102] width 94 height 30
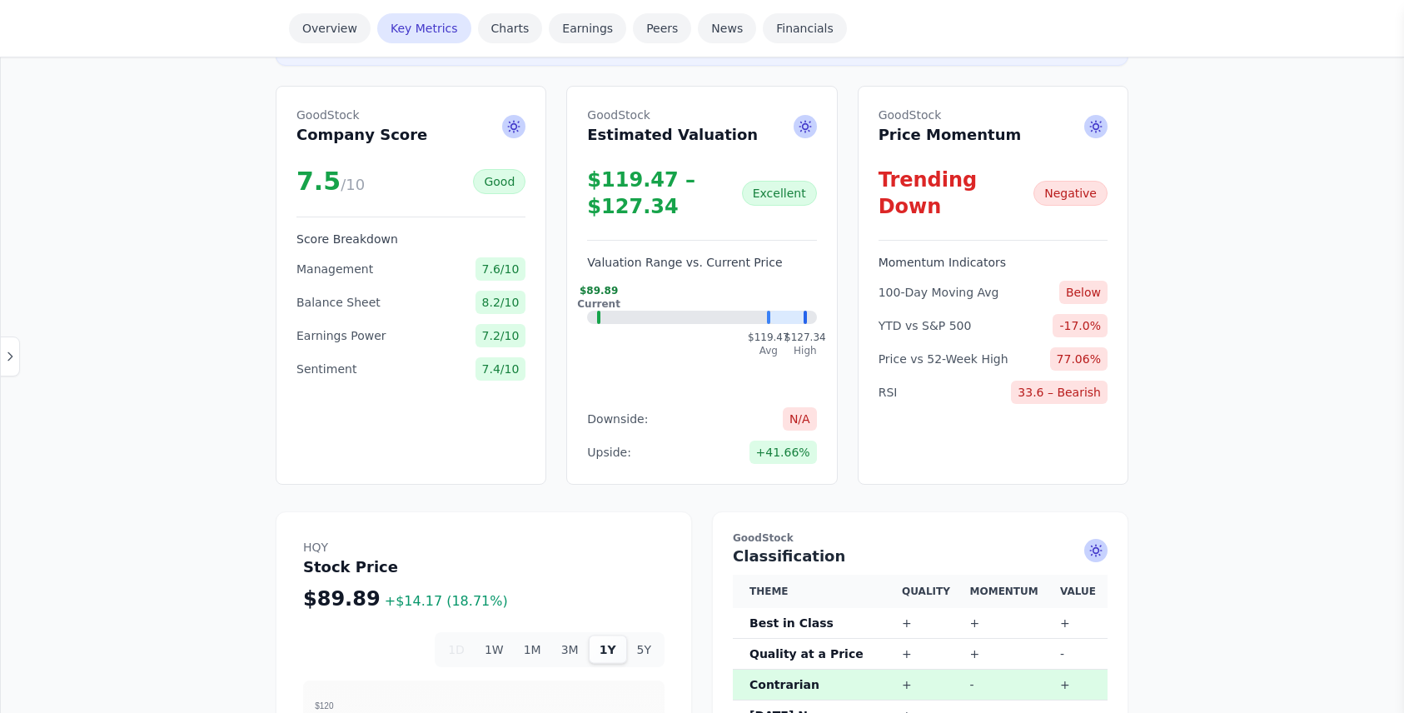
scroll to position [566, 0]
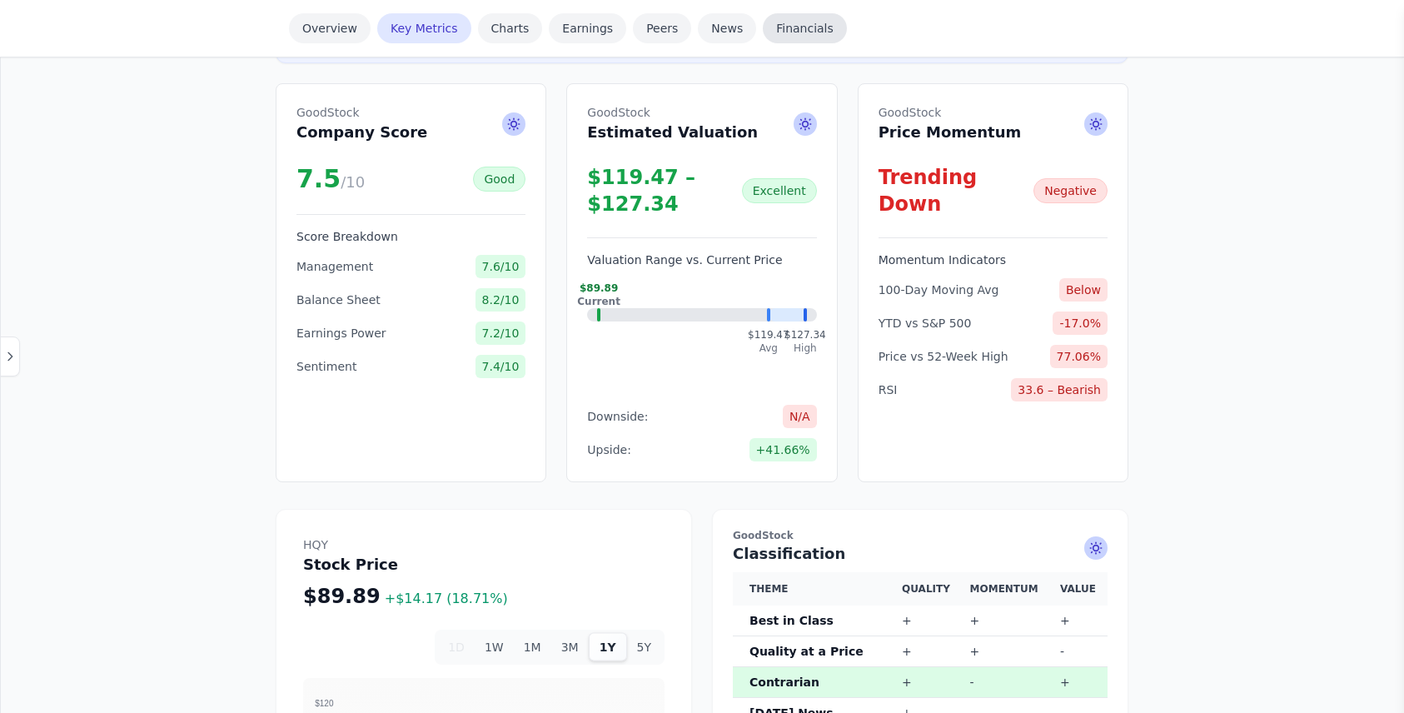
click at [787, 27] on link "Financials" at bounding box center [805, 28] width 84 height 30
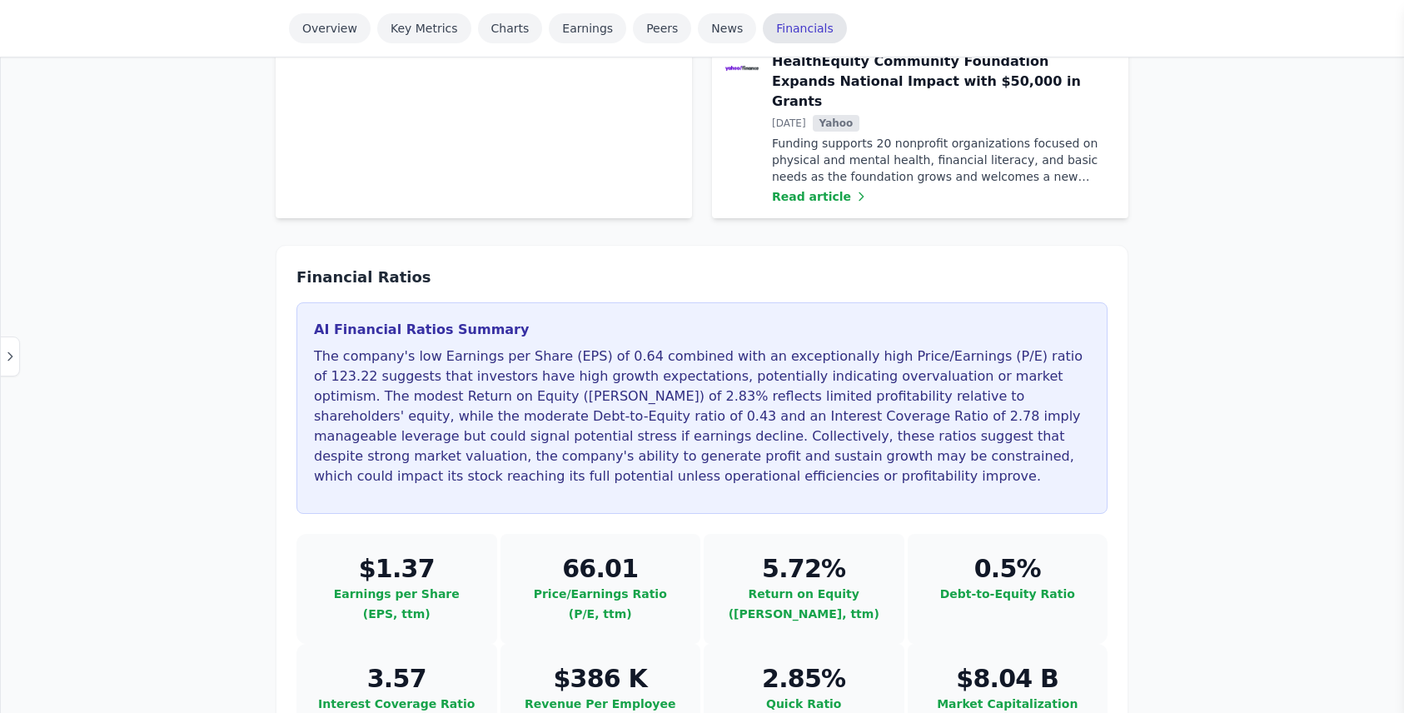
scroll to position [3689, 0]
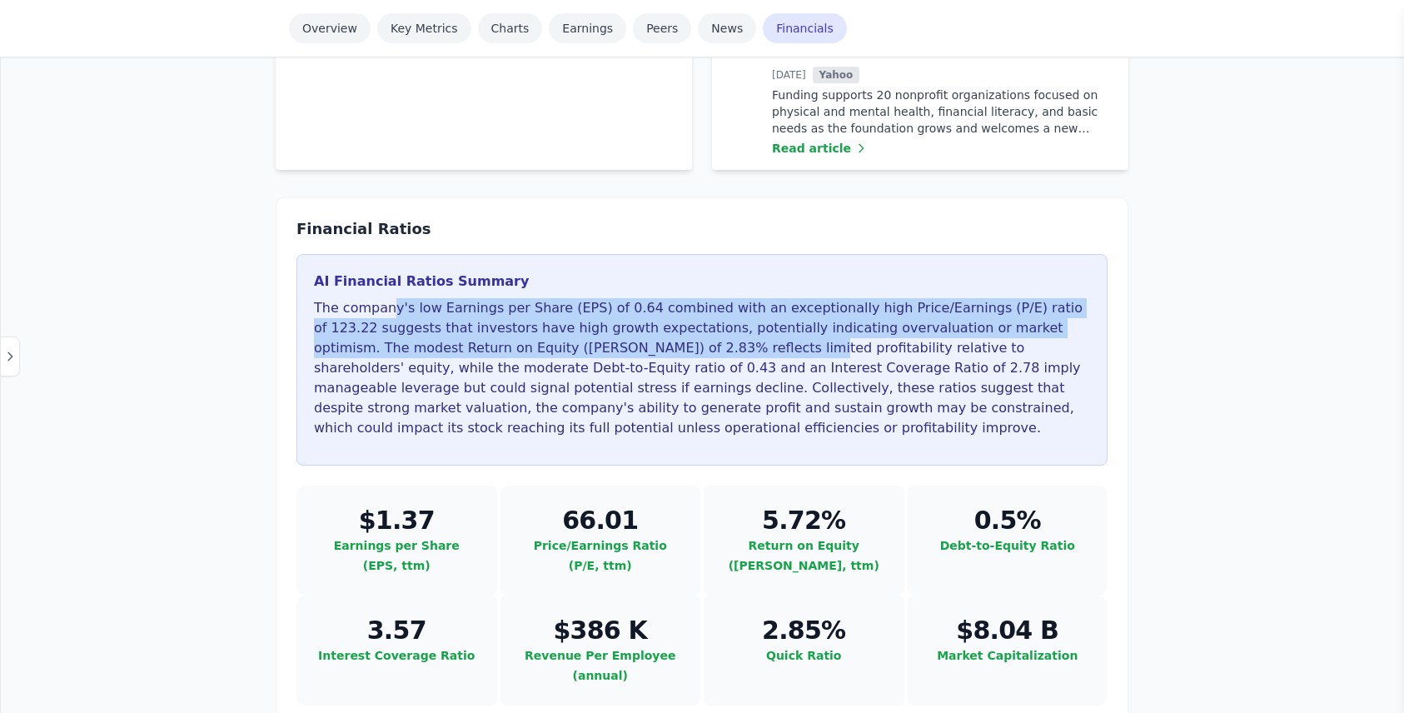
drag, startPoint x: 321, startPoint y: 179, endPoint x: 535, endPoint y: 211, distance: 217.2
click at [535, 298] on p "The company's low Earnings per Share (EPS) of 0.64 combined with an exceptional…" at bounding box center [702, 368] width 776 height 140
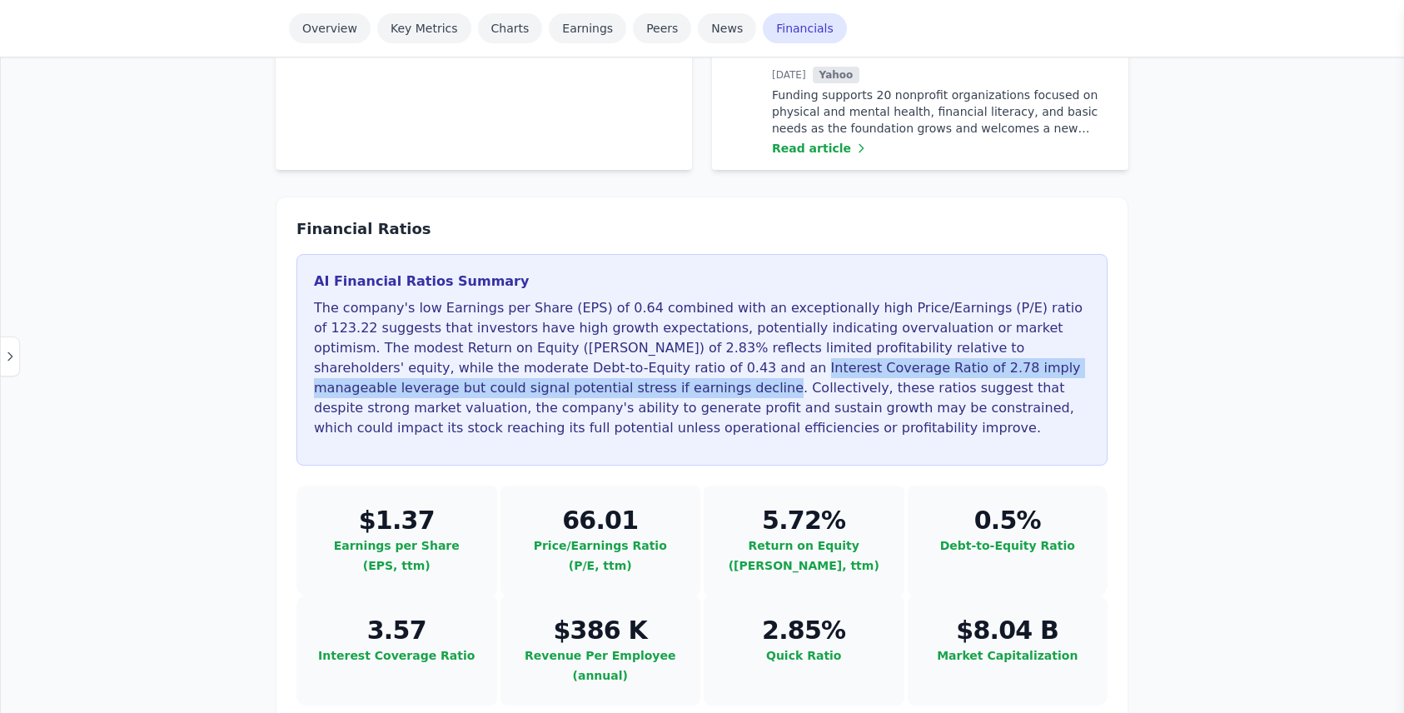
drag, startPoint x: 389, startPoint y: 237, endPoint x: 1045, endPoint y: 232, distance: 656.2
click at [1045, 298] on p "The company's low Earnings per Share (EPS) of 0.64 combined with an exceptional…" at bounding box center [702, 368] width 776 height 140
click at [1046, 298] on p "The company's low Earnings per Share (EPS) of 0.64 combined with an exceptional…" at bounding box center [702, 368] width 776 height 140
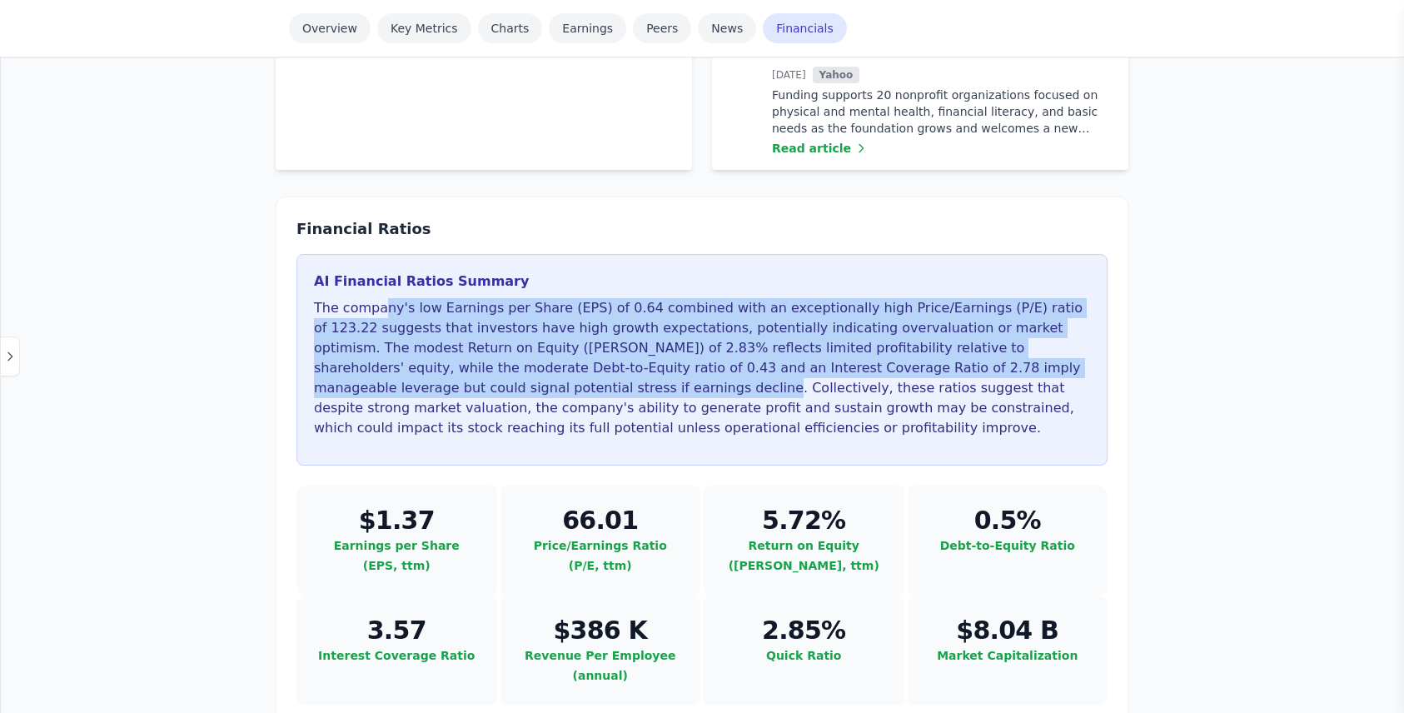
drag, startPoint x: 1046, startPoint y: 238, endPoint x: 299, endPoint y: 183, distance: 749.0
click at [299, 254] on div "AI Financial Ratios Summary The company's low Earnings per Share (EPS) of 0.64 …" at bounding box center [701, 360] width 811 height 212
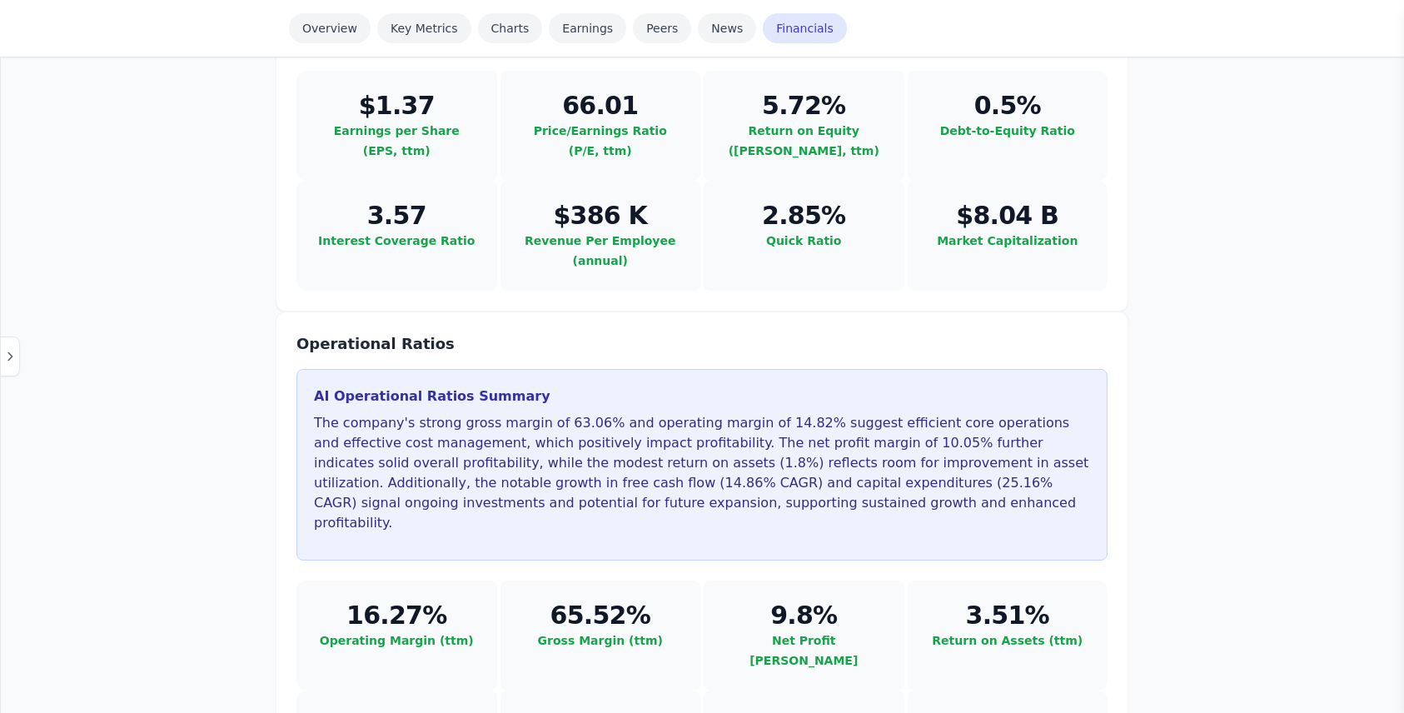
scroll to position [4105, 0]
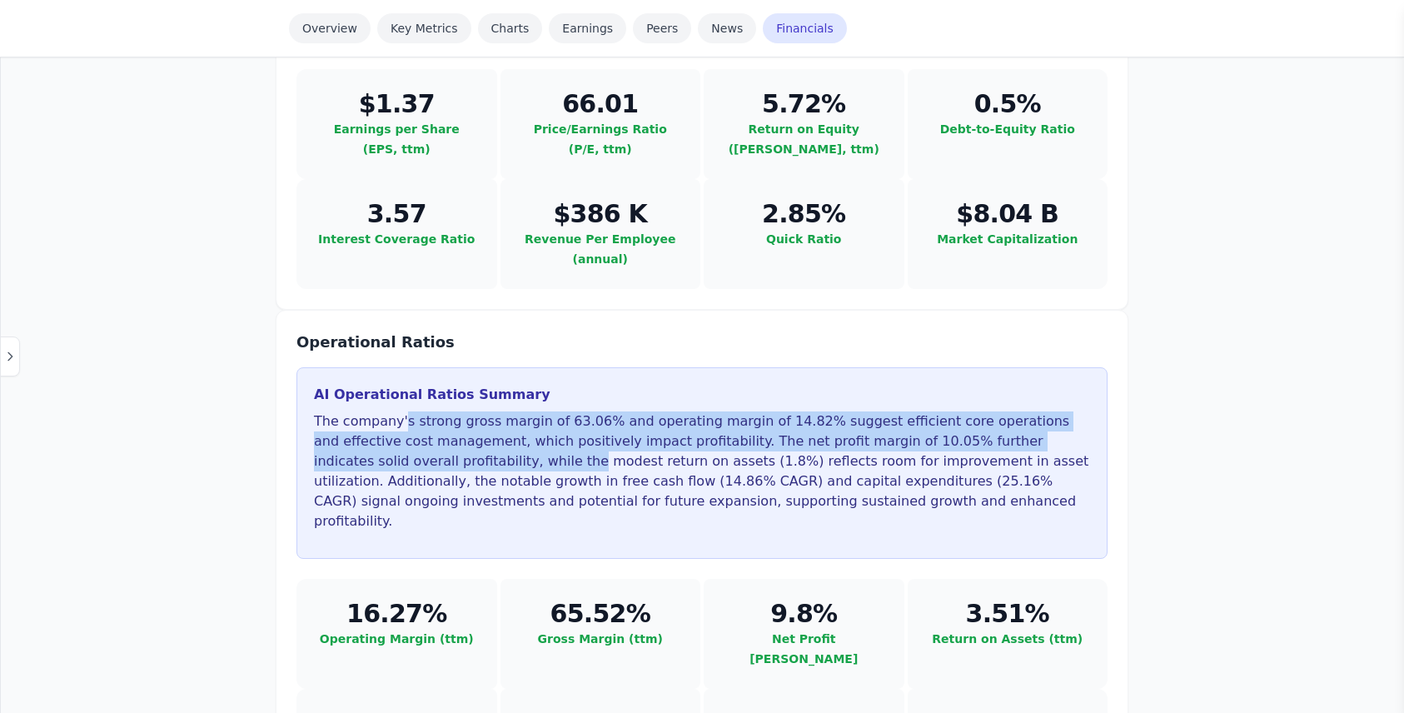
drag, startPoint x: 335, startPoint y: 247, endPoint x: 1050, endPoint y: 279, distance: 716.0
click at [1050, 411] on p "The company's strong gross margin of 63.06% and operating margin of 14.82% sugg…" at bounding box center [702, 471] width 776 height 120
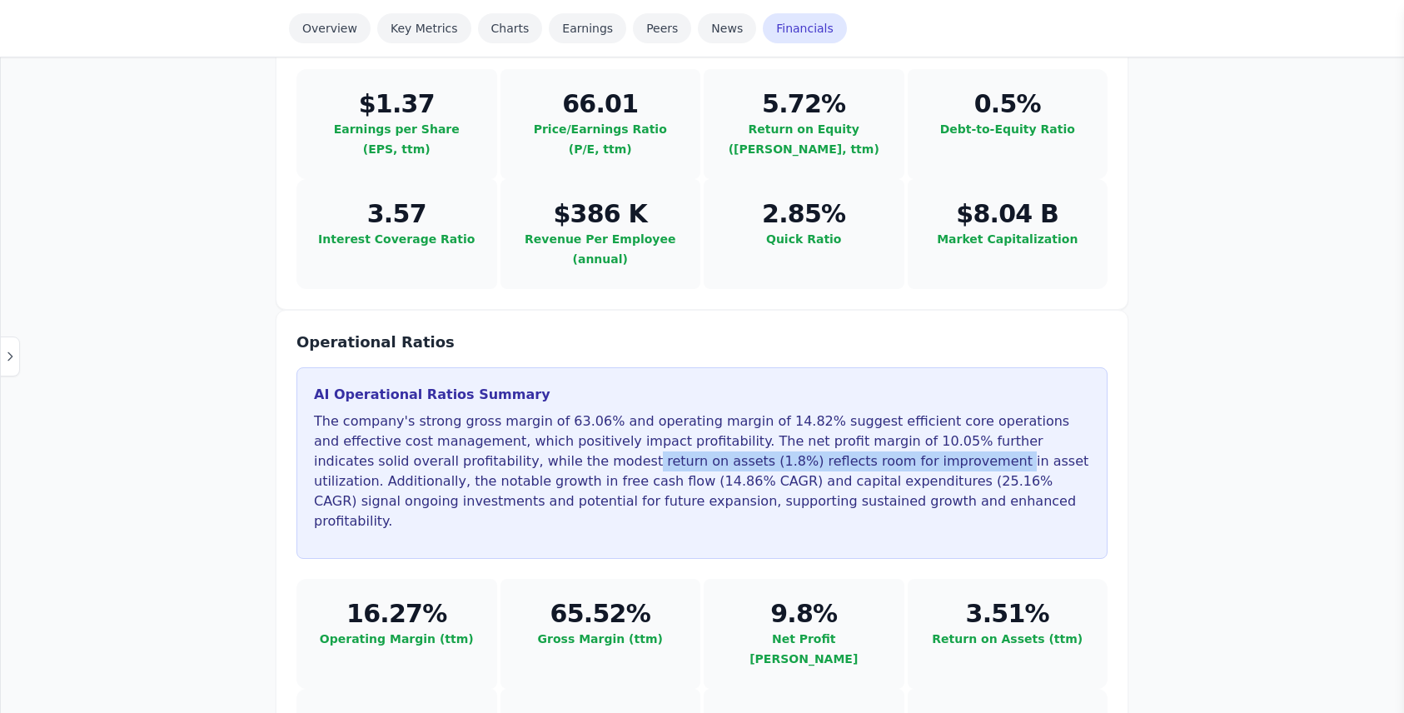
drag, startPoint x: 318, startPoint y: 291, endPoint x: 648, endPoint y: 284, distance: 329.8
click at [648, 411] on p "The company's strong gross margin of 63.06% and operating margin of 14.82% sugg…" at bounding box center [702, 471] width 776 height 120
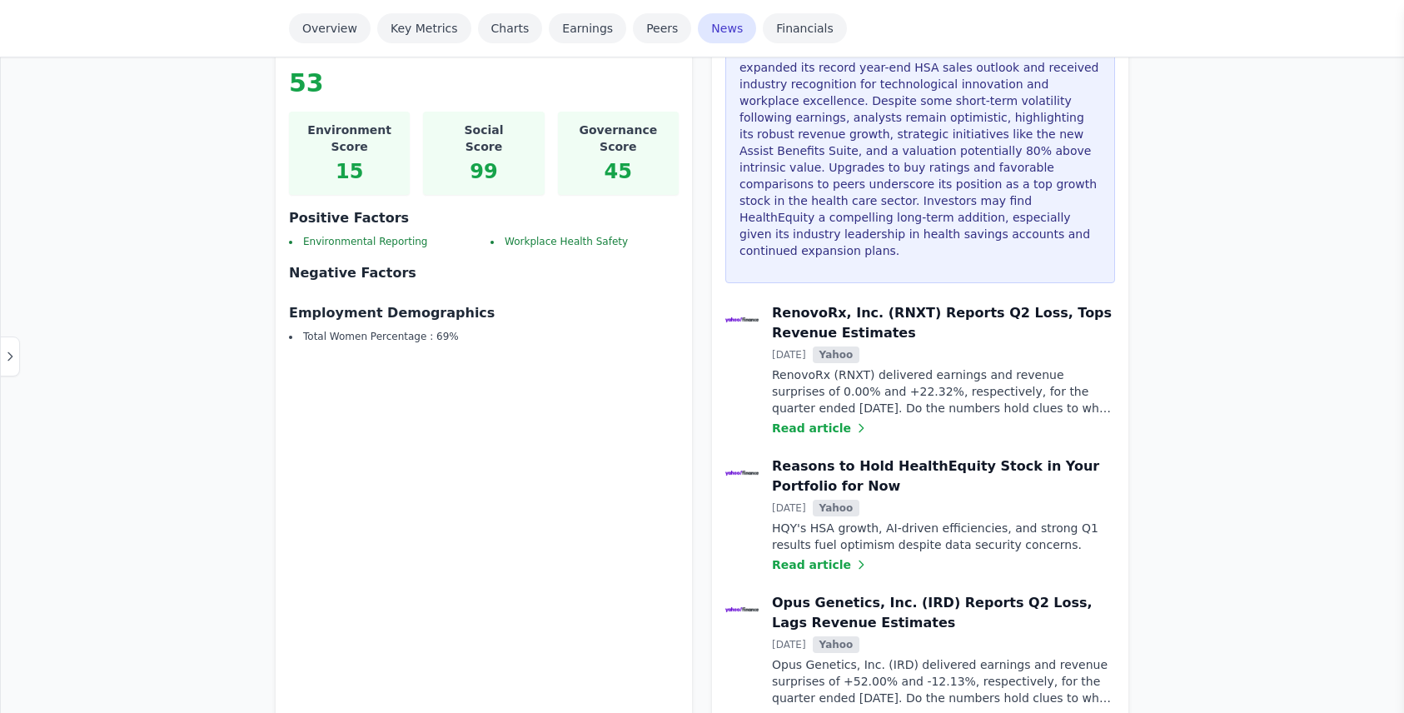
scroll to position [2357, 0]
